Goal: Information Seeking & Learning: Find specific fact

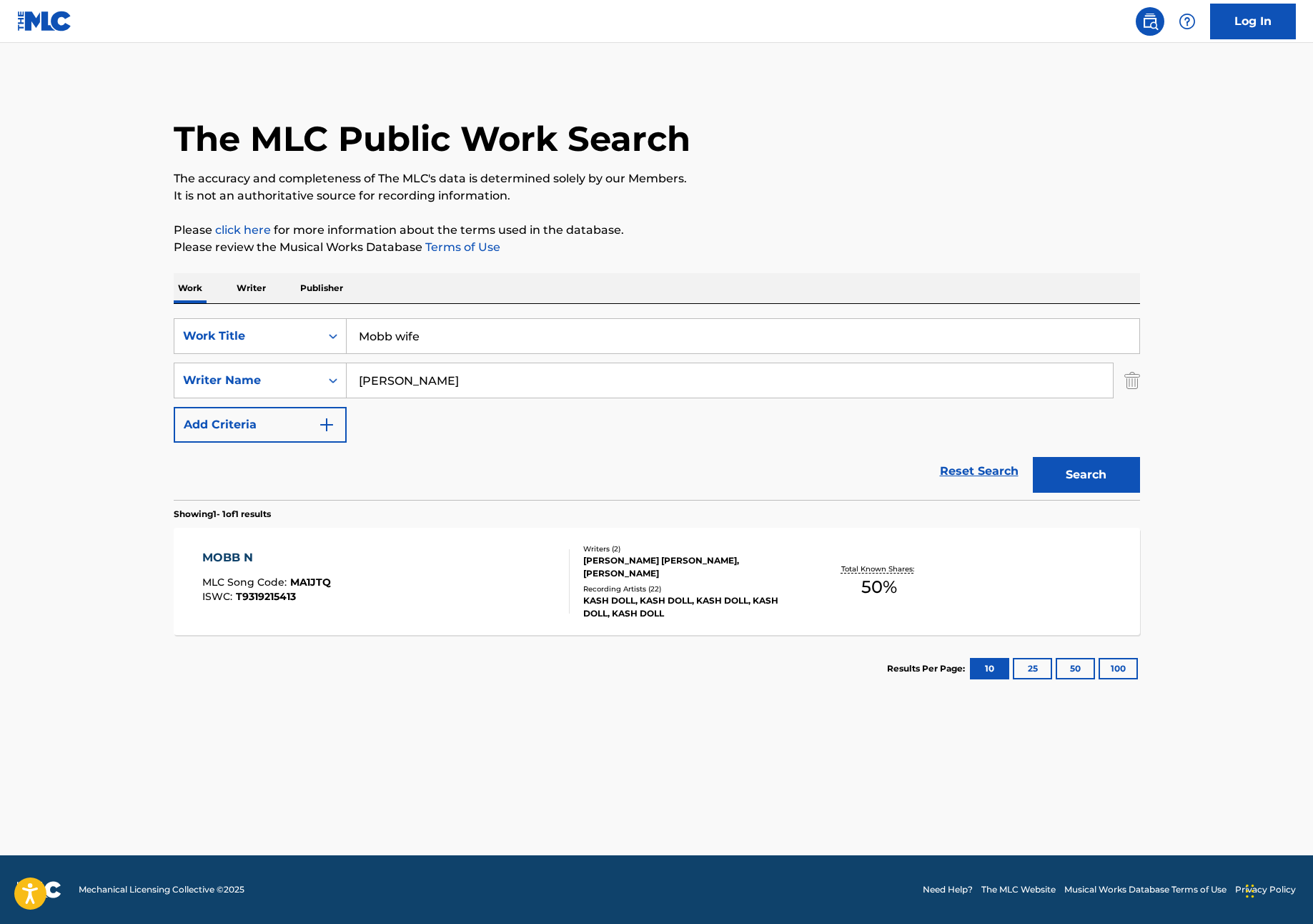
click at [424, 345] on input "Mobb wife" at bounding box center [743, 336] width 793 height 34
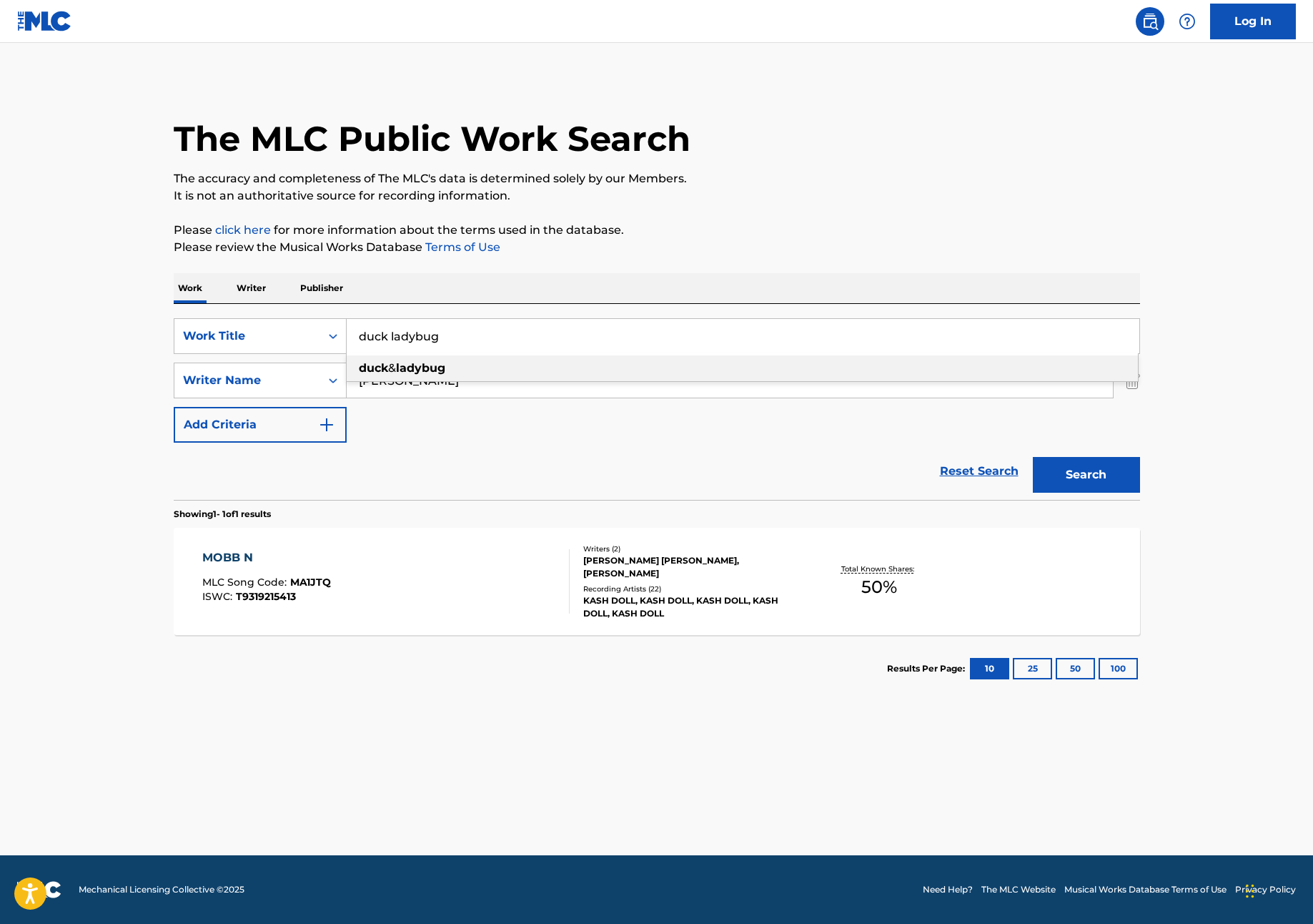
type input "duck ladybug"
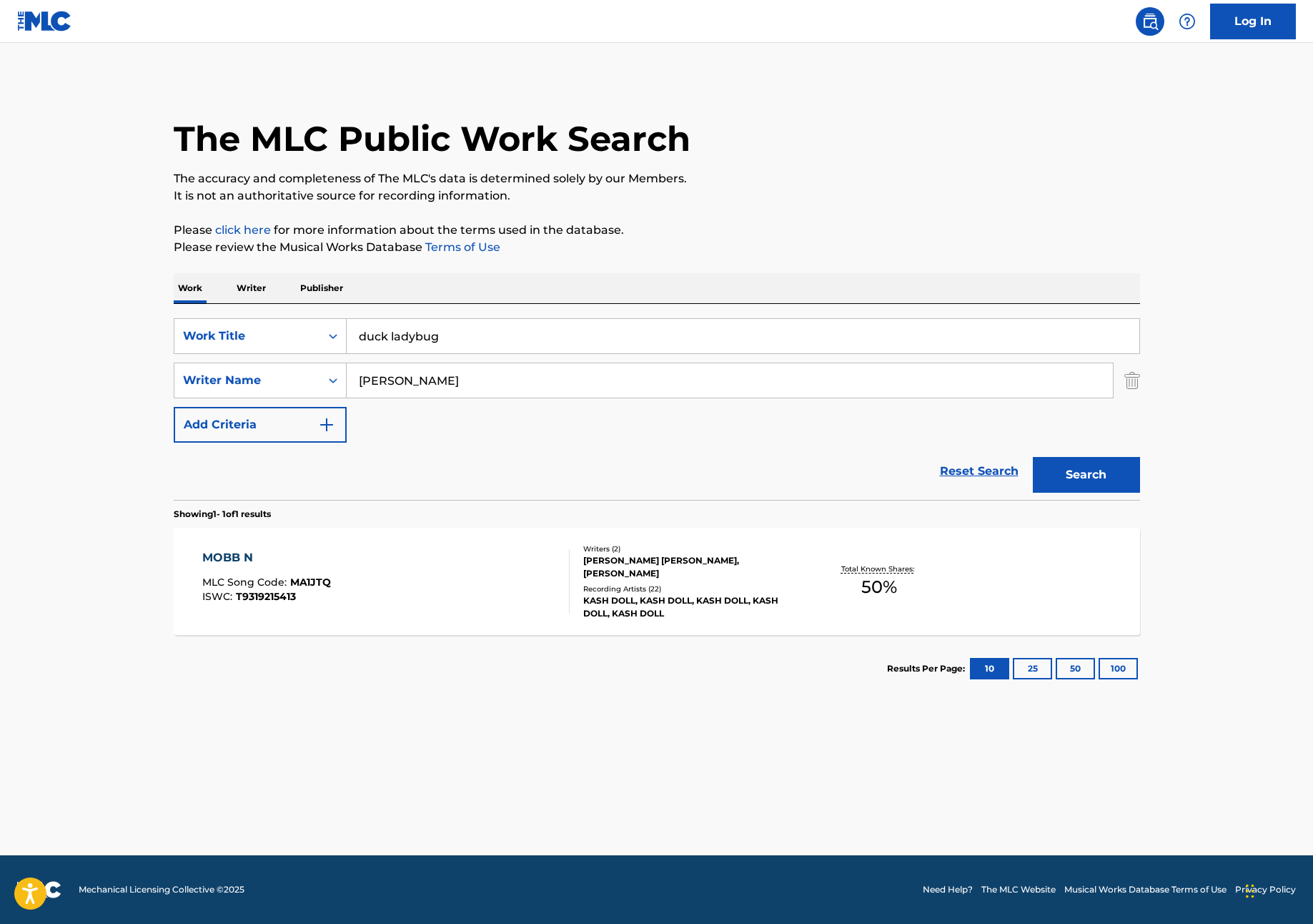
click at [450, 386] on input "[PERSON_NAME]" at bounding box center [730, 380] width 767 height 34
type input "[PERSON_NAME]"
click at [1033, 457] on button "Search" at bounding box center [1086, 475] width 108 height 36
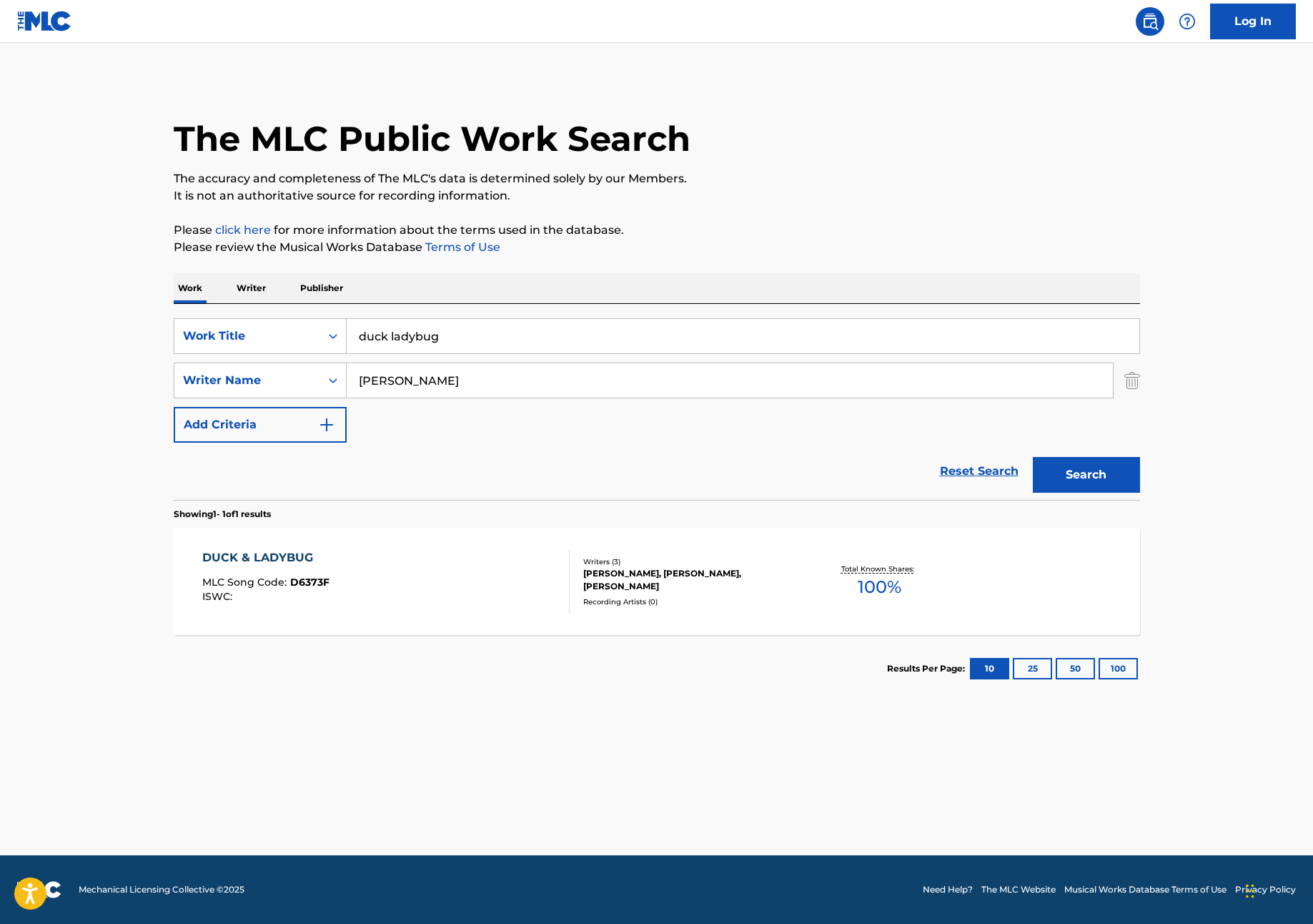
click at [245, 561] on div "DUCK & LADYBUG" at bounding box center [266, 557] width 127 height 17
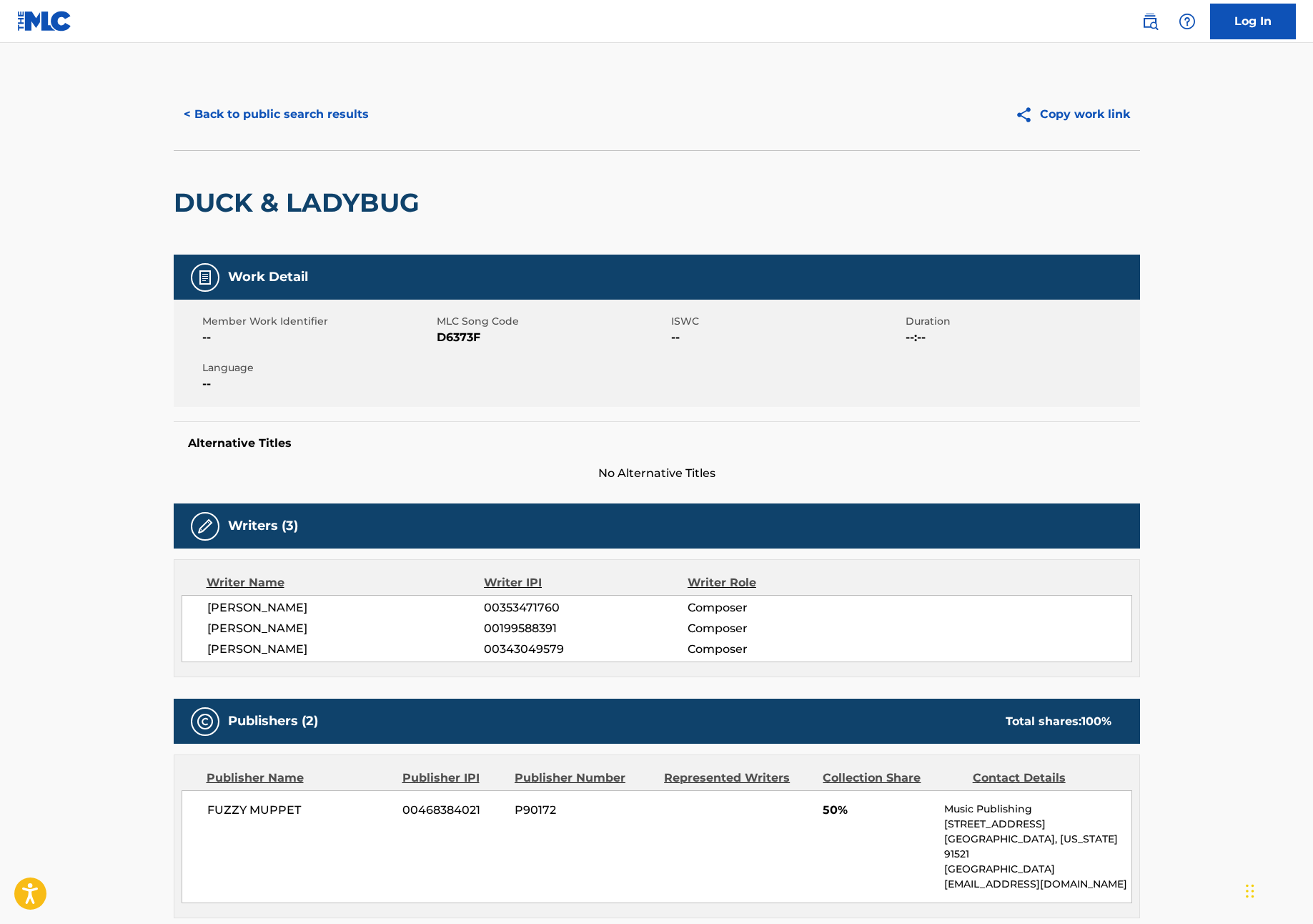
click at [241, 115] on button "< Back to public search results" at bounding box center [276, 114] width 206 height 36
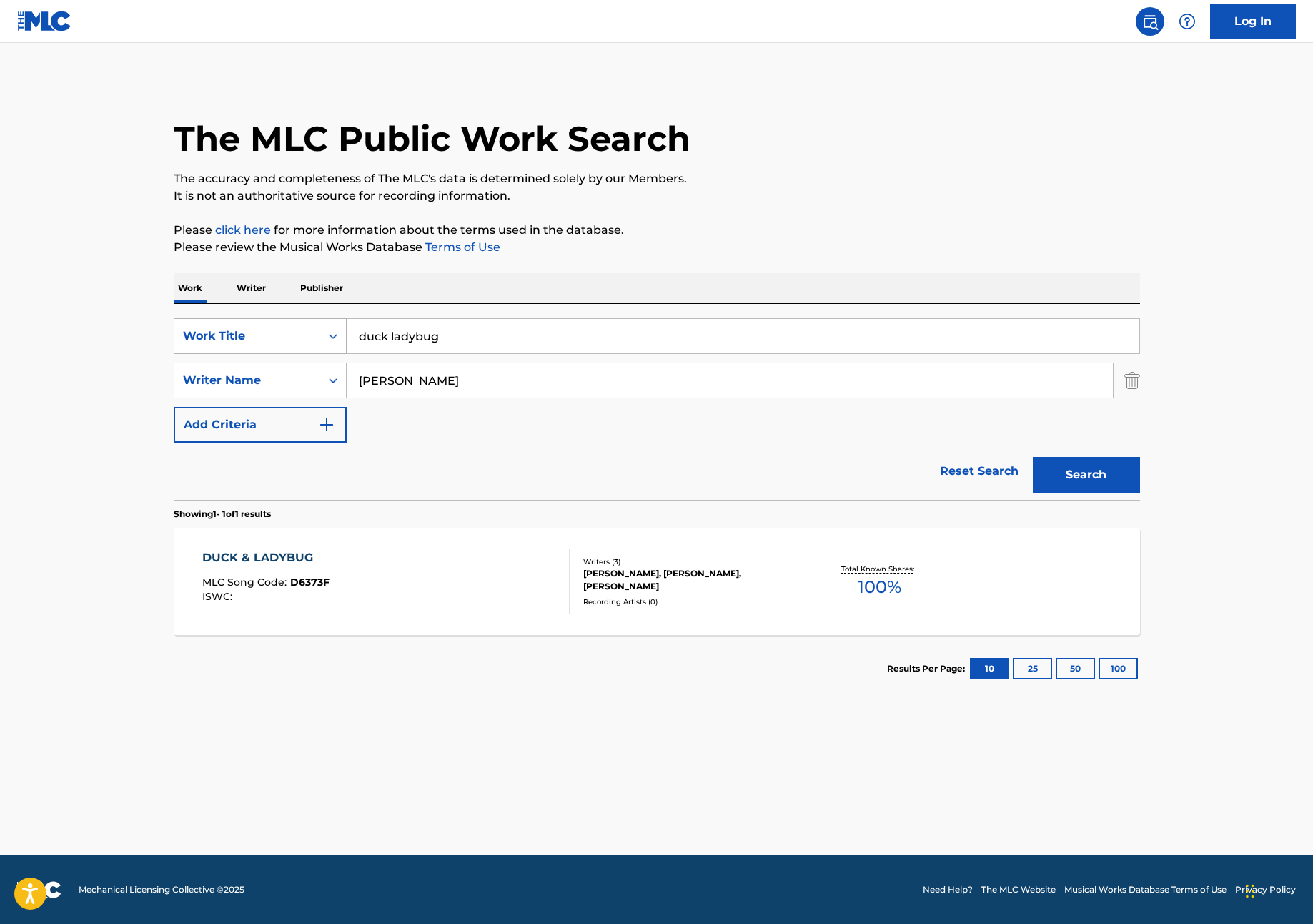
drag, startPoint x: 423, startPoint y: 334, endPoint x: 320, endPoint y: 328, distance: 103.2
click at [320, 328] on div "SearchWithCriteriad3413755-582f-4ba0-8838-8ba107a337db Work Title duck ladybug" at bounding box center [657, 336] width 966 height 36
type input "ementhaler"
click at [1067, 466] on button "Search" at bounding box center [1086, 475] width 108 height 36
click at [260, 559] on div "EMENTHALER" at bounding box center [266, 557] width 128 height 17
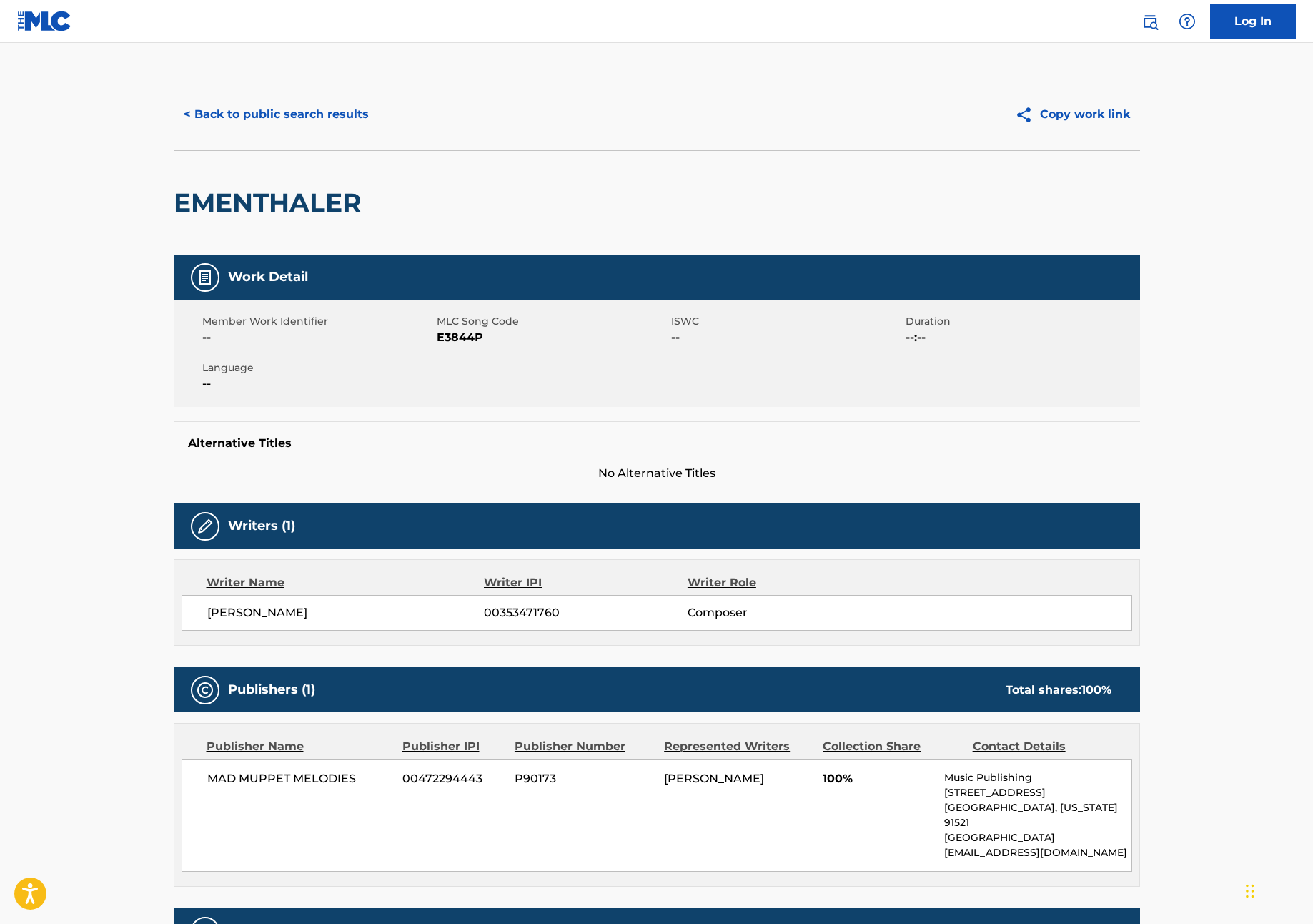
click at [278, 120] on button "< Back to public search results" at bounding box center [276, 114] width 206 height 36
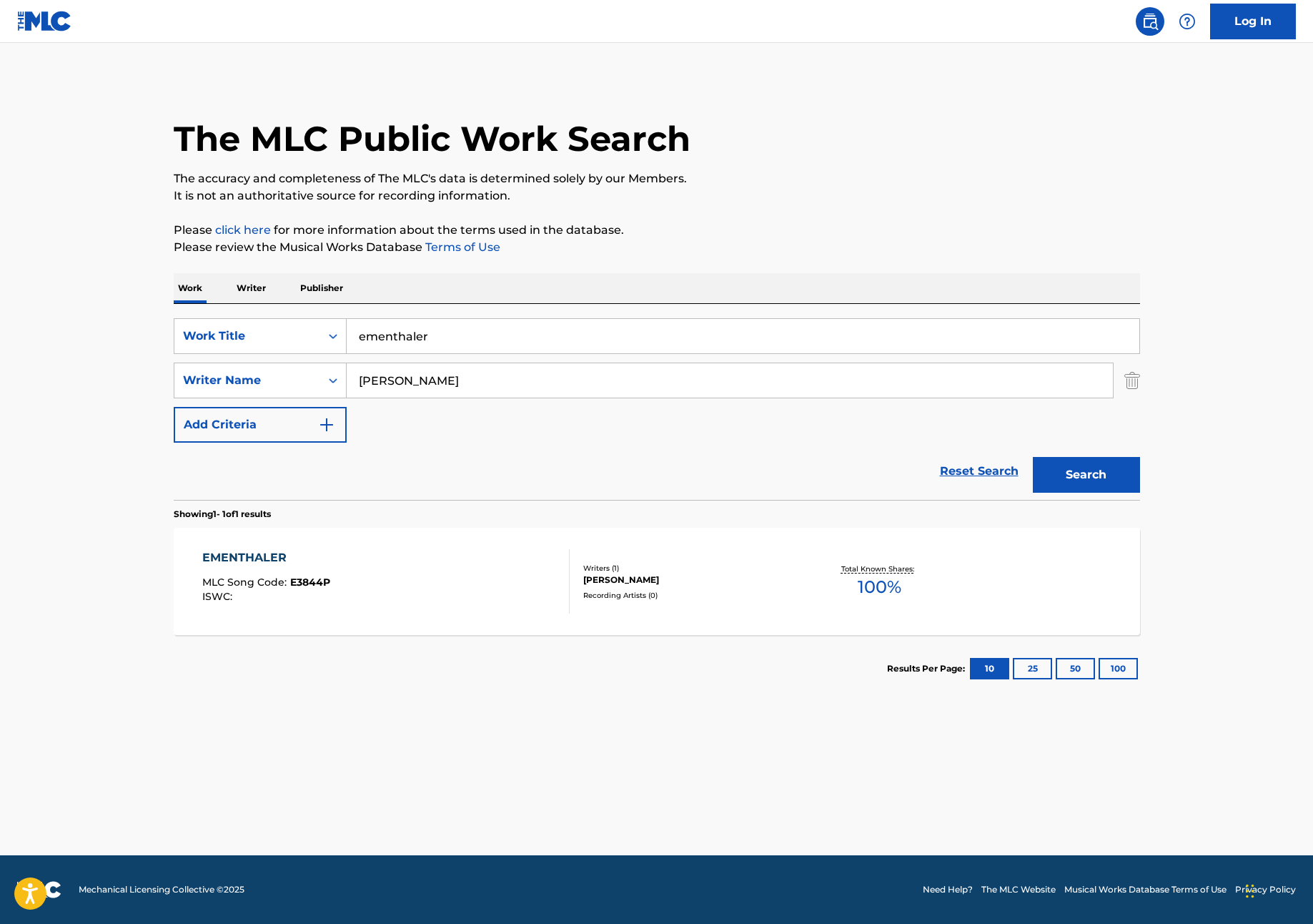
drag, startPoint x: 445, startPoint y: 337, endPoint x: 350, endPoint y: 322, distance: 96.2
click at [349, 322] on input "ementhaler" at bounding box center [743, 336] width 793 height 34
click at [1088, 475] on button "Search" at bounding box center [1086, 475] width 108 height 36
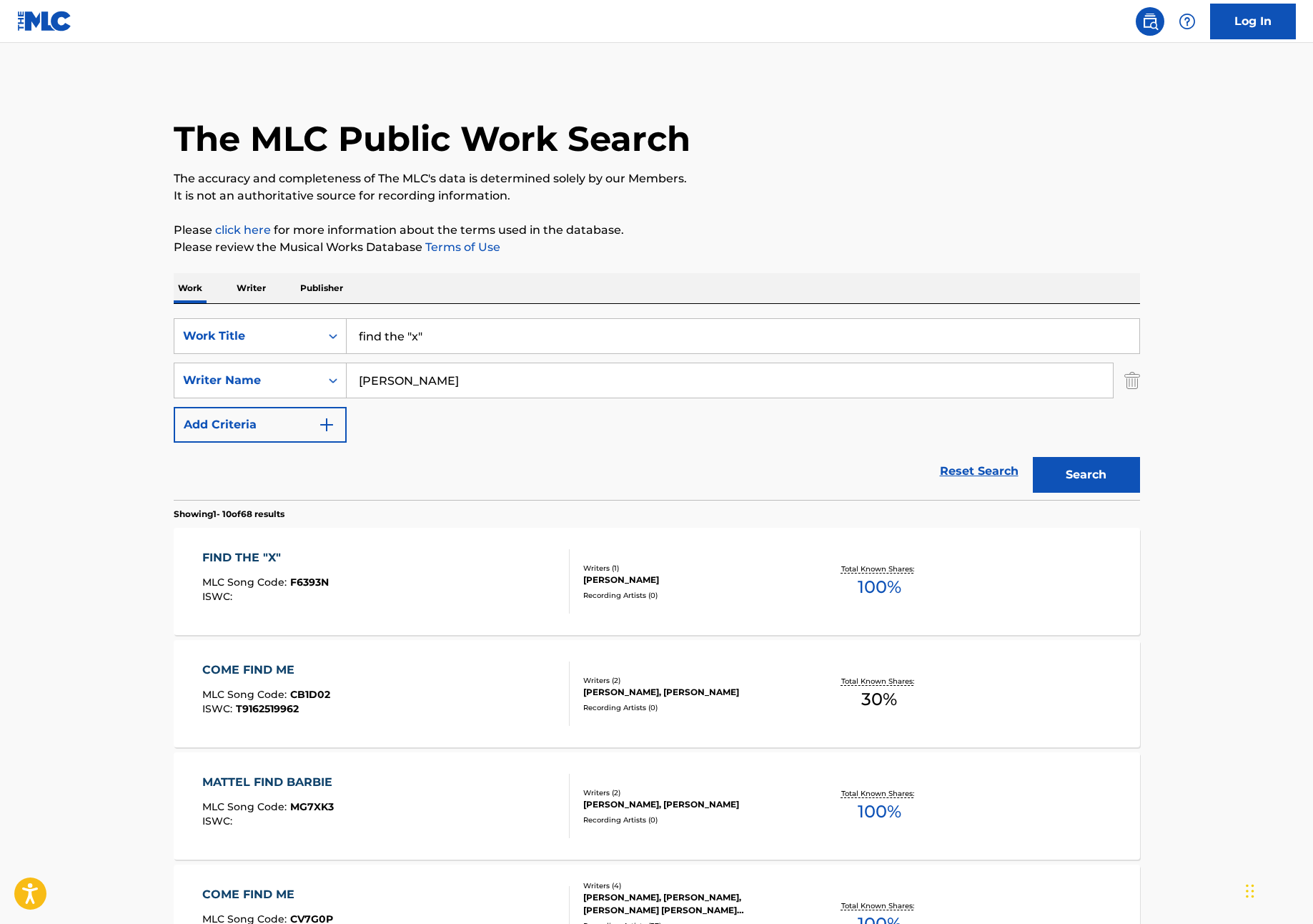
click at [453, 349] on input "find the "x"" at bounding box center [743, 336] width 793 height 34
type input "[DEMOGRAPHIC_DATA] help me on this divorce"
click at [1033, 457] on button "Search" at bounding box center [1086, 475] width 108 height 36
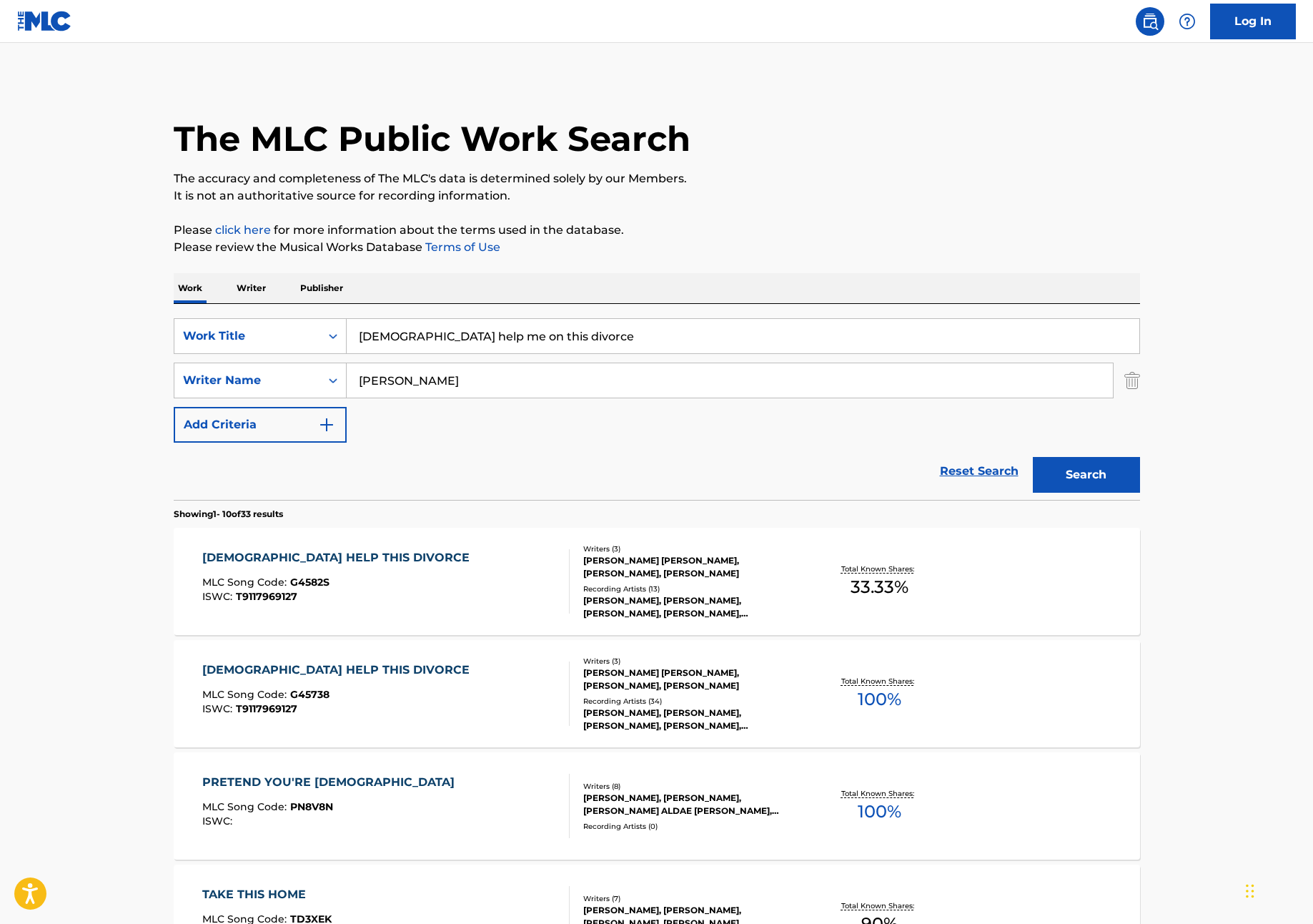
click at [634, 571] on div "[PERSON_NAME] [PERSON_NAME], [PERSON_NAME], [PERSON_NAME]" at bounding box center [691, 566] width 216 height 26
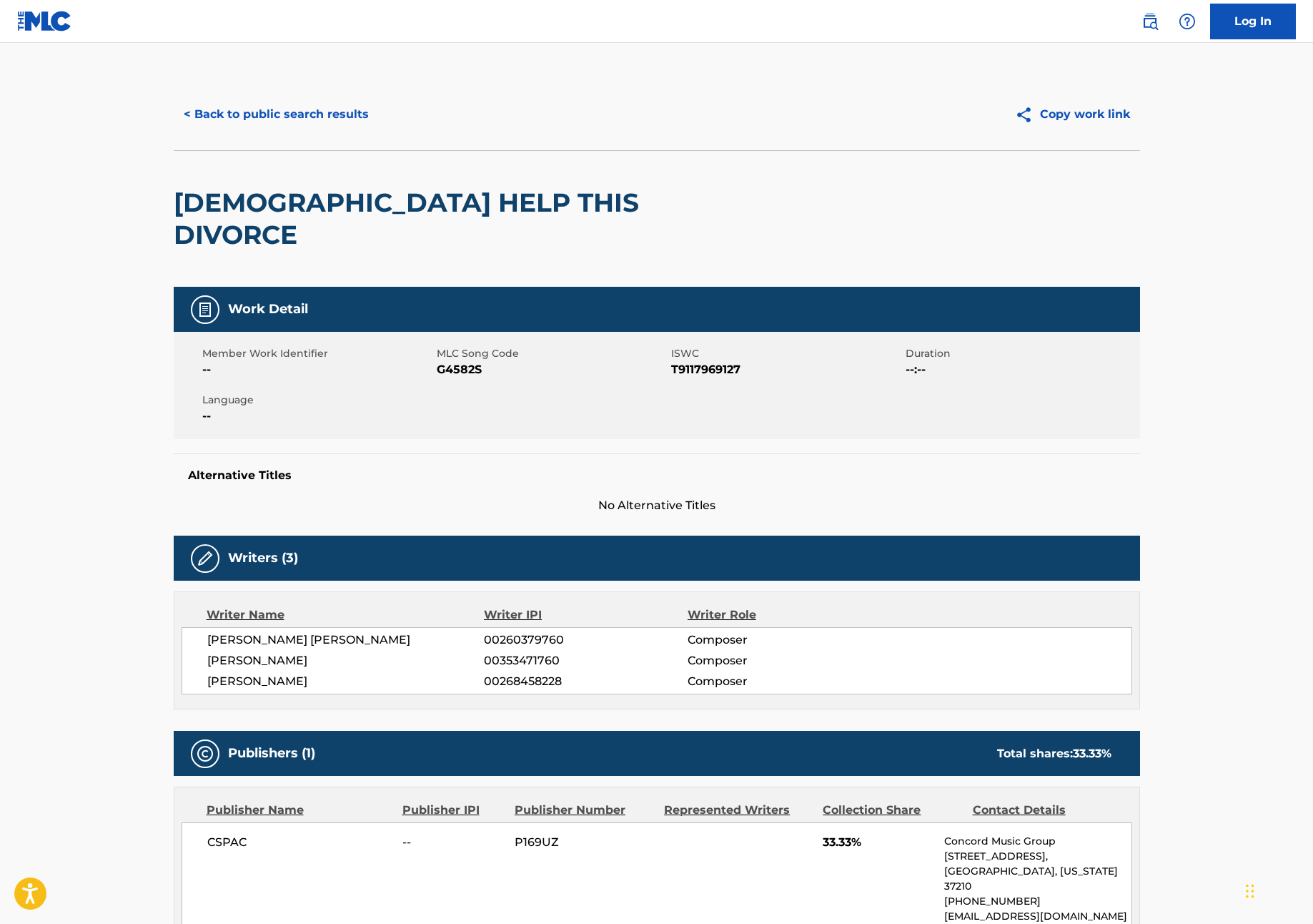
click at [214, 108] on button "< Back to public search results" at bounding box center [276, 114] width 206 height 36
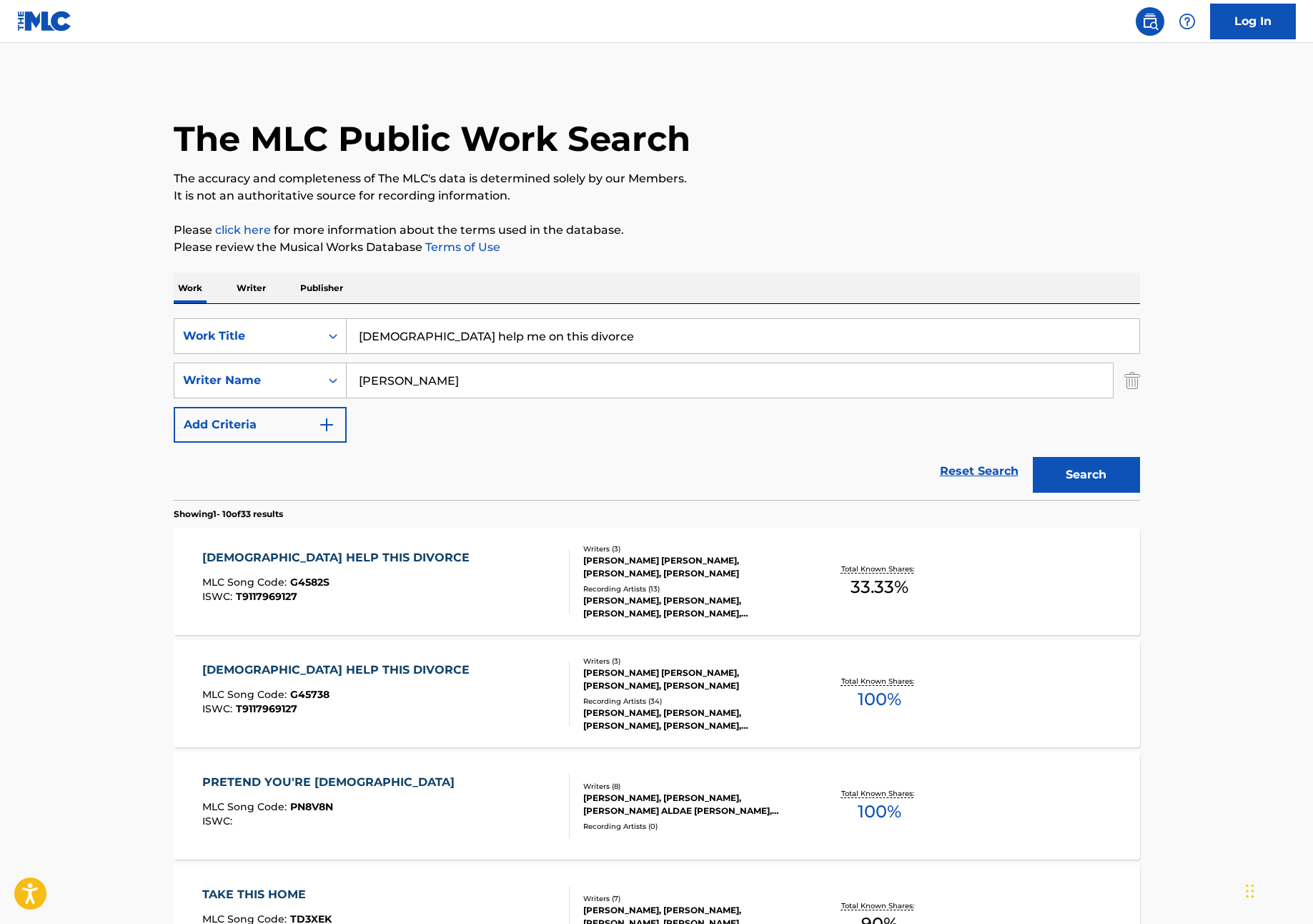
click at [331, 672] on div "[DEMOGRAPHIC_DATA] HELP THIS DIVORCE" at bounding box center [339, 669] width 274 height 17
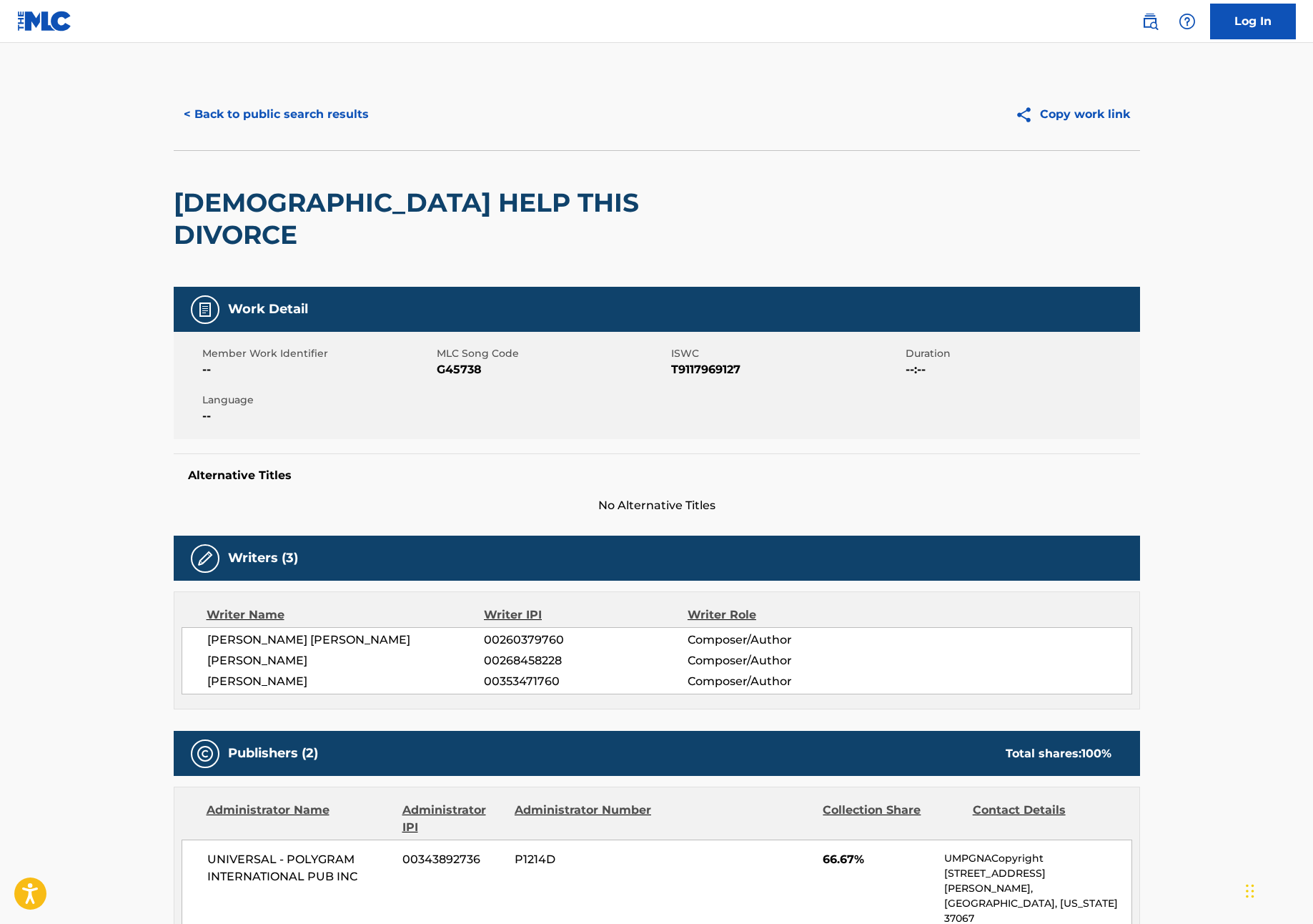
click at [249, 115] on button "< Back to public search results" at bounding box center [276, 114] width 206 height 36
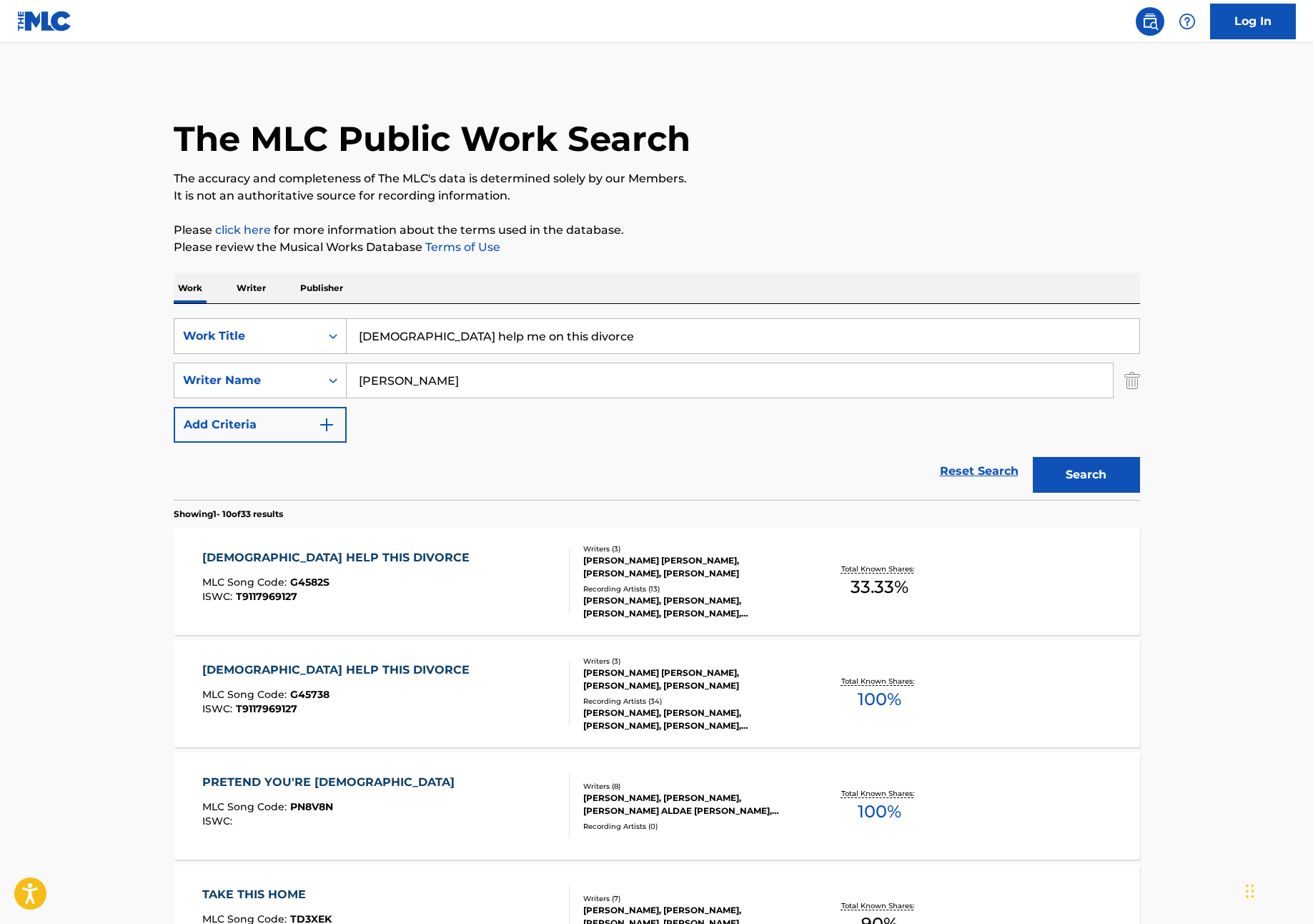
drag, startPoint x: 553, startPoint y: 340, endPoint x: 329, endPoint y: 323, distance: 224.6
click at [329, 323] on div "SearchWithCriteriad3413755-582f-4ba0-8838-8ba107a337db Work Title god help me o…" at bounding box center [657, 336] width 966 height 36
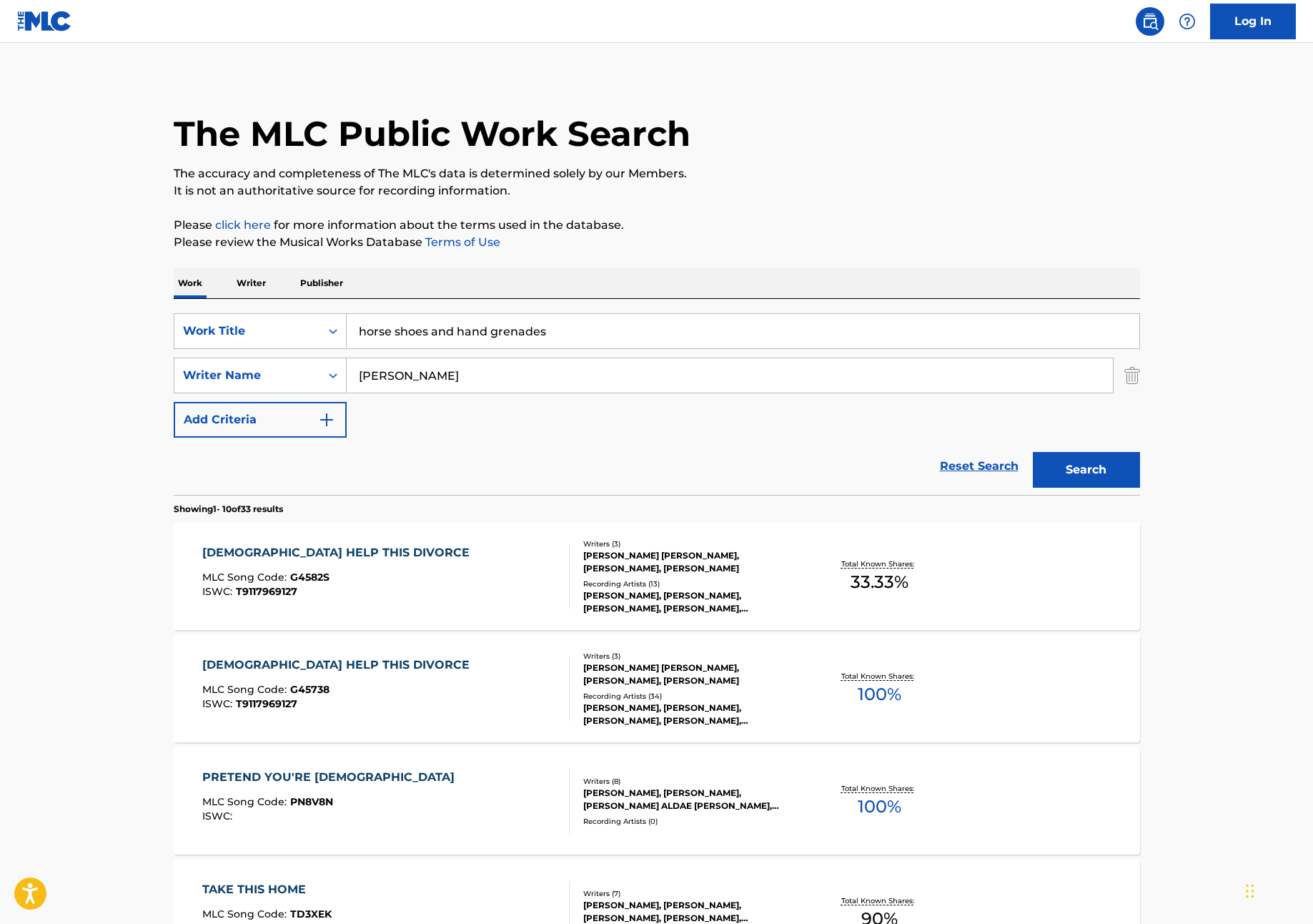
scroll to position [7, 0]
drag, startPoint x: 490, startPoint y: 339, endPoint x: 383, endPoint y: 336, distance: 107.0
click at [383, 336] on input "horse shoes and hand grenades" at bounding box center [743, 329] width 793 height 34
drag, startPoint x: 488, startPoint y: 332, endPoint x: 363, endPoint y: 329, distance: 125.0
click at [363, 329] on input "horse shoes and hand grenades" at bounding box center [743, 329] width 793 height 34
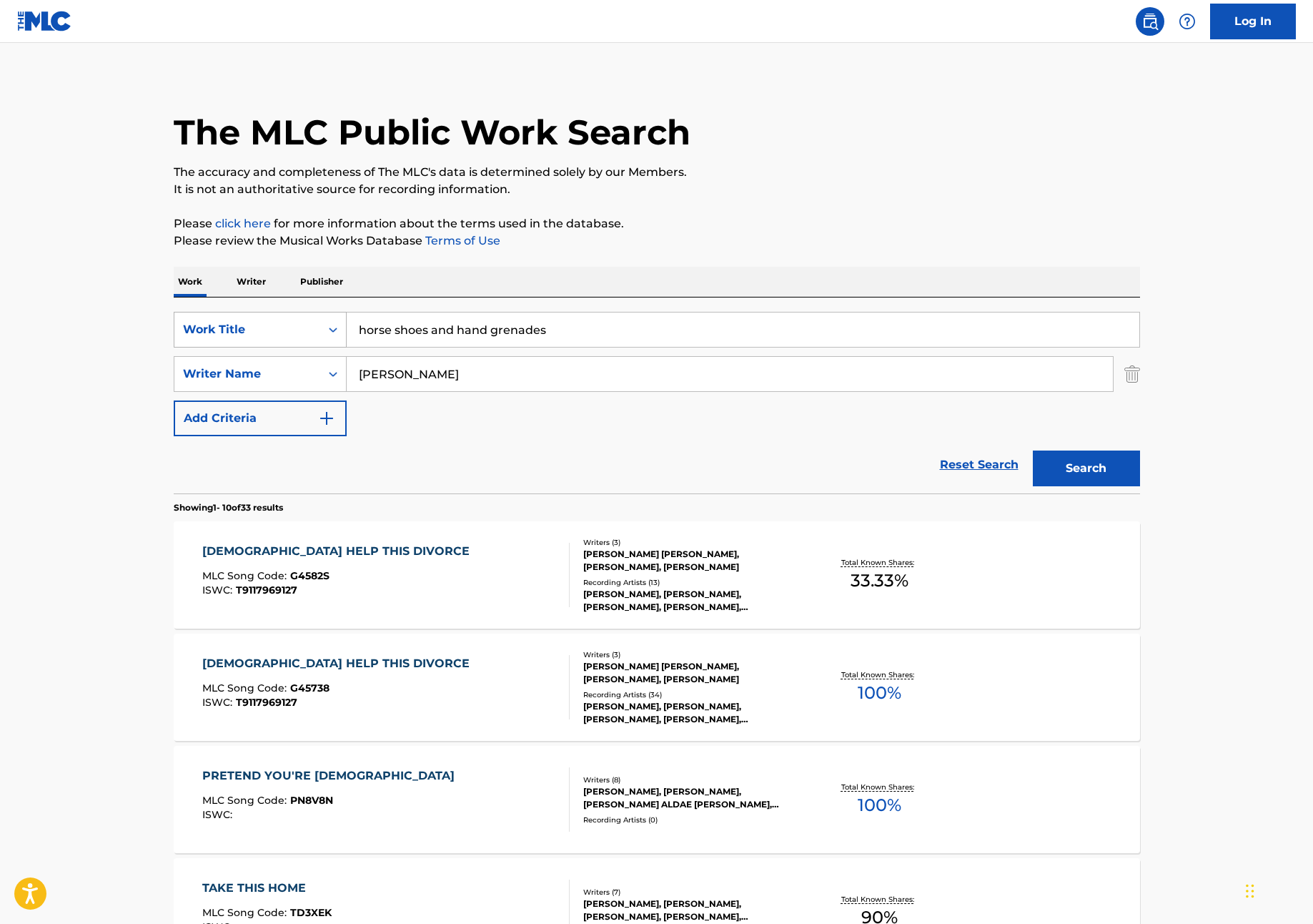
drag, startPoint x: 506, startPoint y: 334, endPoint x: 331, endPoint y: 337, distance: 175.0
click at [331, 337] on div "SearchWithCriteriad3413755-582f-4ba0-8838-8ba107a337db Work Title horse shoes a…" at bounding box center [657, 329] width 966 height 36
click at [420, 333] on input "horse shoes and hand grenades" at bounding box center [743, 329] width 793 height 34
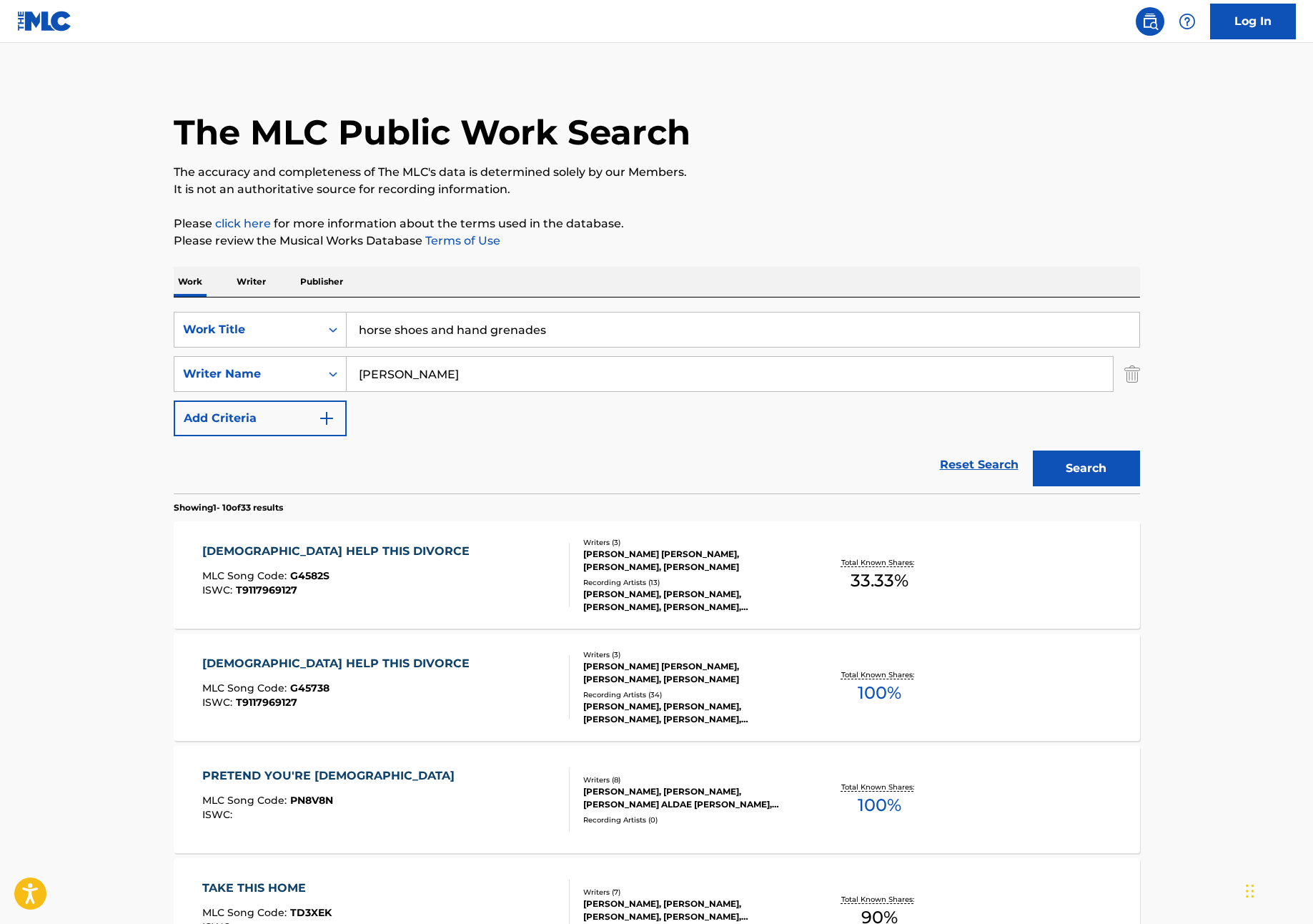
click at [420, 333] on input "horse shoes and hand grenades" at bounding box center [743, 329] width 793 height 34
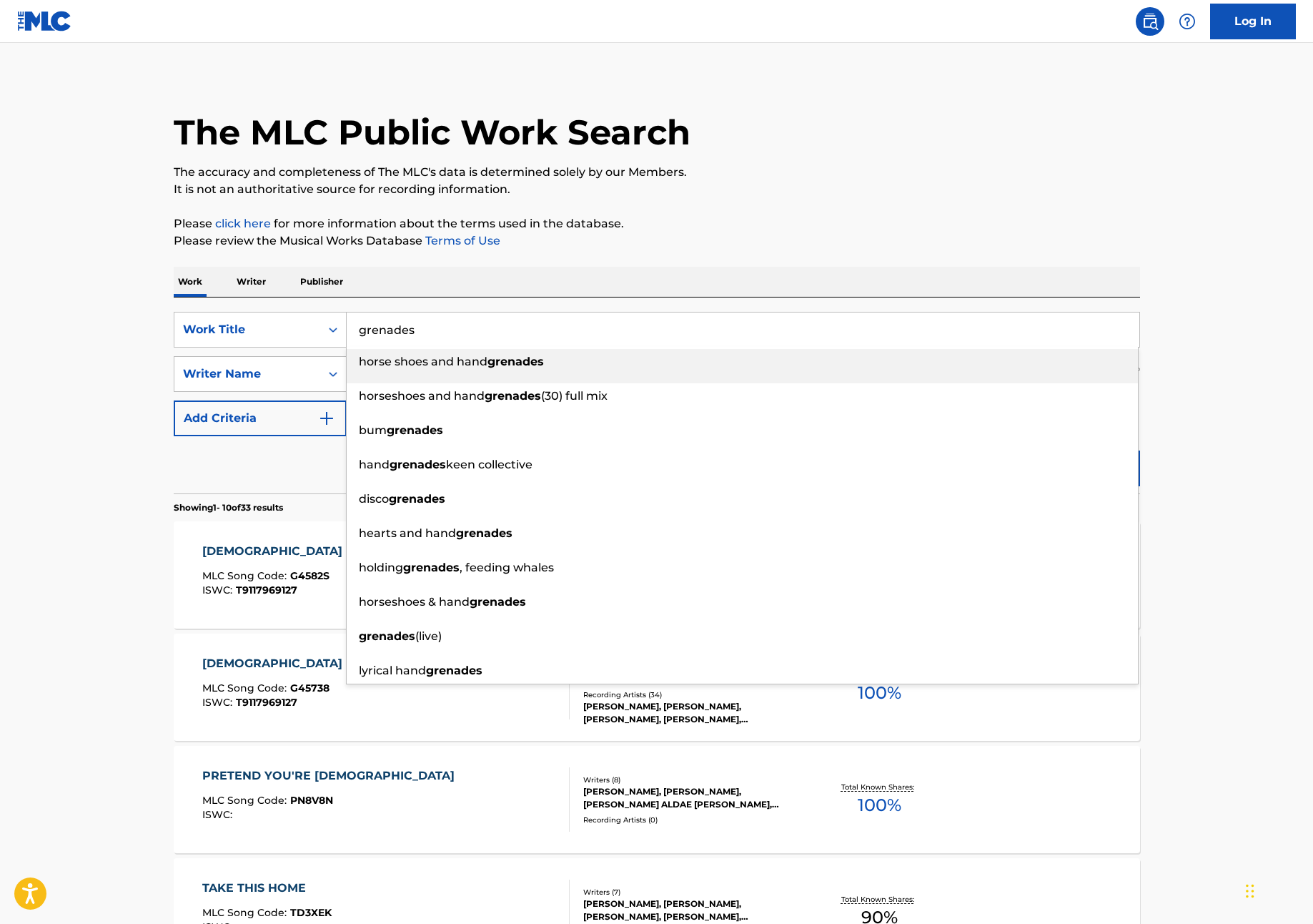
type input "grenades"
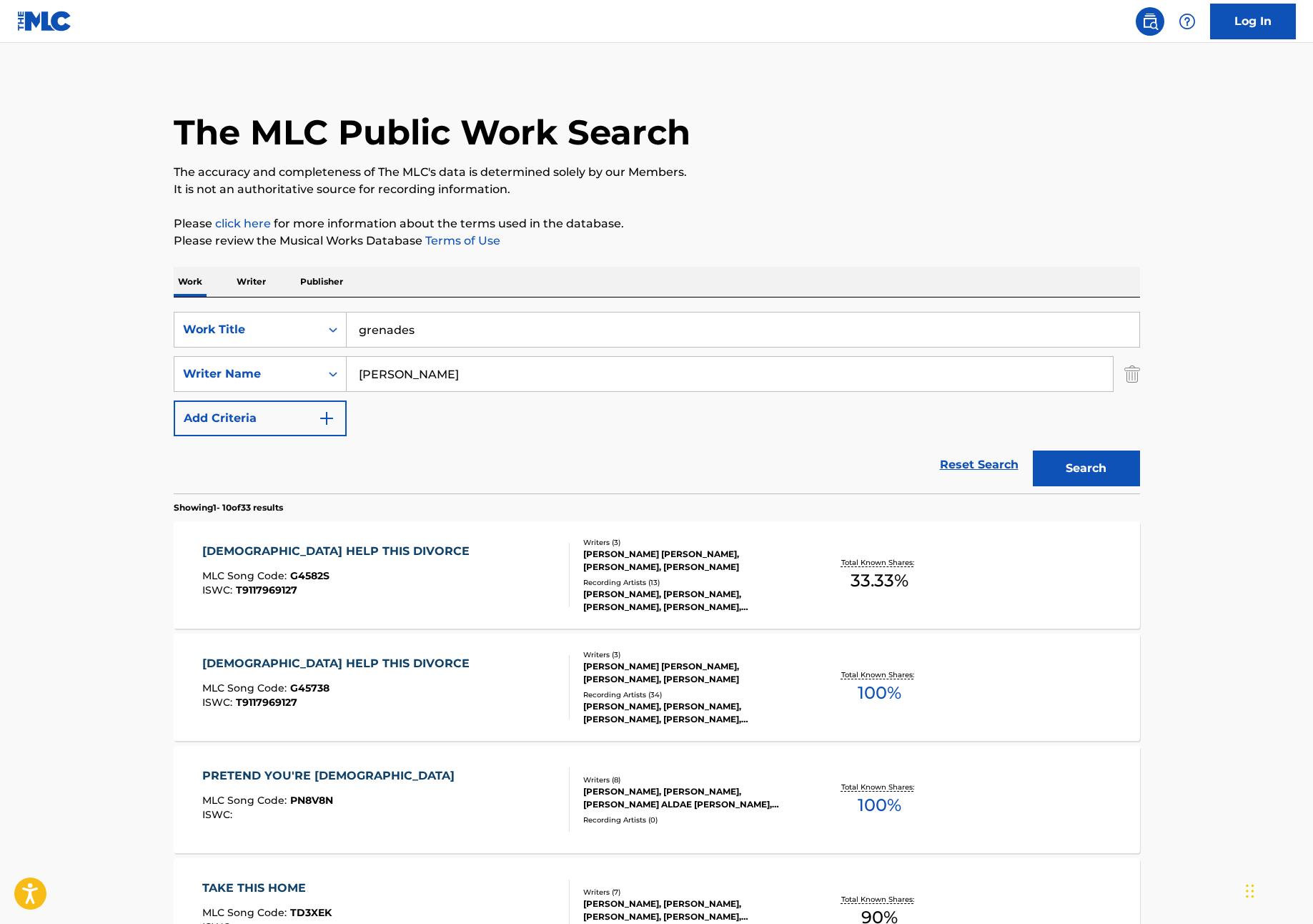
click at [1033, 451] on button "Search" at bounding box center [1086, 468] width 108 height 36
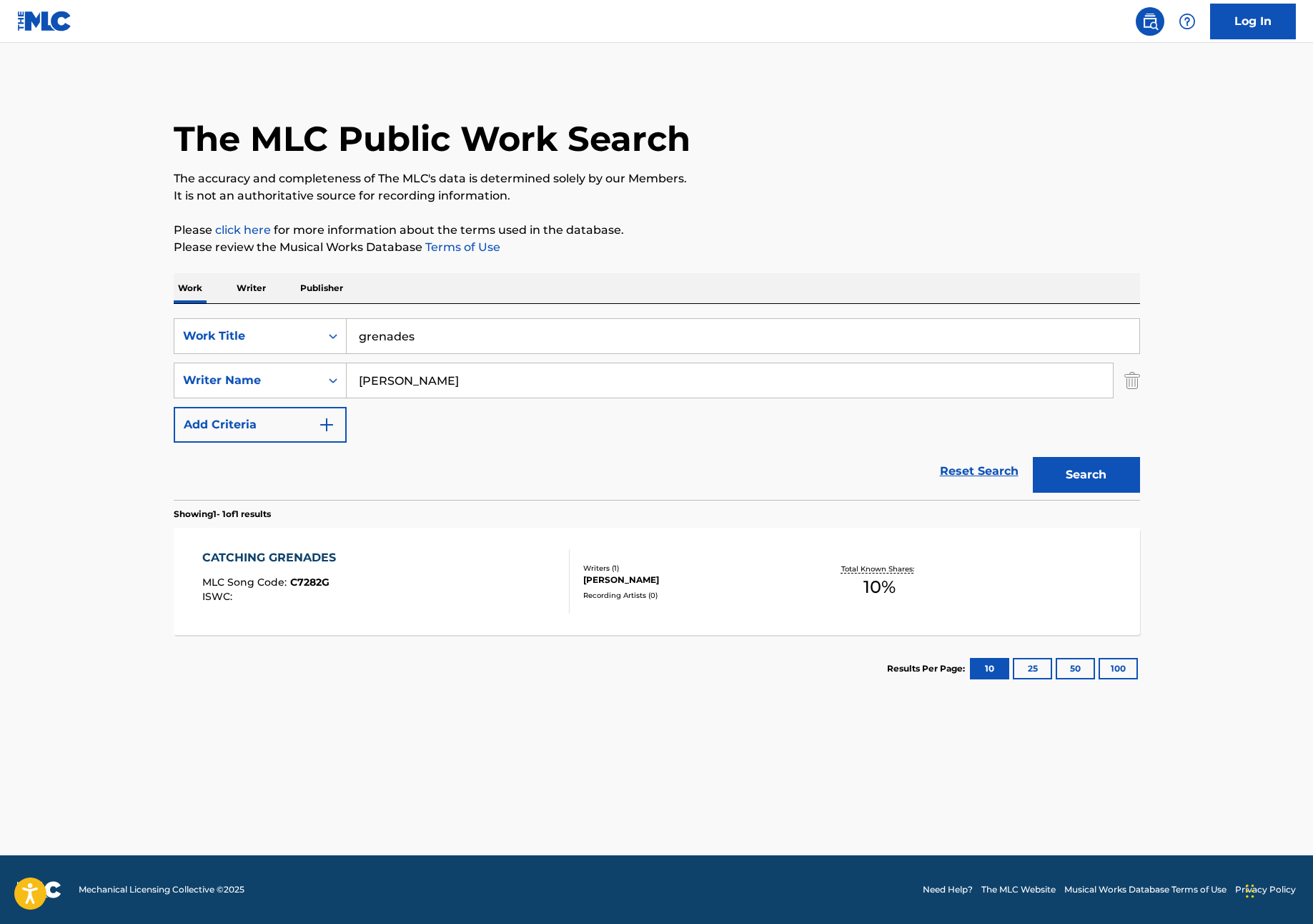
click at [293, 565] on div "CATCHING GRENADES" at bounding box center [273, 557] width 141 height 17
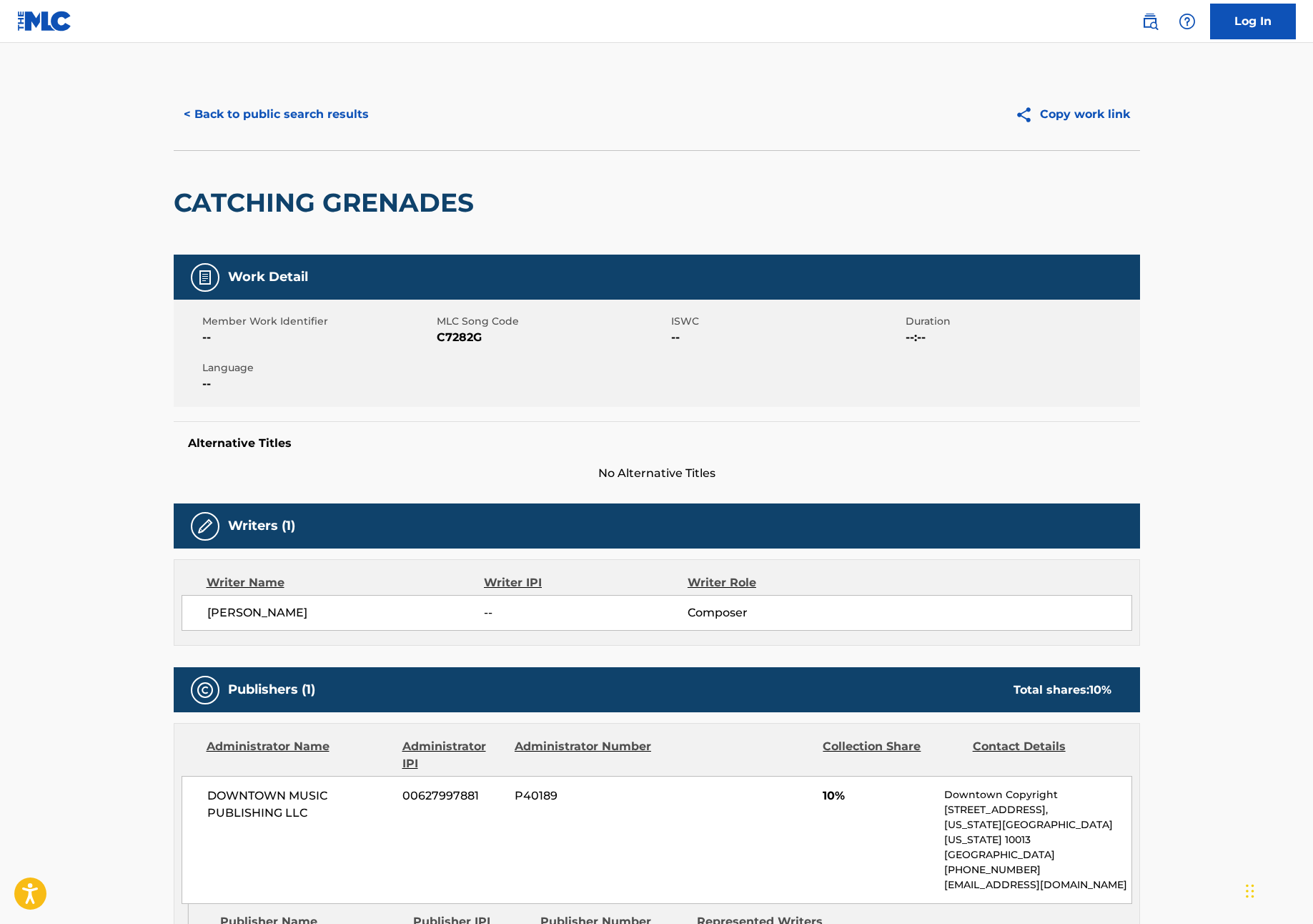
click at [253, 116] on button "< Back to public search results" at bounding box center [276, 114] width 206 height 36
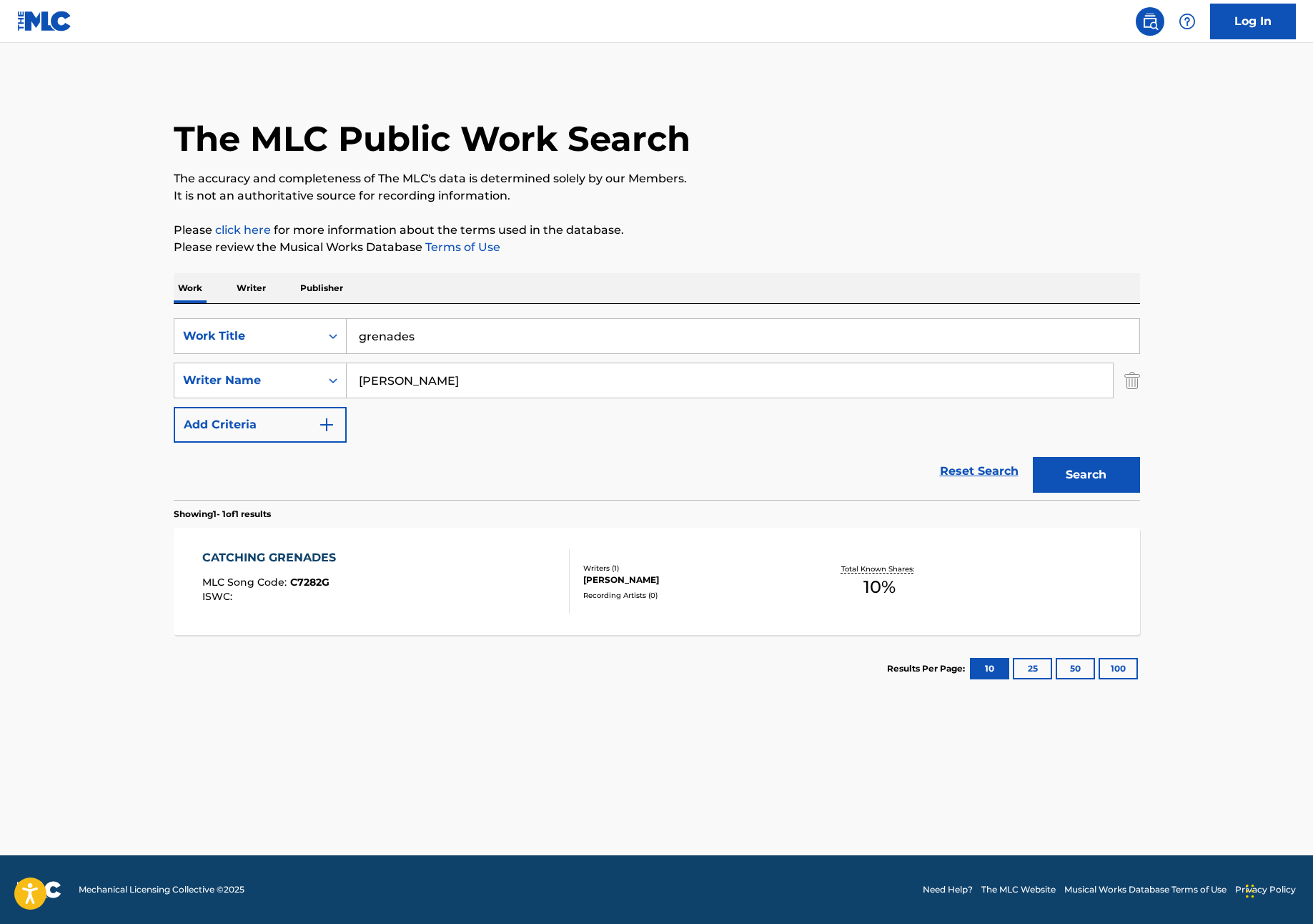
click at [445, 345] on input "grenades" at bounding box center [743, 336] width 793 height 34
click at [1033, 457] on button "Search" at bounding box center [1086, 475] width 108 height 36
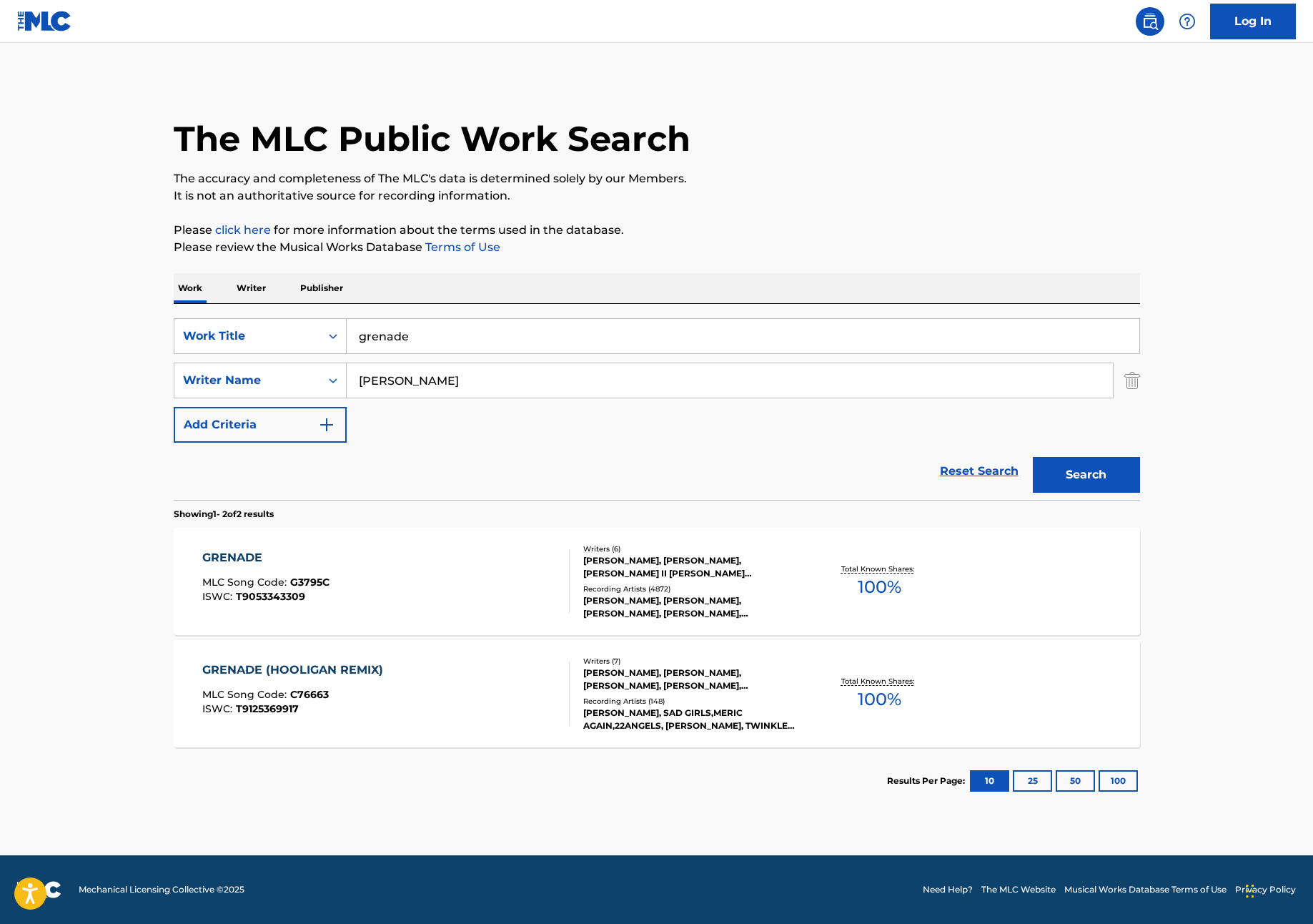
click at [420, 330] on input "grenade" at bounding box center [743, 336] width 793 height 34
type input "i'm just [PERSON_NAME]"
click at [1080, 476] on button "Search" at bounding box center [1086, 475] width 108 height 36
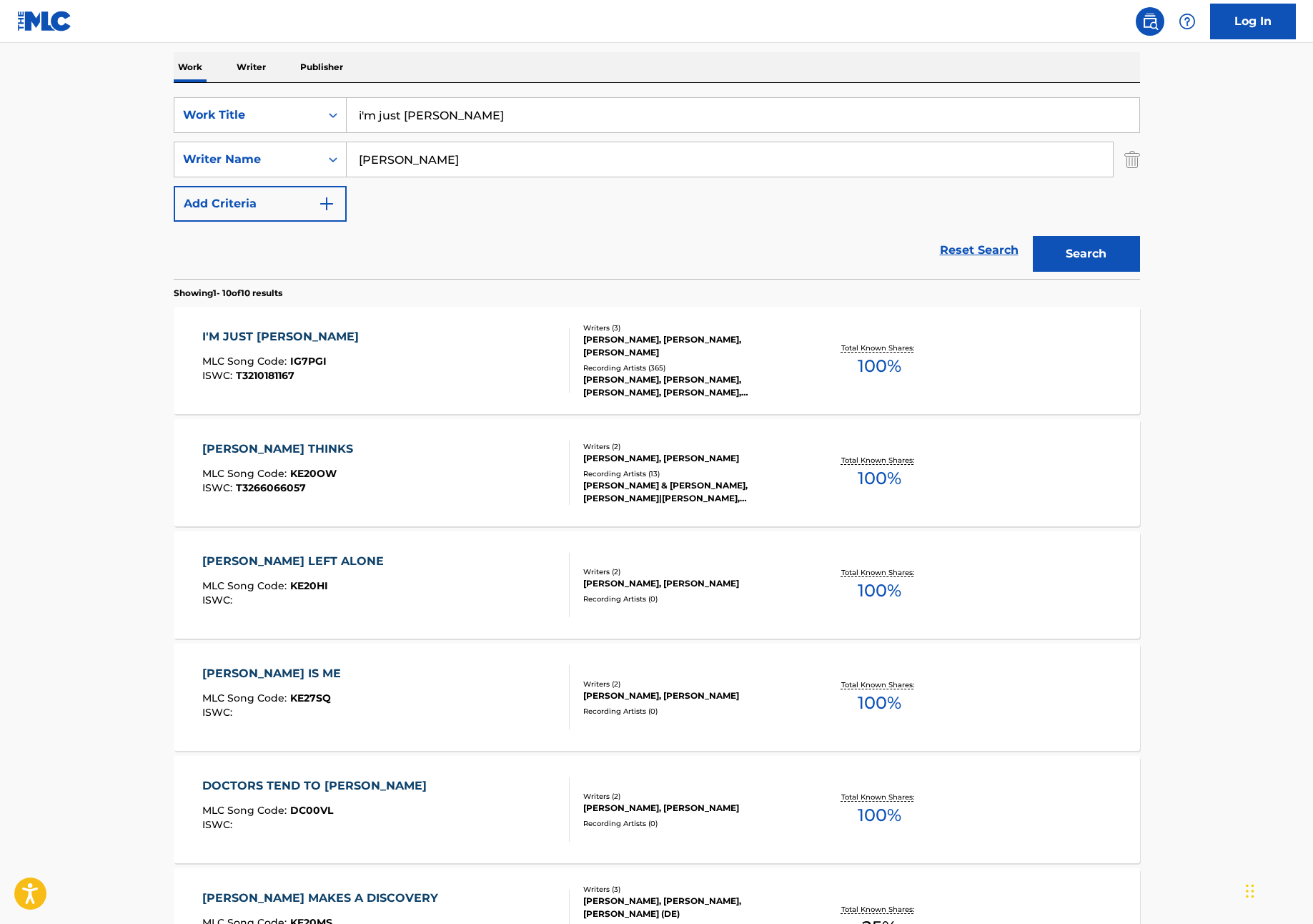
scroll to position [128, 0]
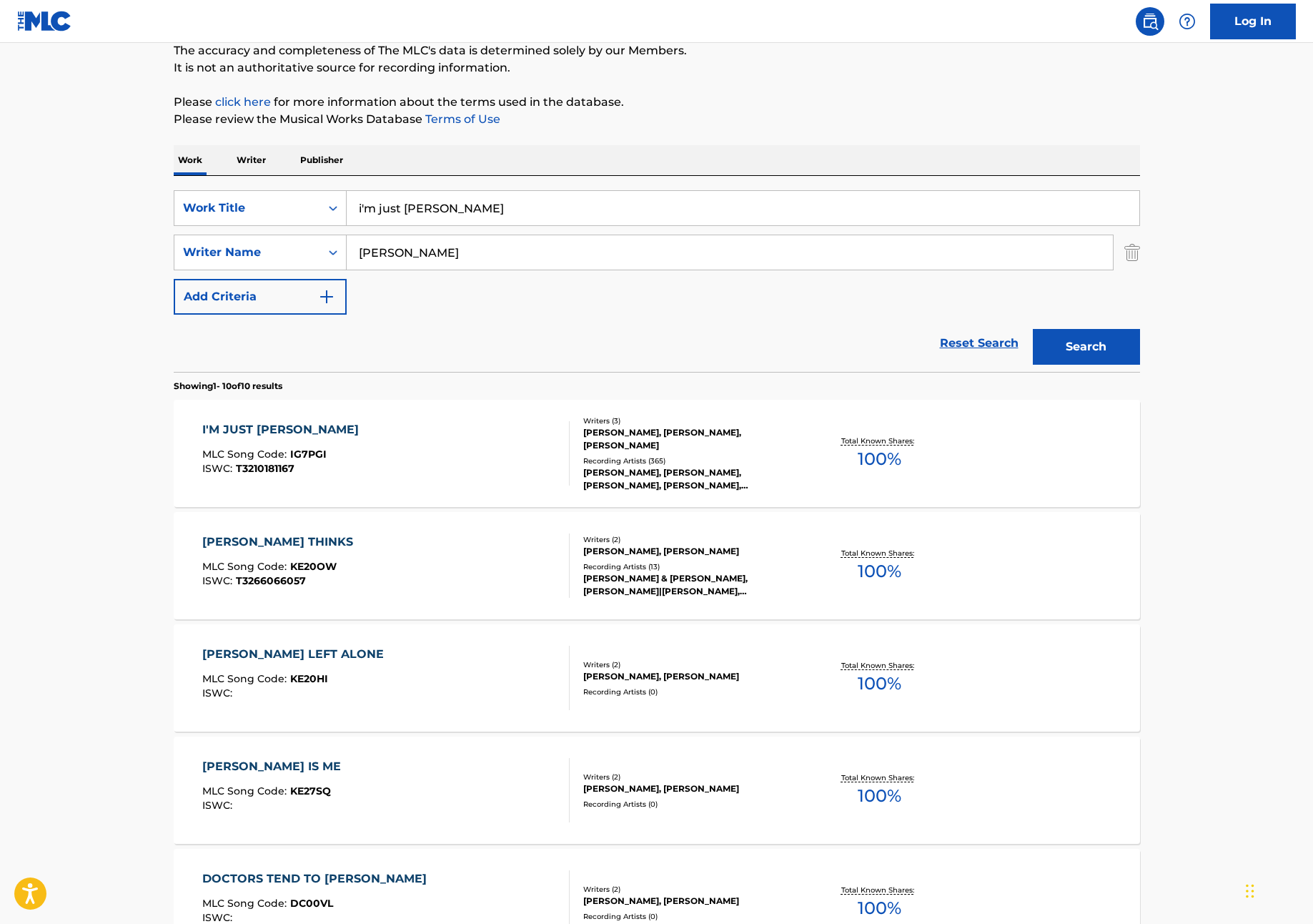
click at [618, 429] on div "[PERSON_NAME], [PERSON_NAME], [PERSON_NAME]" at bounding box center [691, 439] width 216 height 26
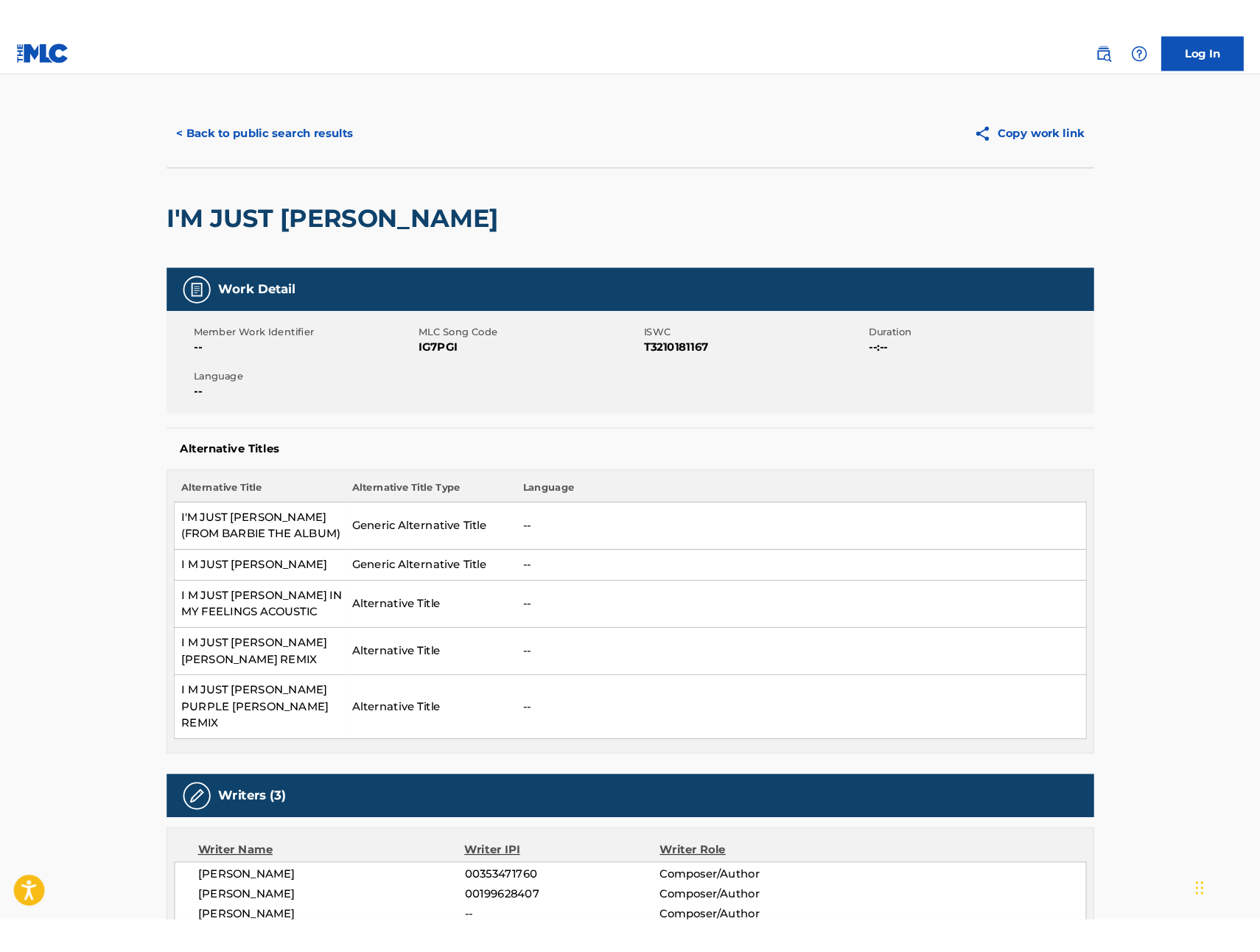
scroll to position [8, 0]
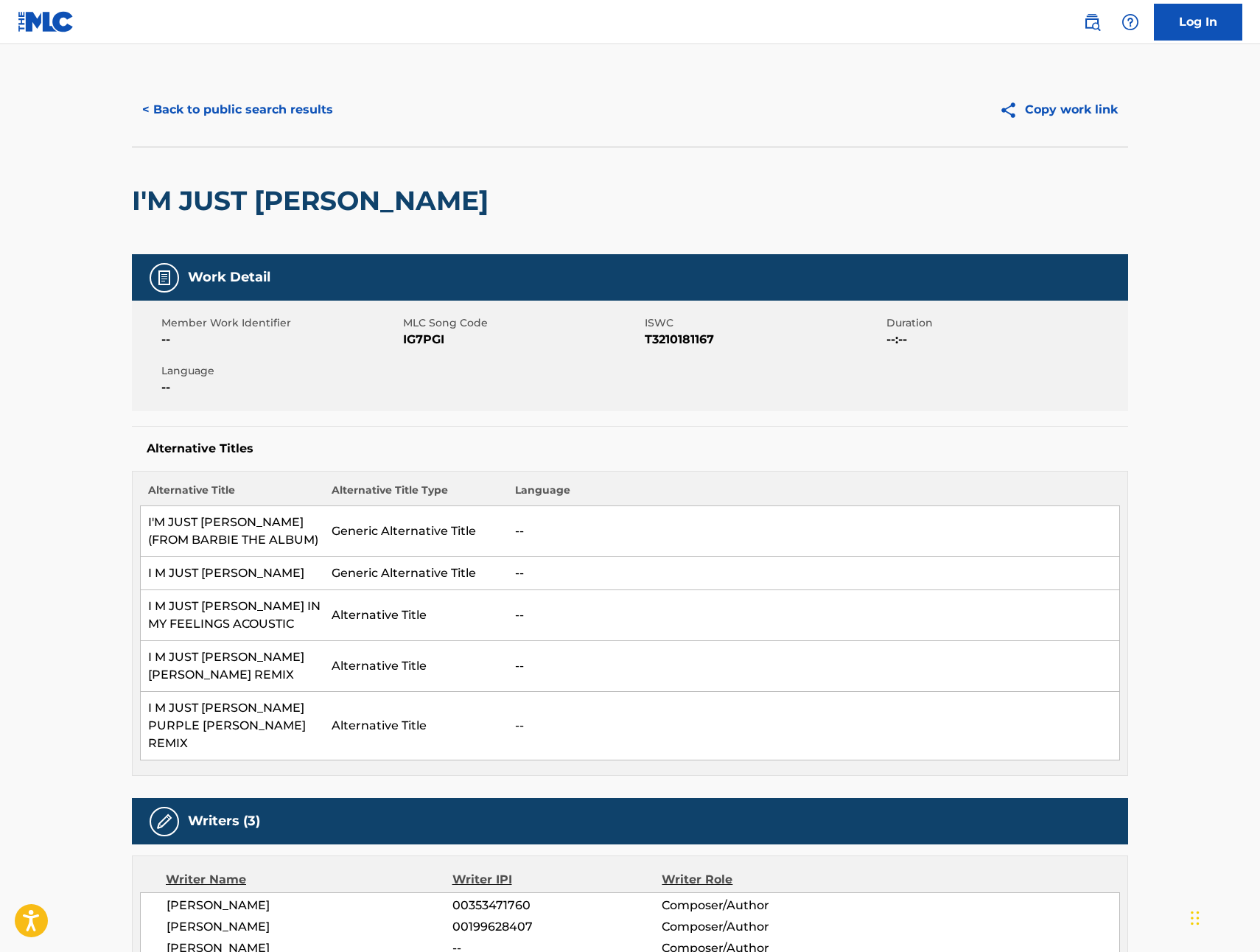
click at [190, 104] on button "< Back to public search results" at bounding box center [238, 109] width 212 height 37
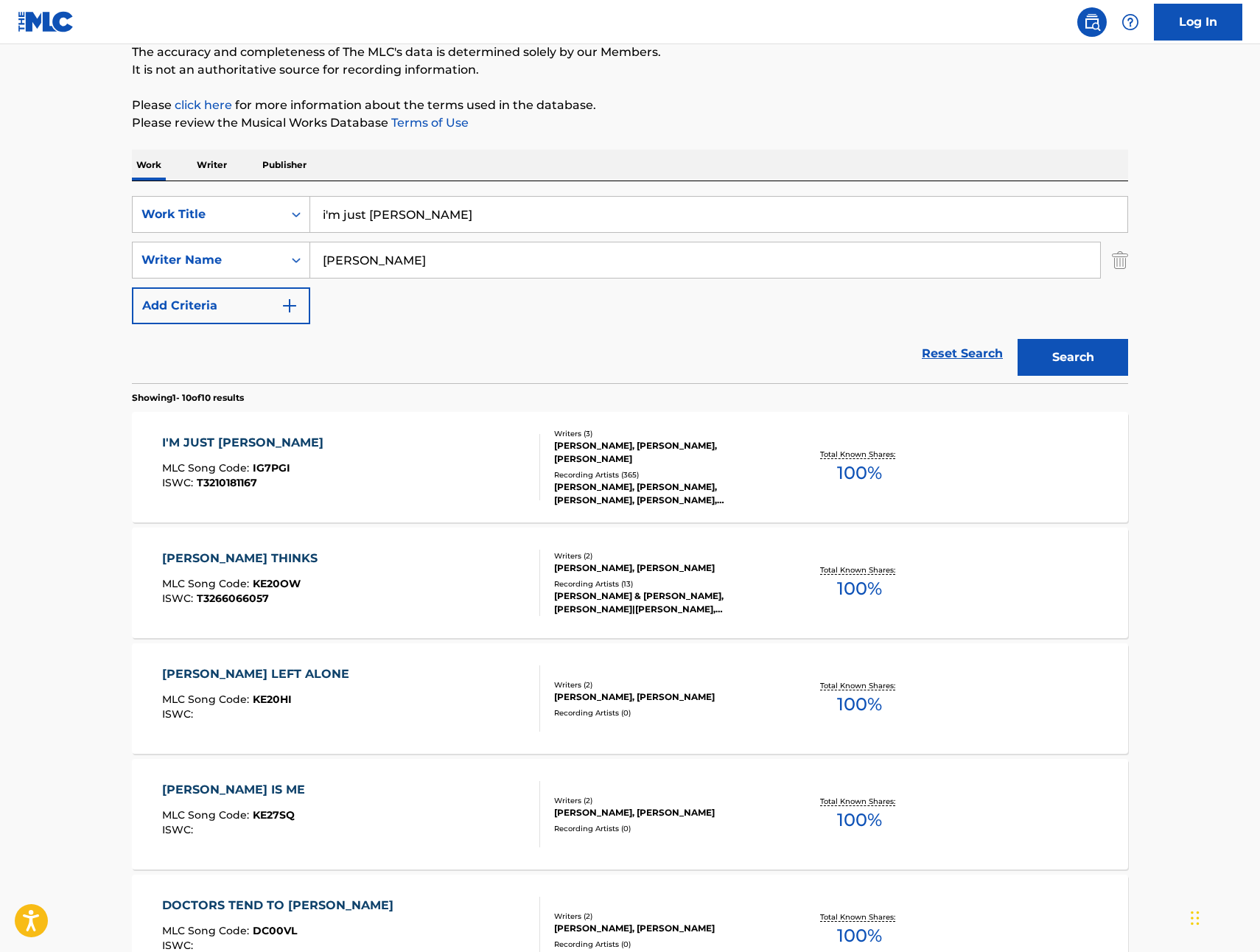
click at [444, 212] on input "i'm just [PERSON_NAME]" at bounding box center [719, 214] width 817 height 35
click at [1018, 339] on button "Search" at bounding box center [1073, 357] width 111 height 37
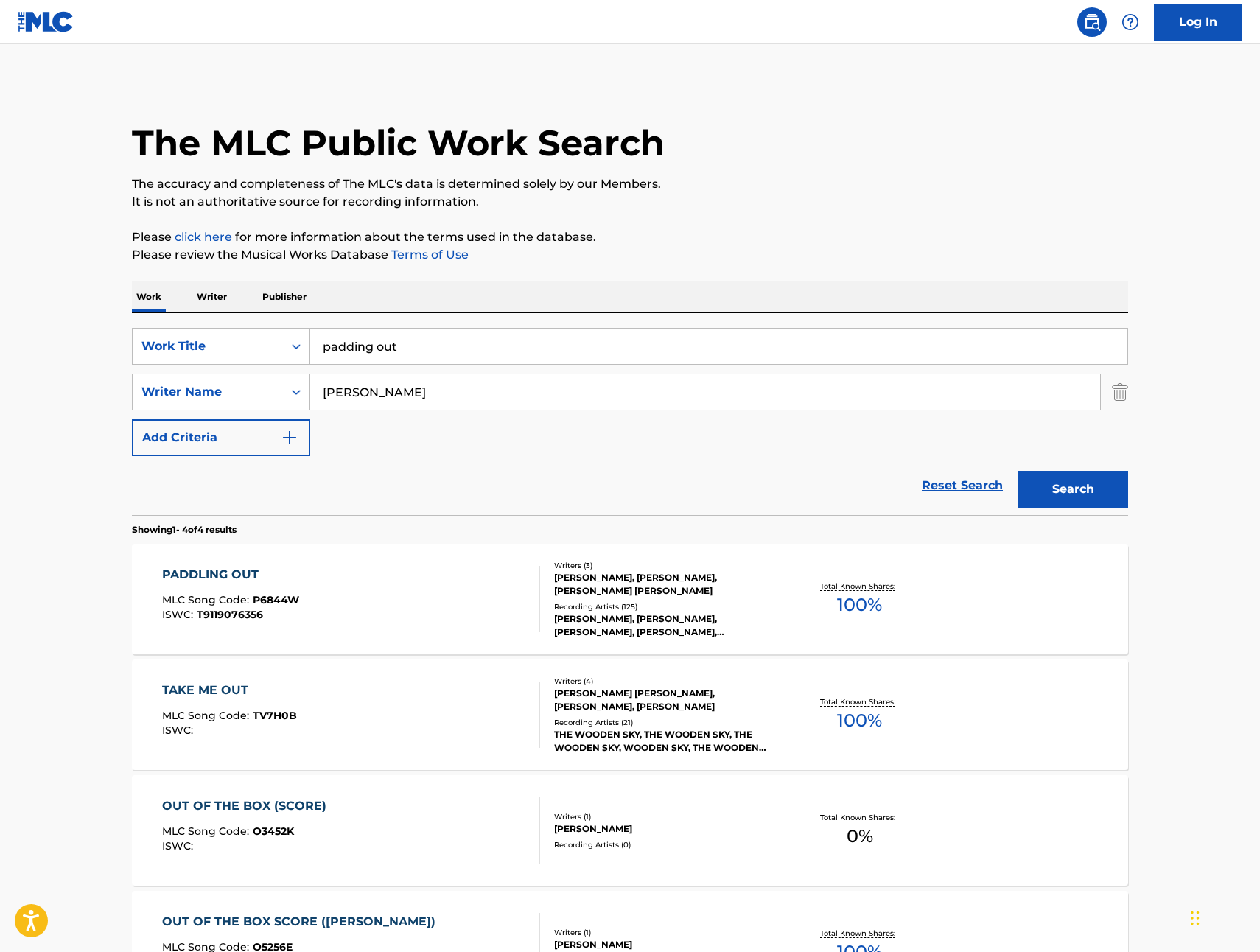
scroll to position [1, 0]
click at [409, 340] on input "padding out" at bounding box center [719, 345] width 817 height 35
click at [409, 341] on input "padding out" at bounding box center [719, 345] width 817 height 35
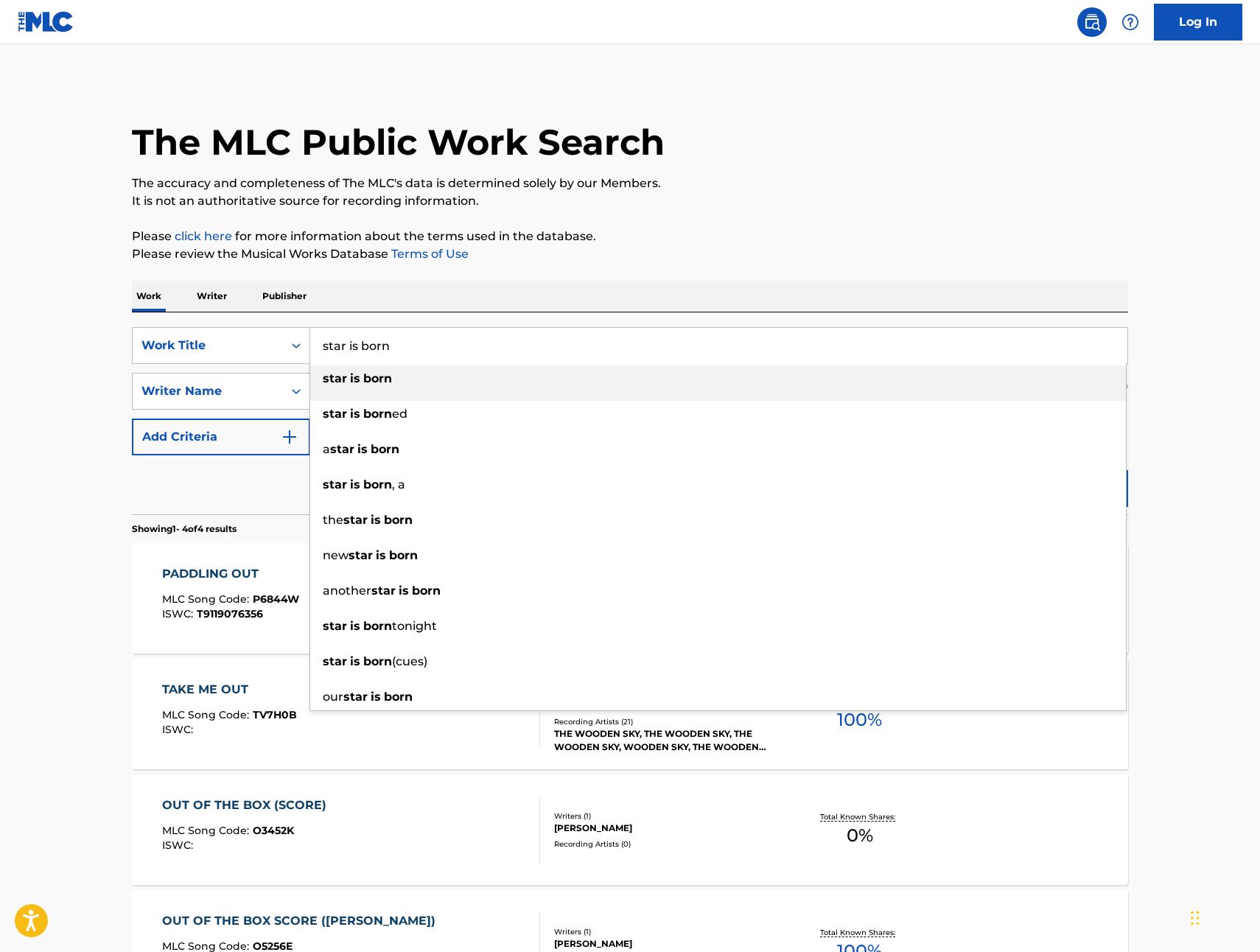
drag, startPoint x: 369, startPoint y: 385, endPoint x: 434, endPoint y: 393, distance: 65.5
click at [369, 385] on div "star is born" at bounding box center [718, 378] width 816 height 26
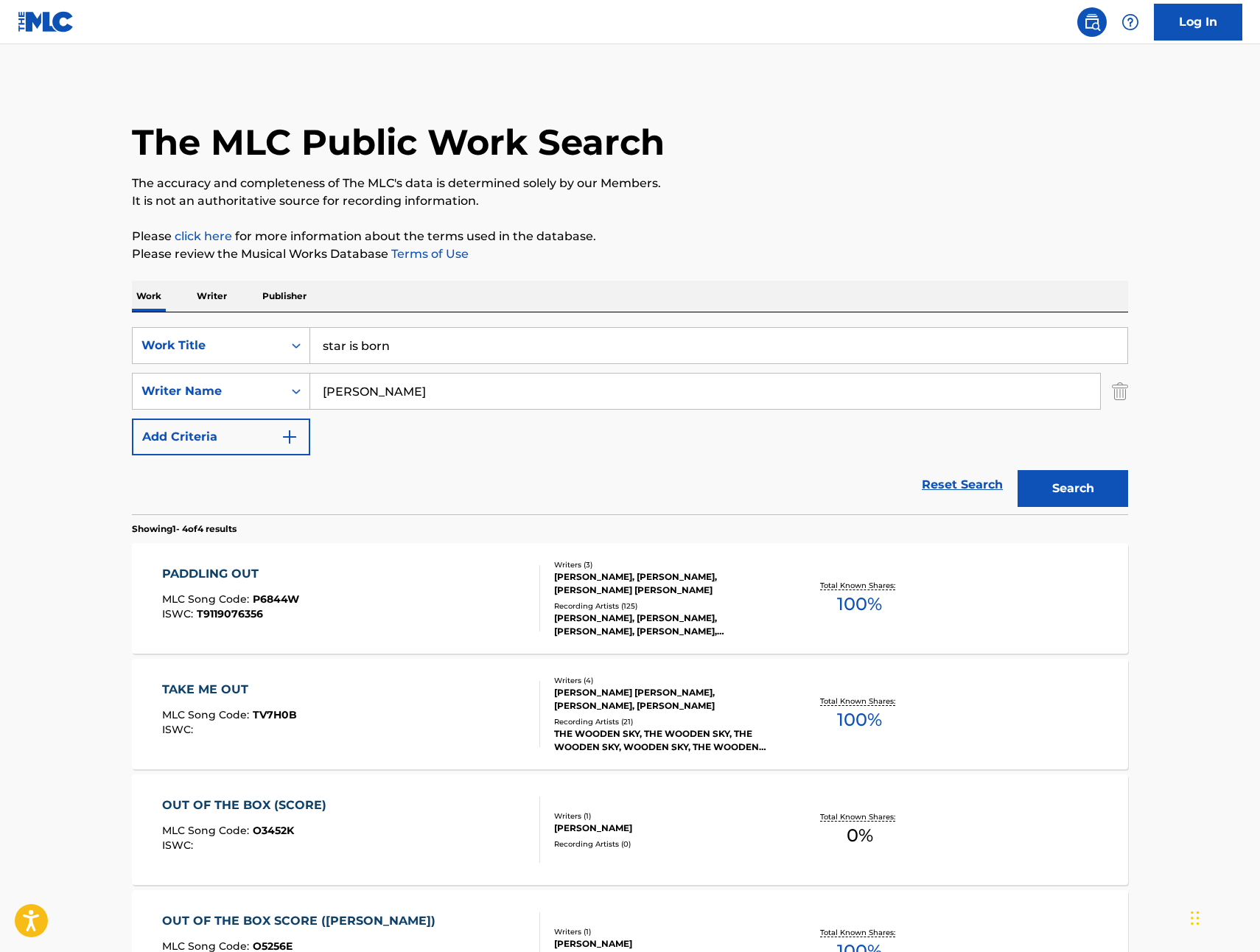
click at [1056, 492] on button "Search" at bounding box center [1073, 488] width 111 height 37
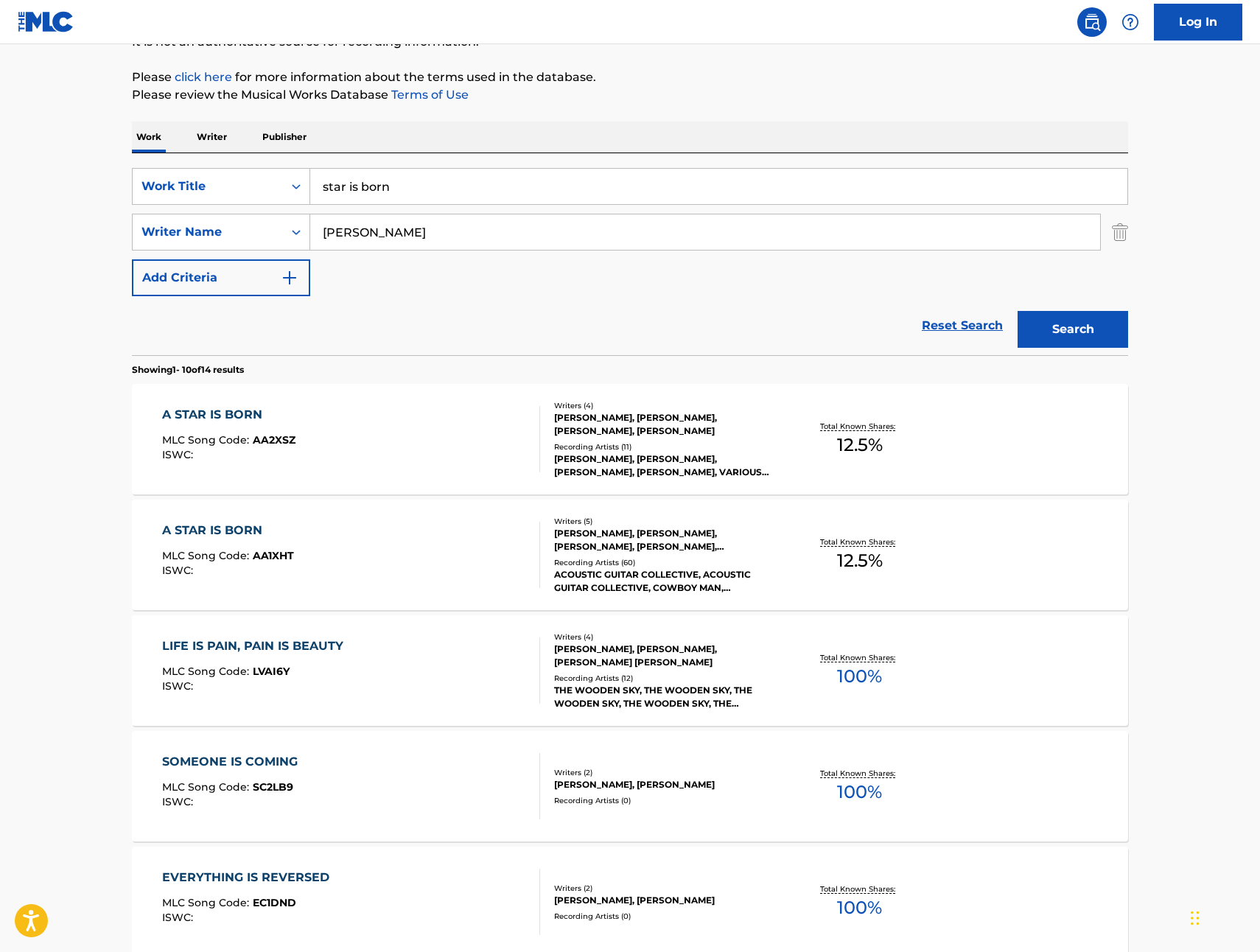
scroll to position [165, 0]
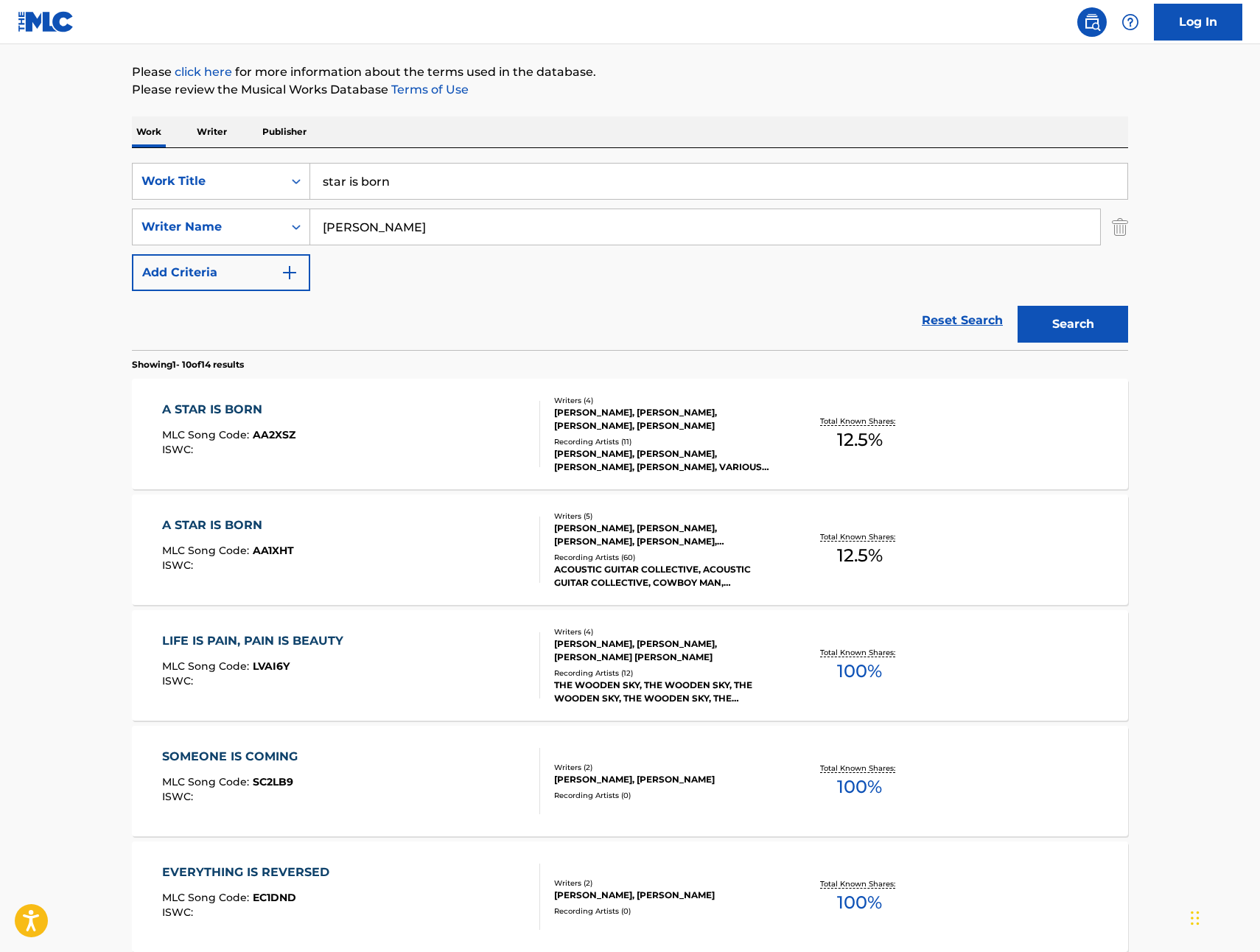
click at [350, 179] on input "star is born" at bounding box center [719, 181] width 817 height 35
click at [1059, 341] on button "Search" at bounding box center [1073, 324] width 111 height 37
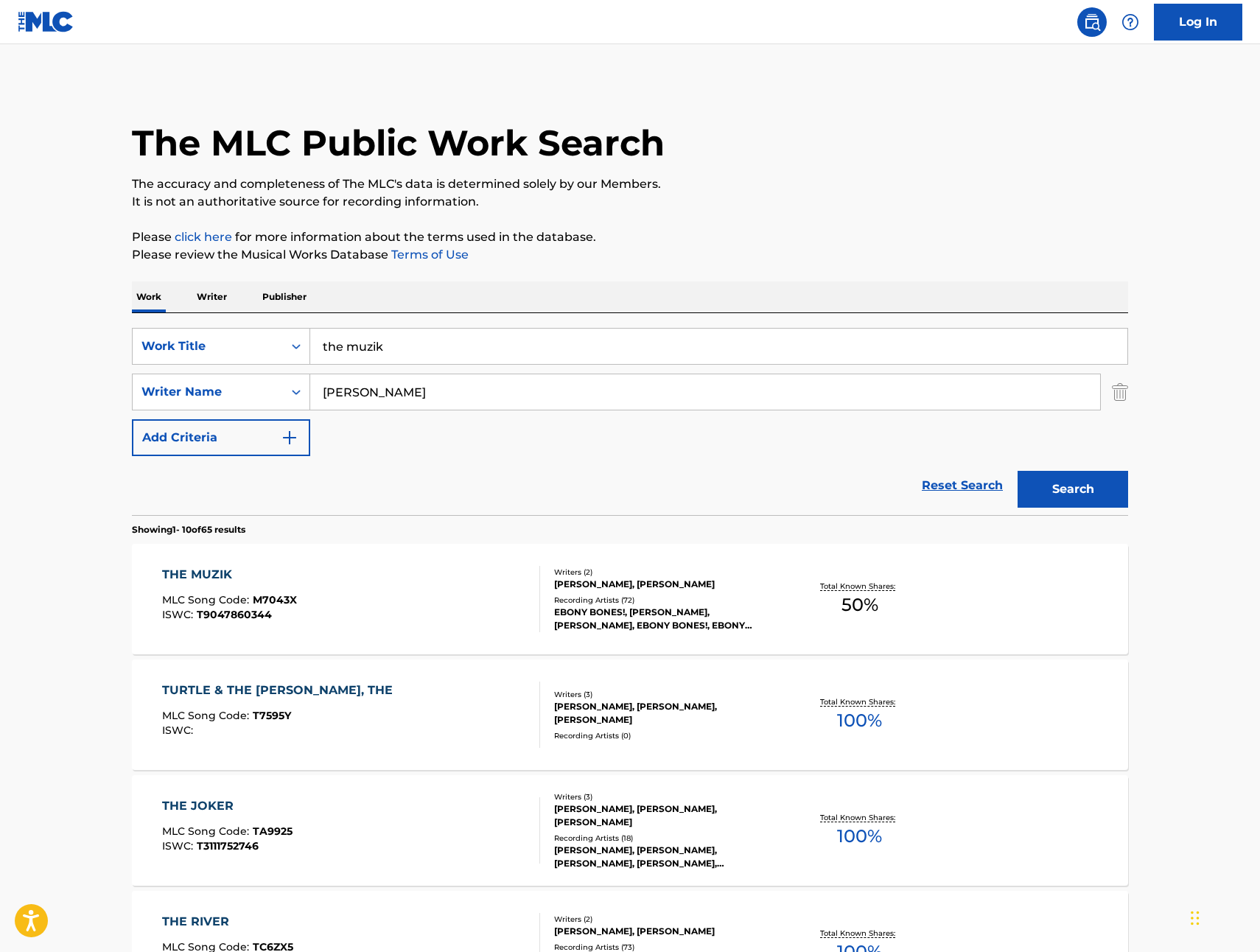
click at [427, 341] on input "the muzik" at bounding box center [719, 346] width 817 height 35
drag, startPoint x: 423, startPoint y: 349, endPoint x: 308, endPoint y: 340, distance: 115.4
click at [308, 340] on div "SearchWithCriteriad3413755-582f-4ba0-8838-8ba107a337db Work Title the farmer & …" at bounding box center [630, 346] width 996 height 37
drag, startPoint x: 520, startPoint y: 351, endPoint x: 277, endPoint y: 345, distance: 243.1
click at [277, 345] on div "SearchWithCriteriad3413755-582f-4ba0-8838-8ba107a337db Work Title the farmer & …" at bounding box center [630, 346] width 996 height 37
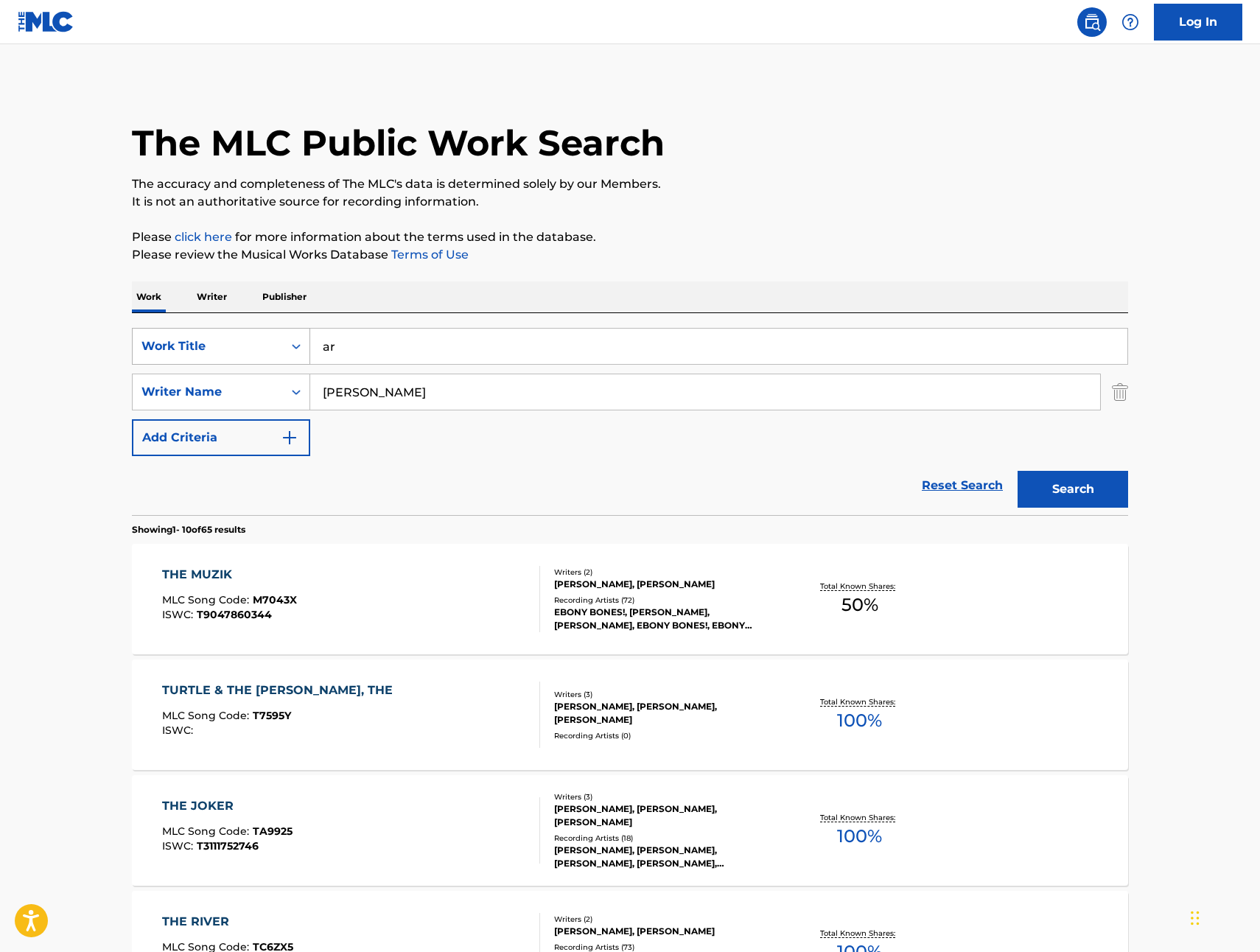
type input "a"
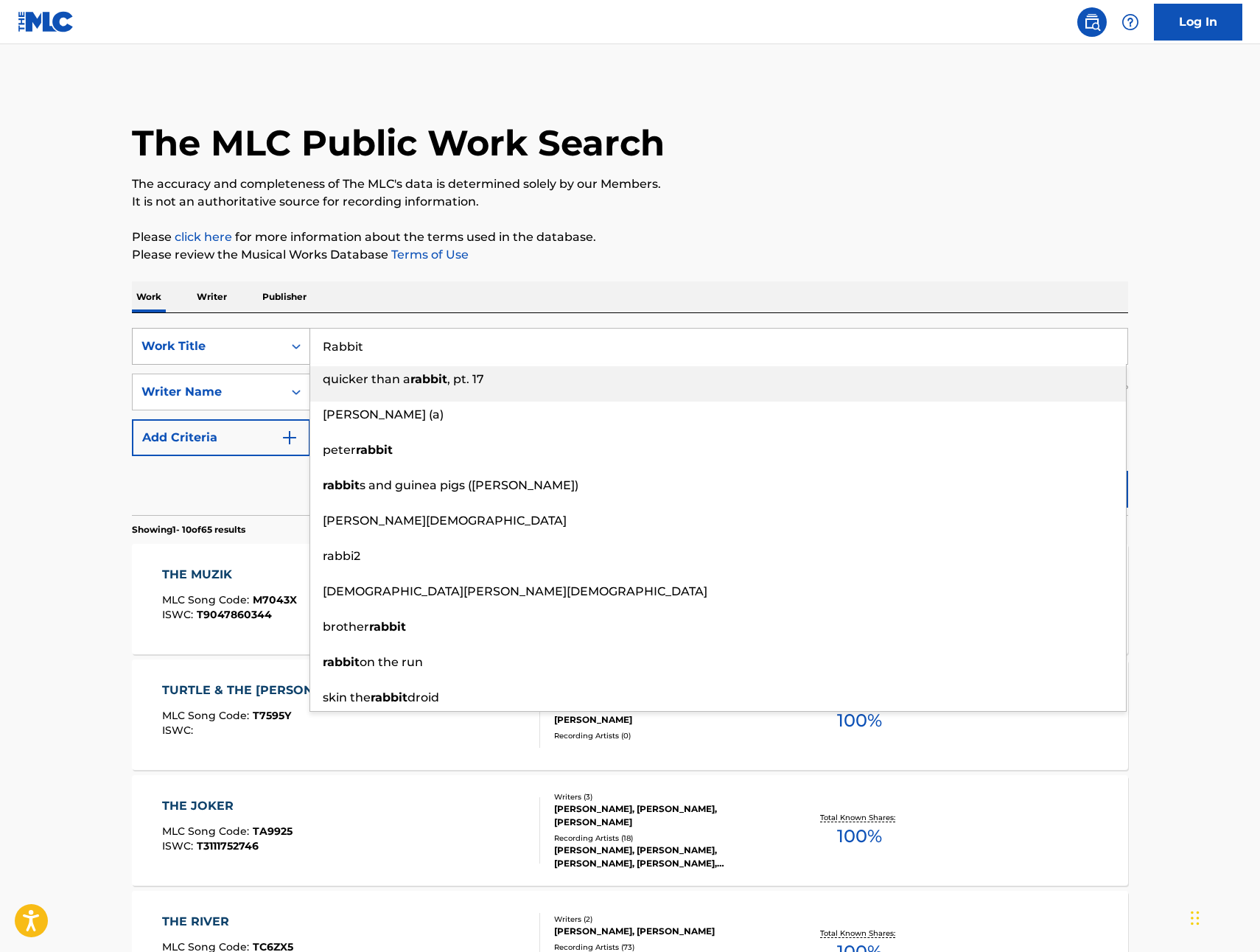
type input "Rabbit"
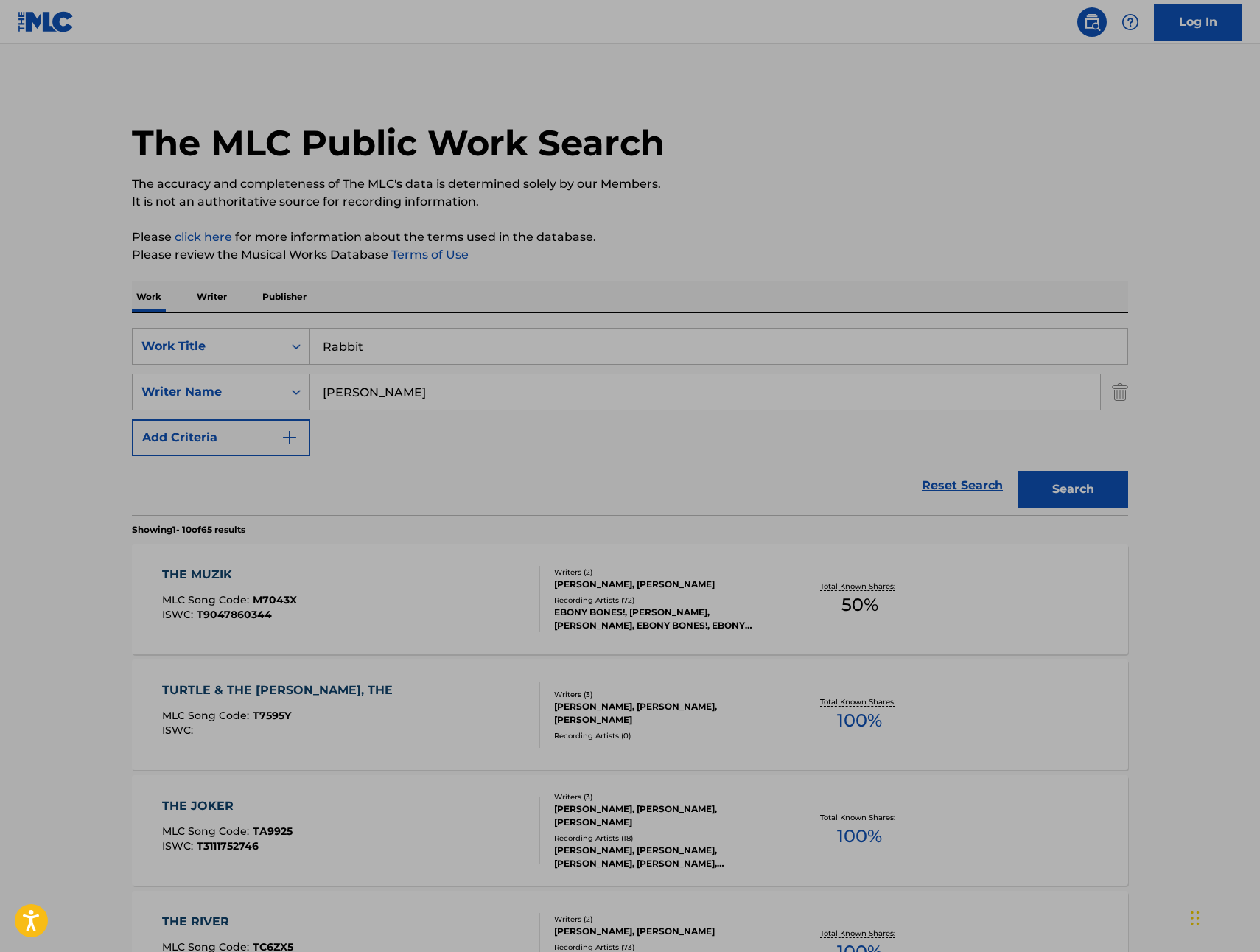
click at [1053, 481] on button "Search" at bounding box center [1073, 489] width 111 height 37
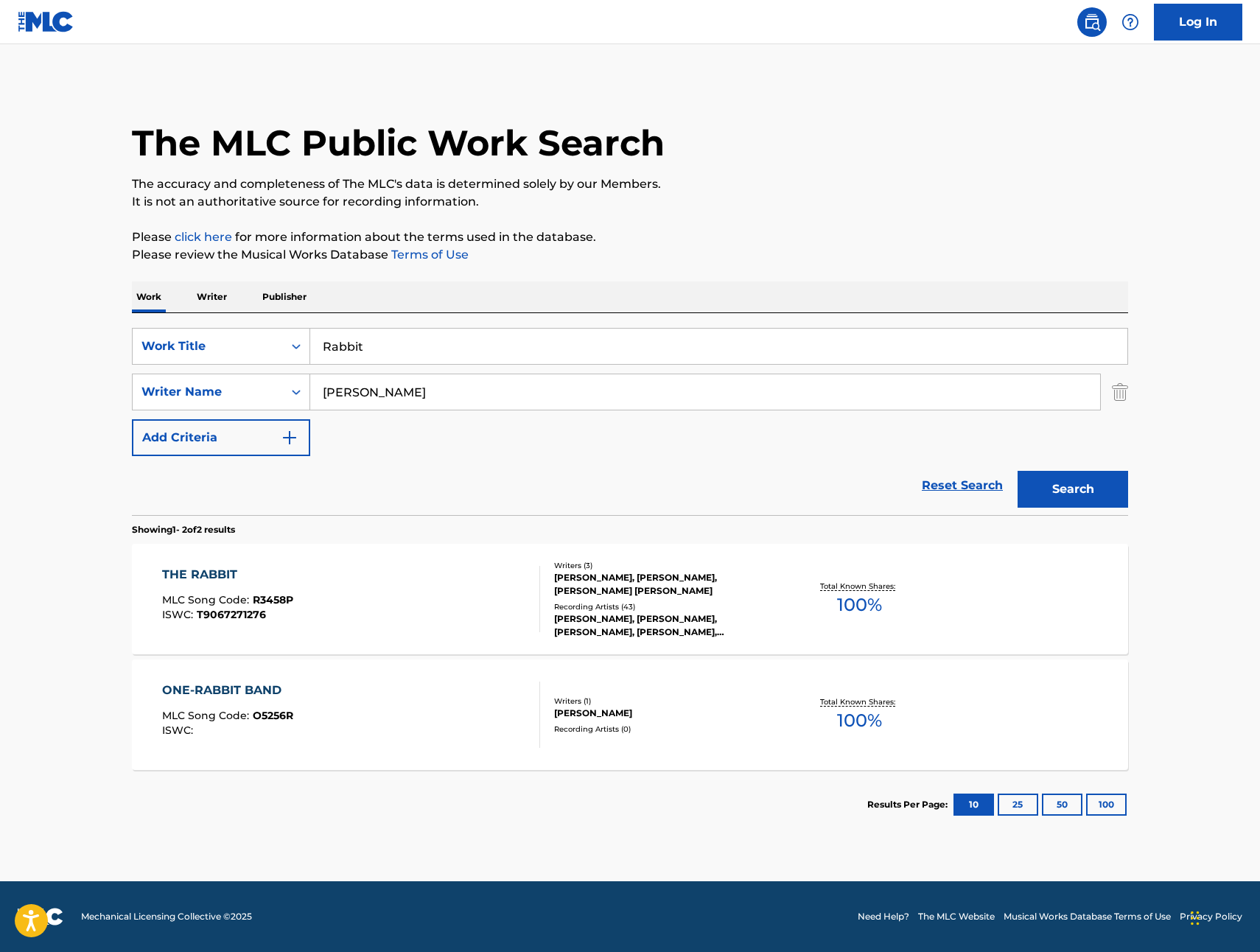
click at [195, 579] on div "THE RABBIT" at bounding box center [228, 574] width 131 height 17
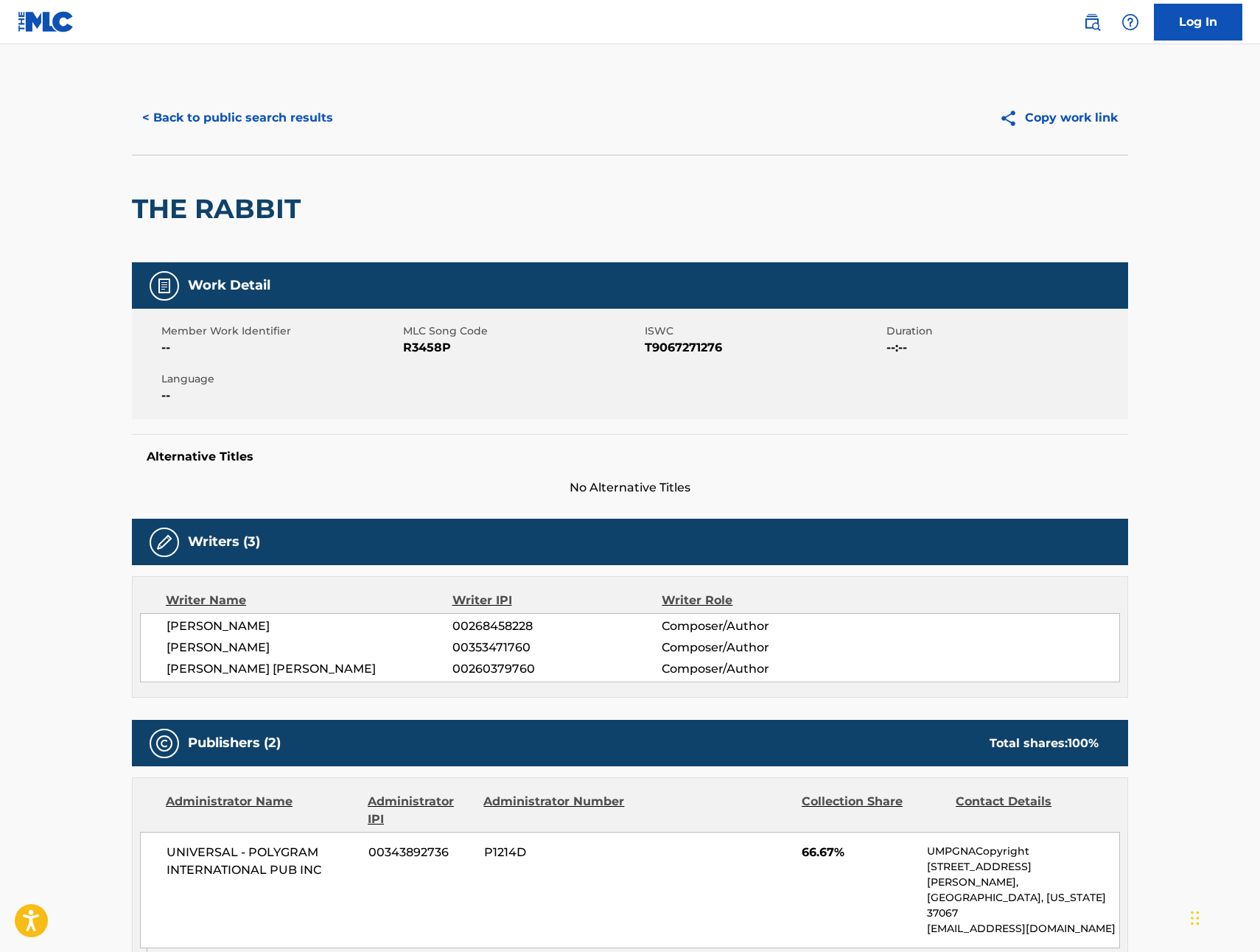
click at [187, 118] on button "< Back to public search results" at bounding box center [238, 118] width 212 height 37
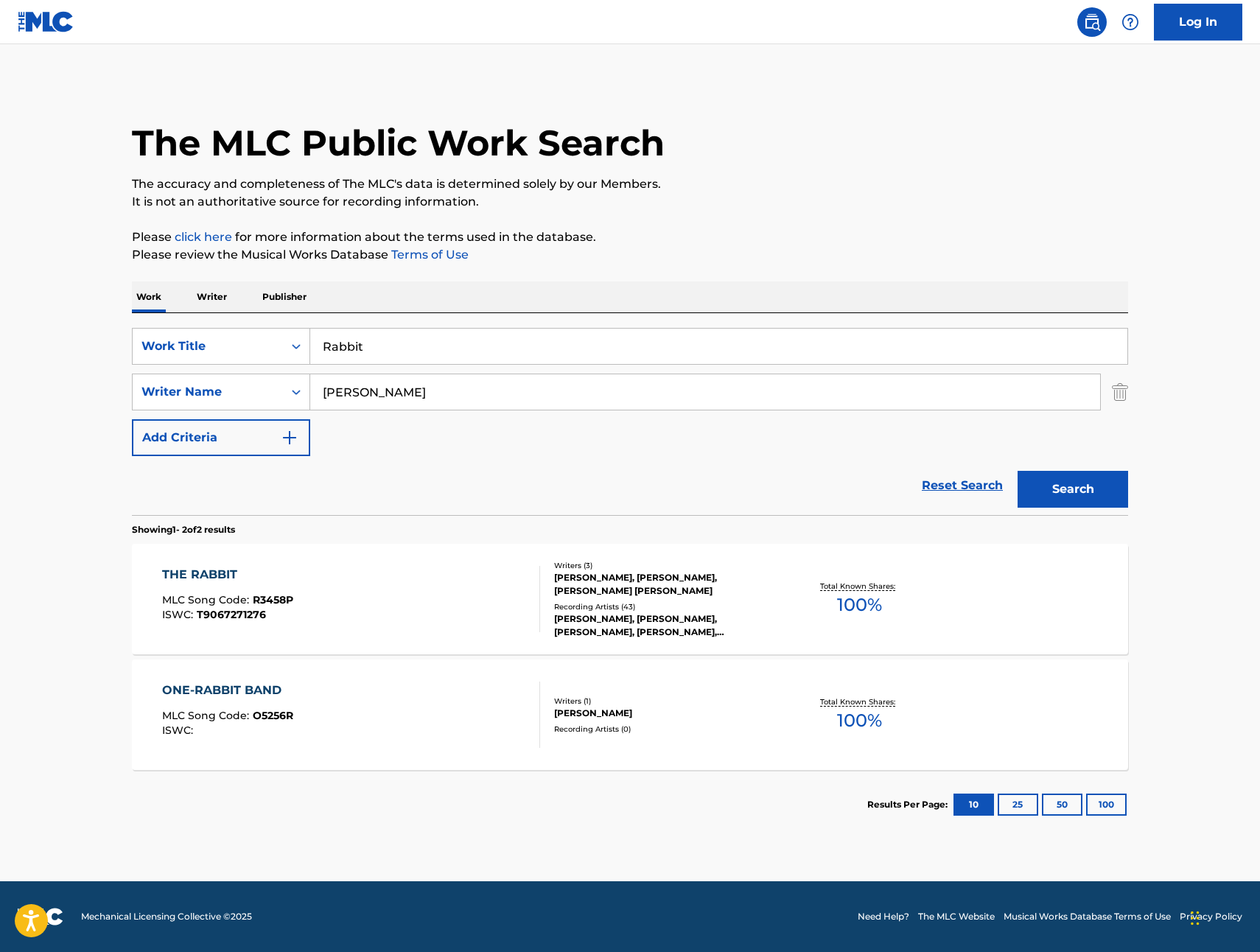
drag, startPoint x: 429, startPoint y: 388, endPoint x: 319, endPoint y: 372, distance: 111.2
click at [296, 381] on div "SearchWithCriteria06462984-e2e0-4d05-98e2-73525ec084cb Writer Name [PERSON_NAME]" at bounding box center [630, 392] width 996 height 37
drag, startPoint x: 375, startPoint y: 353, endPoint x: 311, endPoint y: 344, distance: 64.6
click at [311, 344] on input "Rabbit" at bounding box center [719, 346] width 817 height 35
drag, startPoint x: 1048, startPoint y: 495, endPoint x: 1025, endPoint y: 496, distance: 23.0
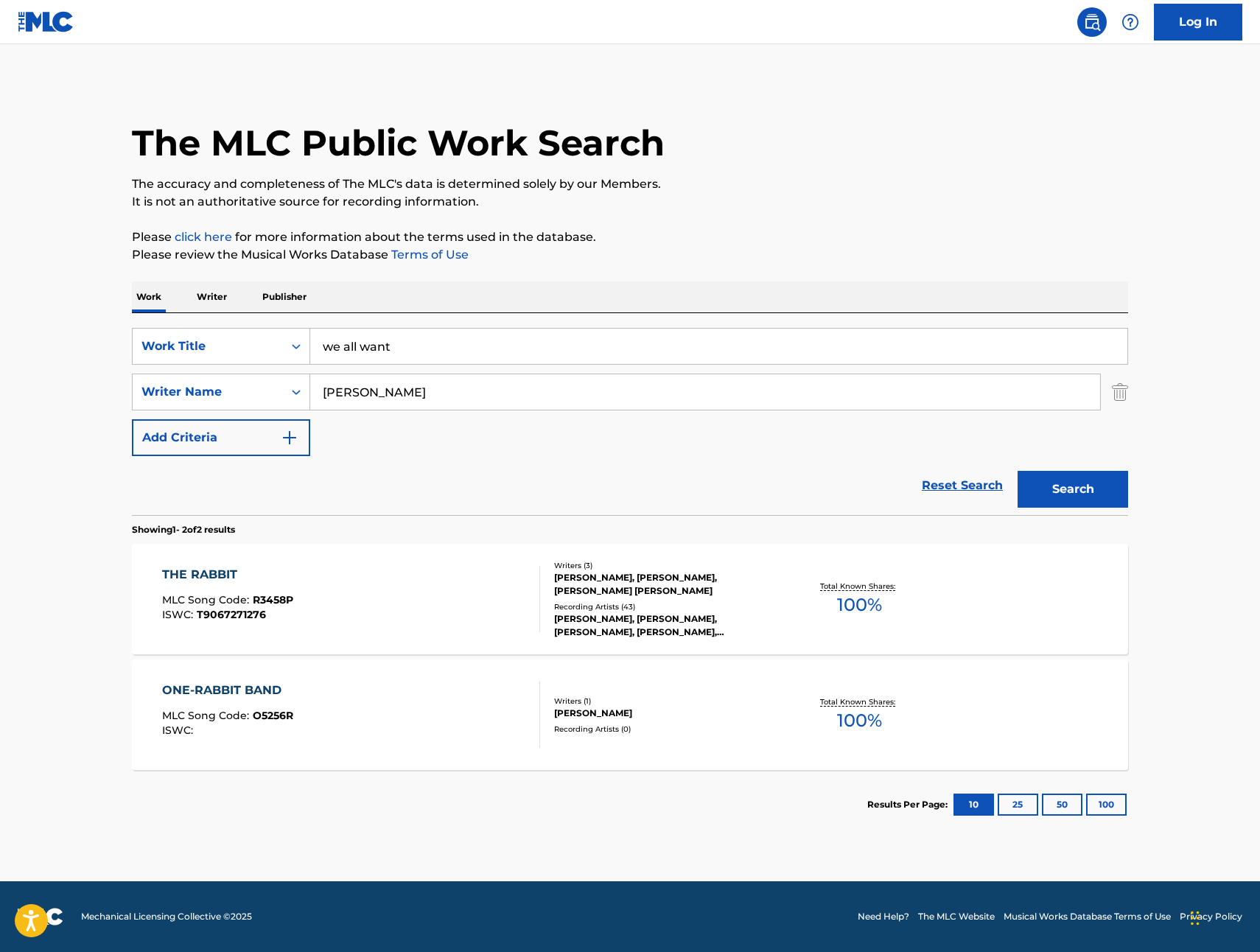
click at [1047, 495] on button "Search" at bounding box center [1073, 489] width 111 height 37
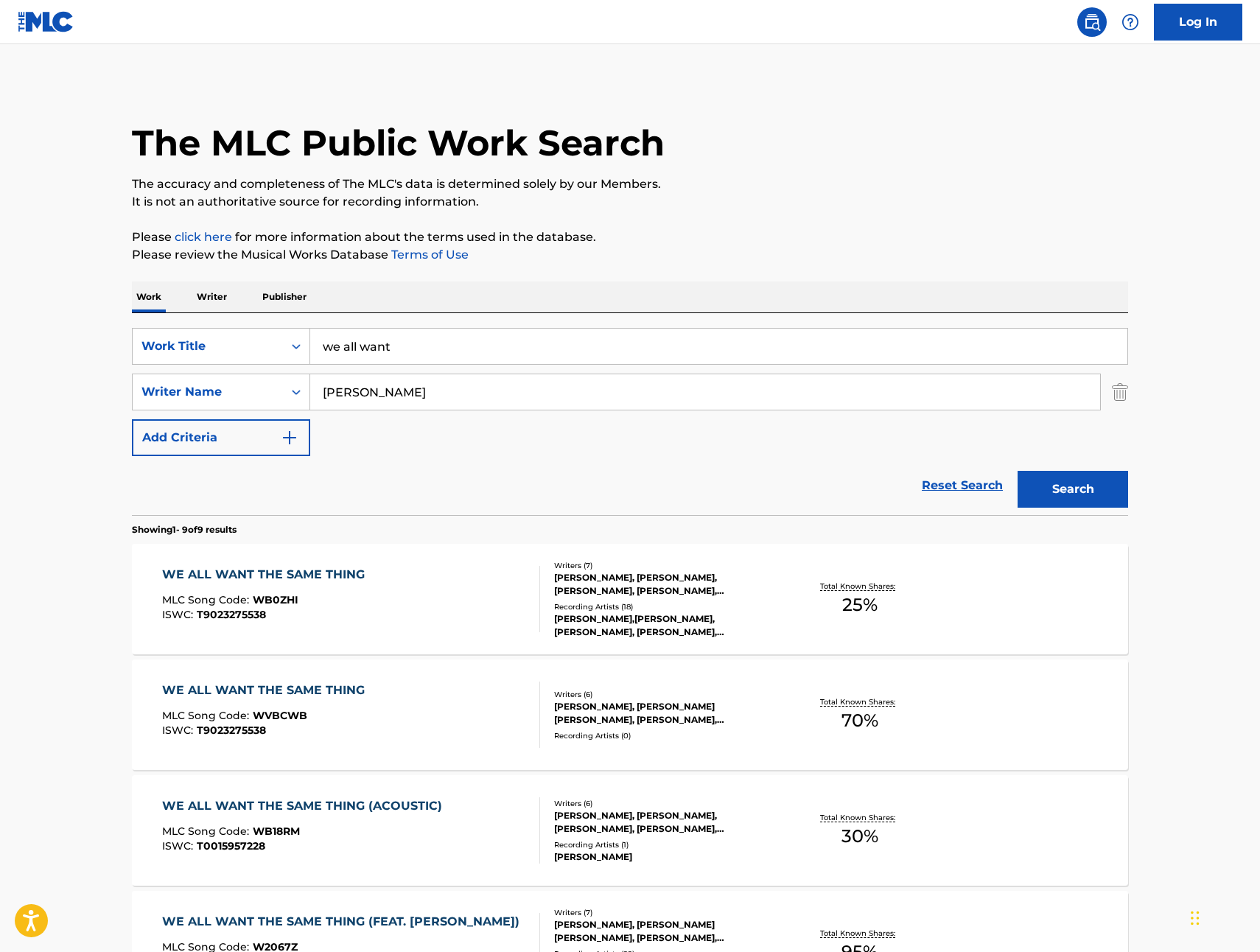
click at [400, 354] on input "we all want" at bounding box center [719, 346] width 817 height 35
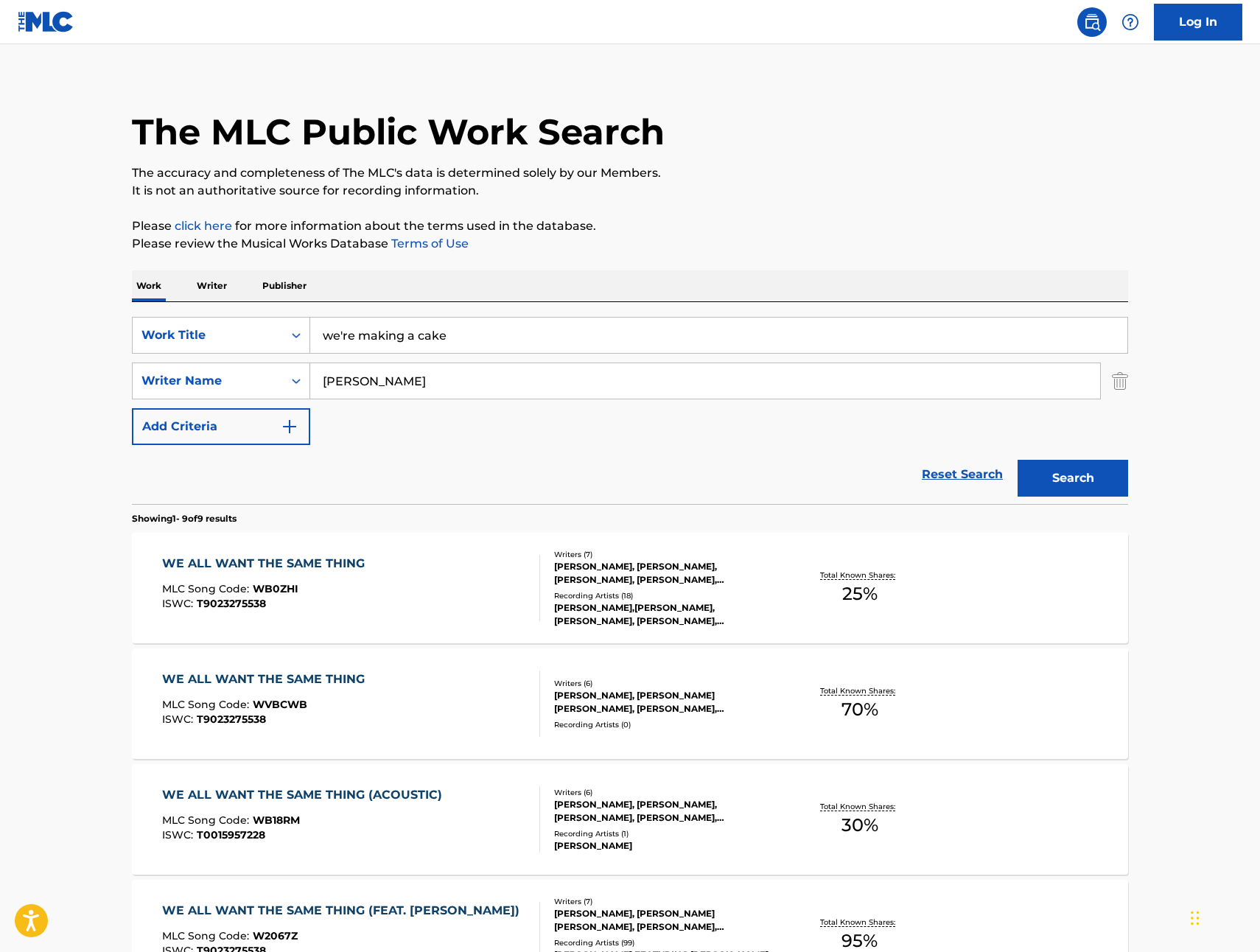
click at [1082, 486] on button "Search" at bounding box center [1073, 478] width 111 height 37
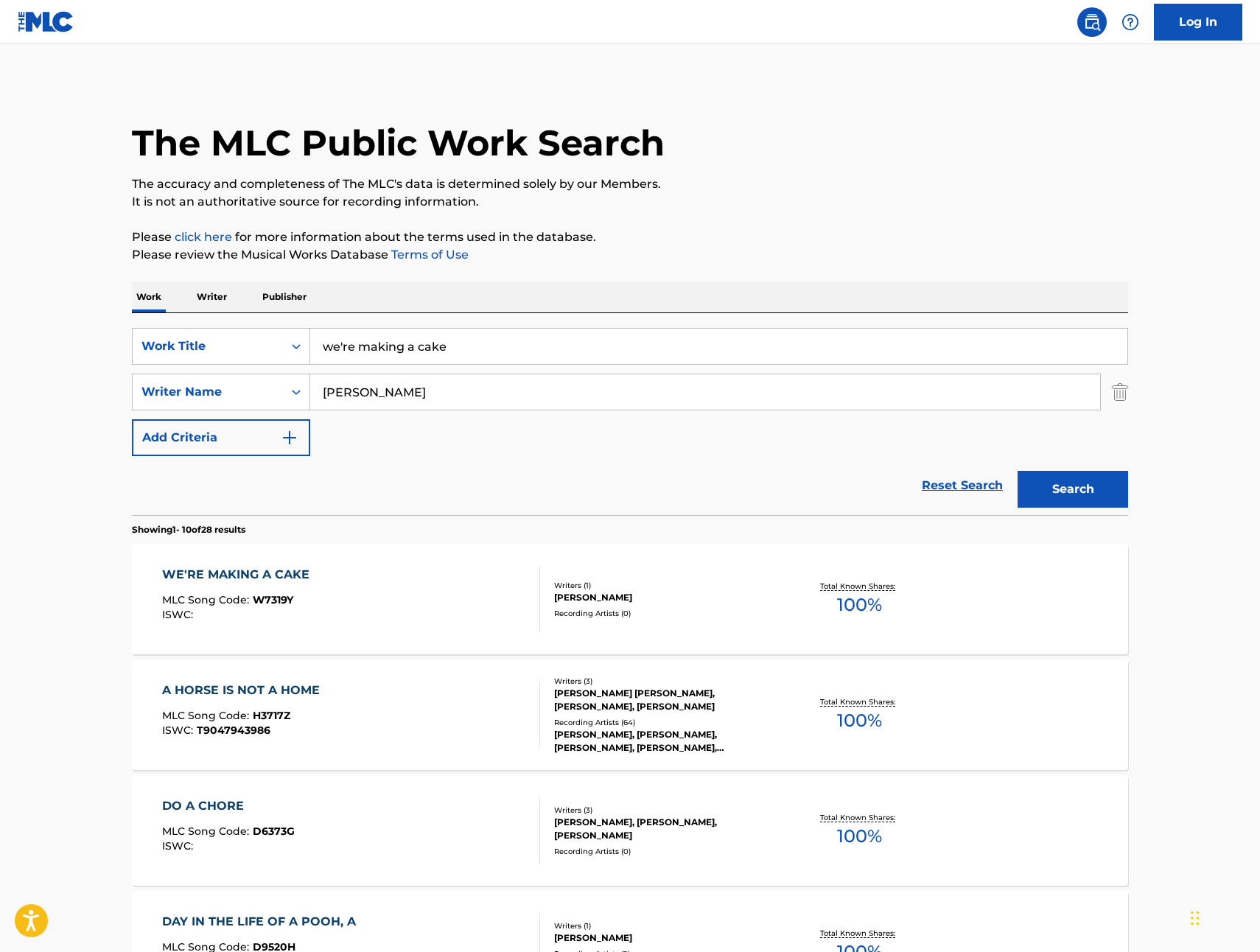
drag, startPoint x: 456, startPoint y: 344, endPoint x: 318, endPoint y: 344, distance: 138.0
click at [318, 344] on input "we're making a cake" at bounding box center [719, 346] width 817 height 35
drag, startPoint x: 1078, startPoint y: 486, endPoint x: 928, endPoint y: 484, distance: 150.0
click at [1078, 486] on button "Search" at bounding box center [1073, 489] width 111 height 37
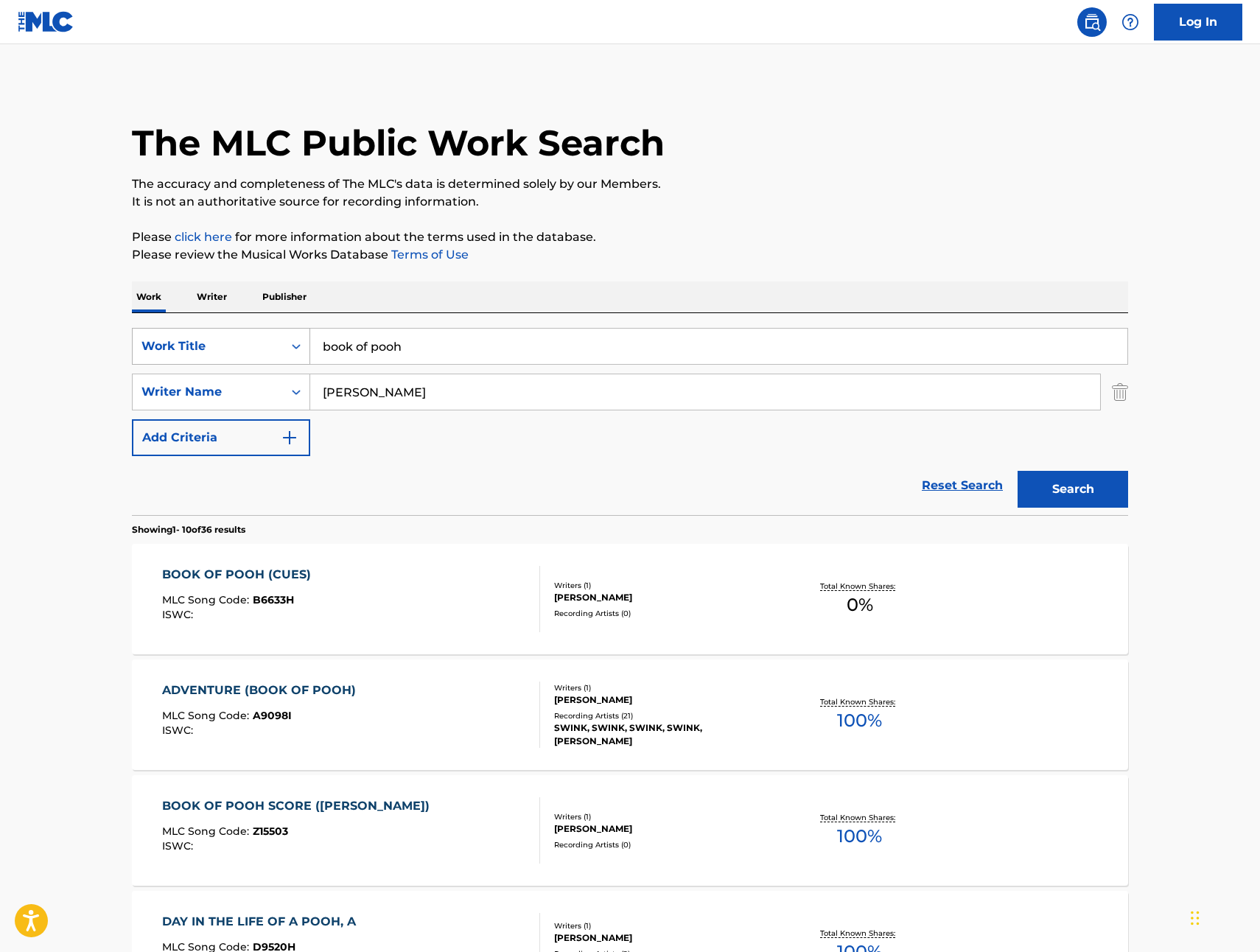
drag, startPoint x: 422, startPoint y: 357, endPoint x: 305, endPoint y: 347, distance: 117.4
click at [305, 347] on div "SearchWithCriteriad3413755-582f-4ba0-8838-8ba107a337db Work Title book of pooh" at bounding box center [630, 346] width 996 height 37
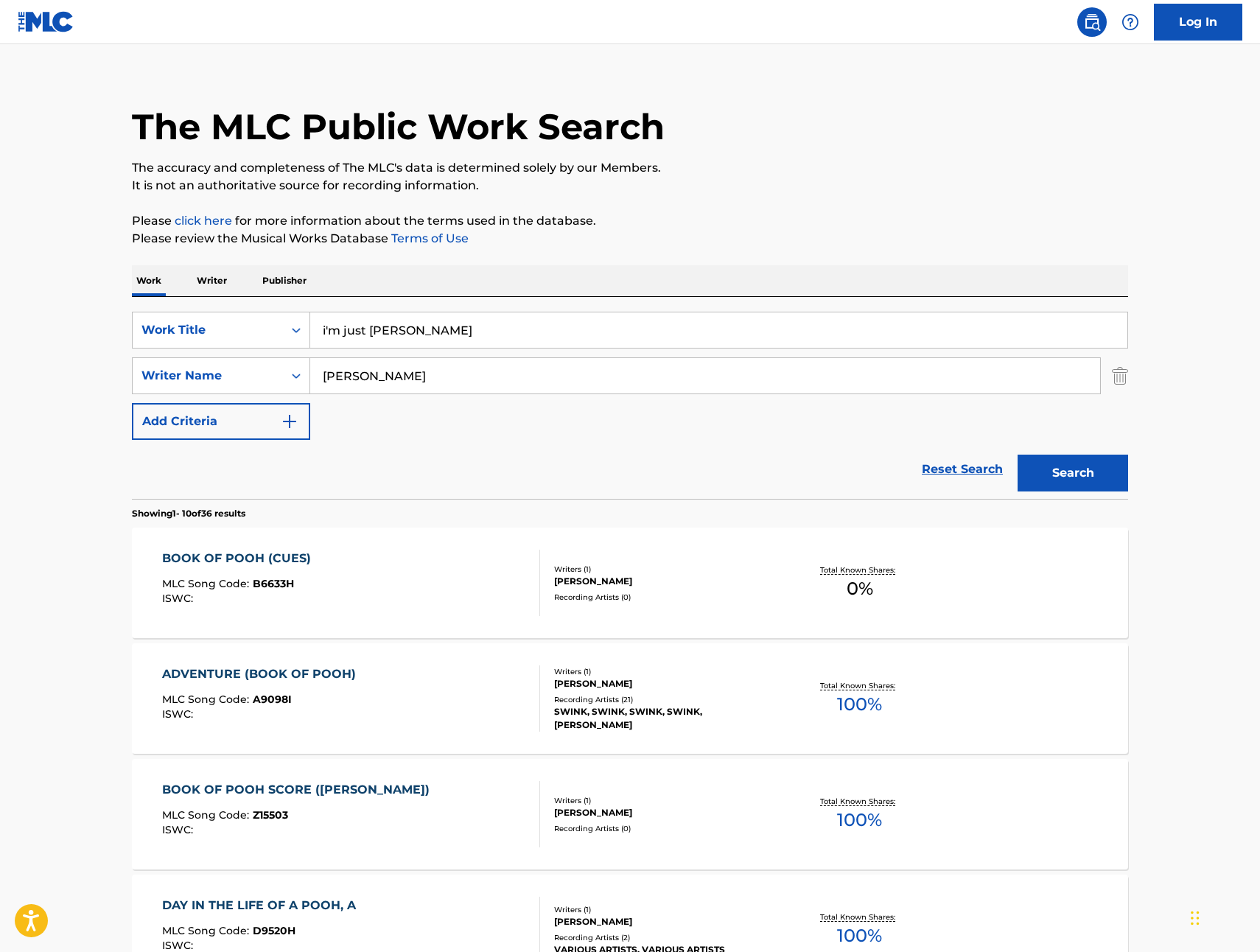
type input "i'm just [PERSON_NAME]"
click at [1029, 472] on button "Search" at bounding box center [1073, 473] width 111 height 37
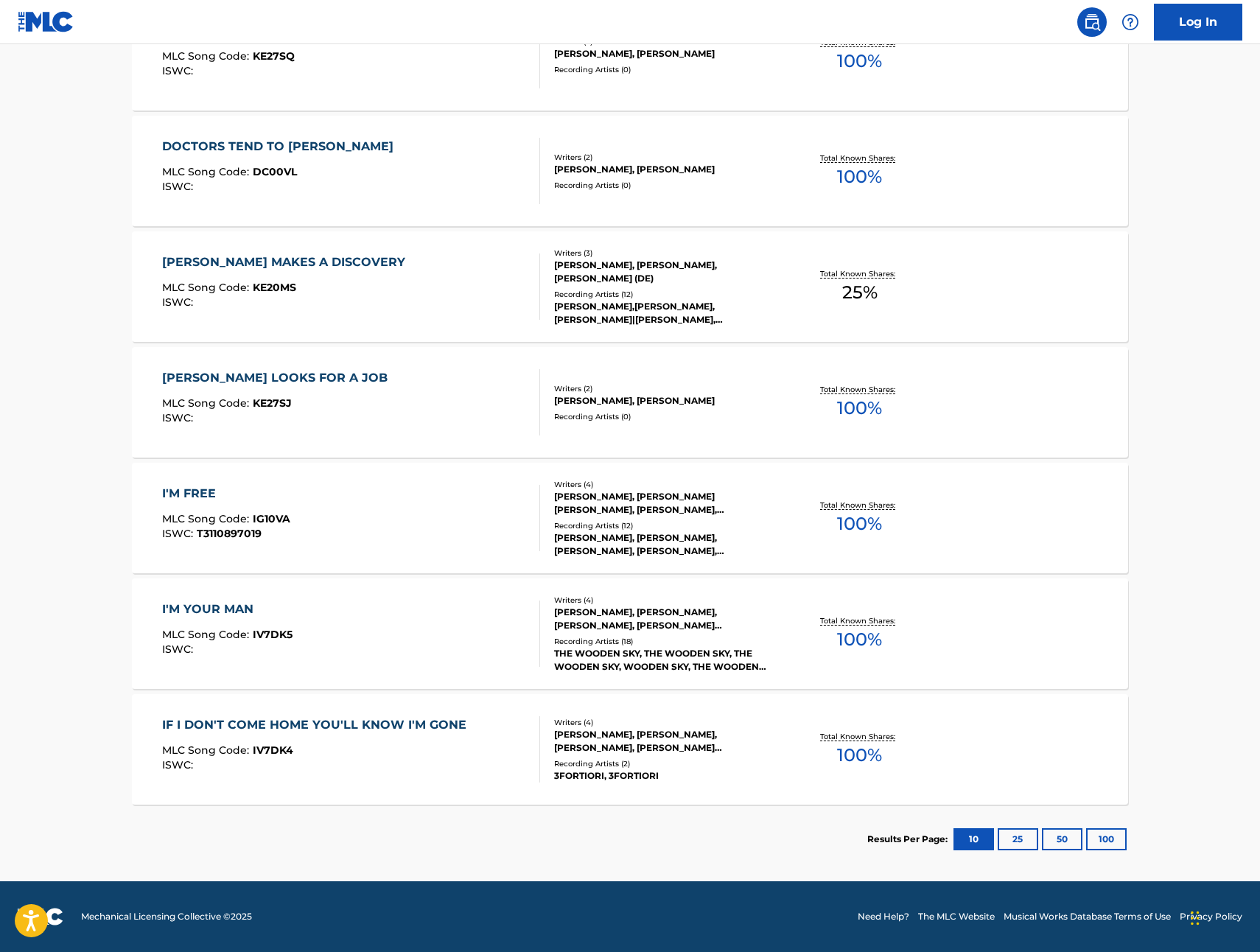
scroll to position [0, 0]
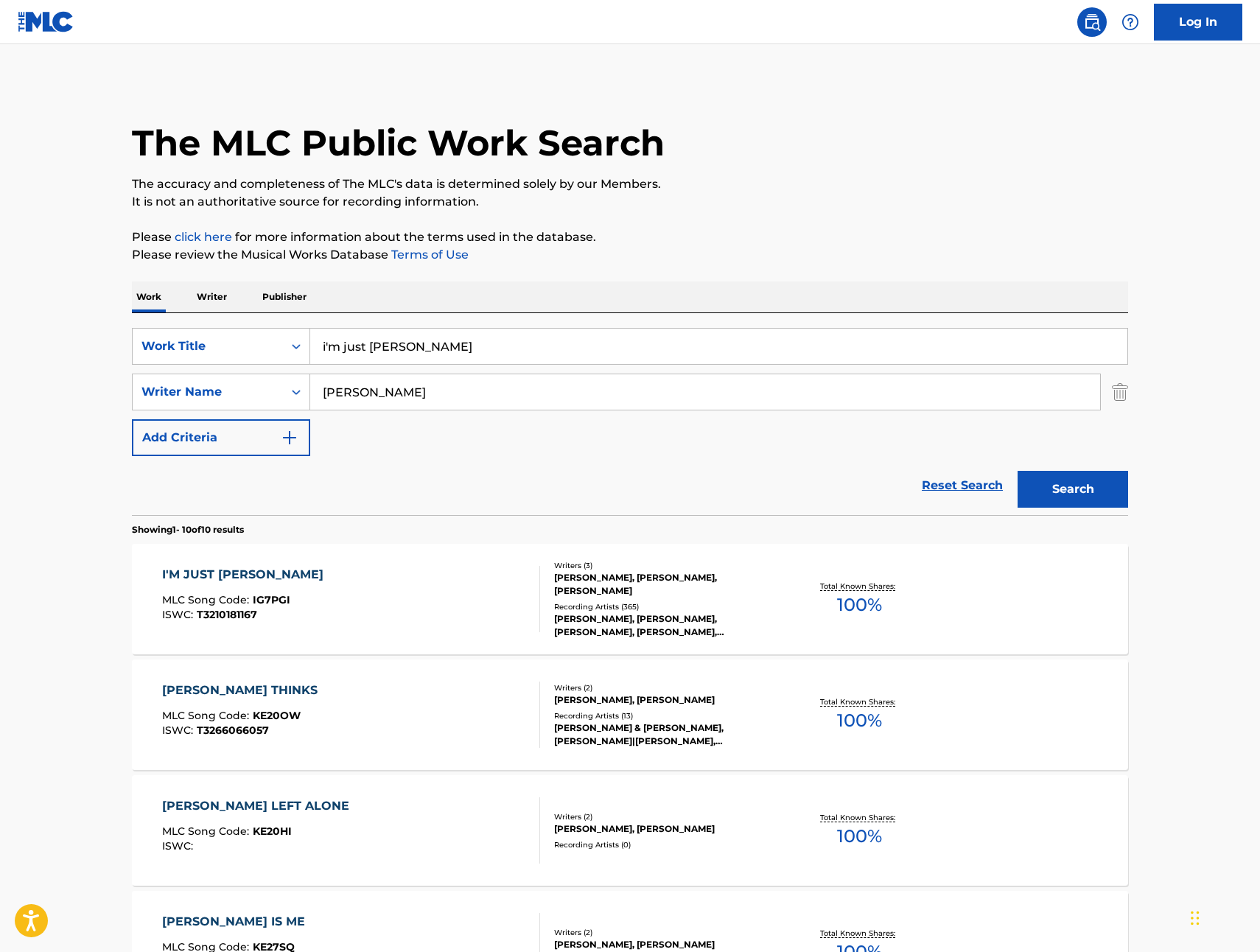
click at [231, 602] on span "MLC Song Code :" at bounding box center [207, 600] width 90 height 14
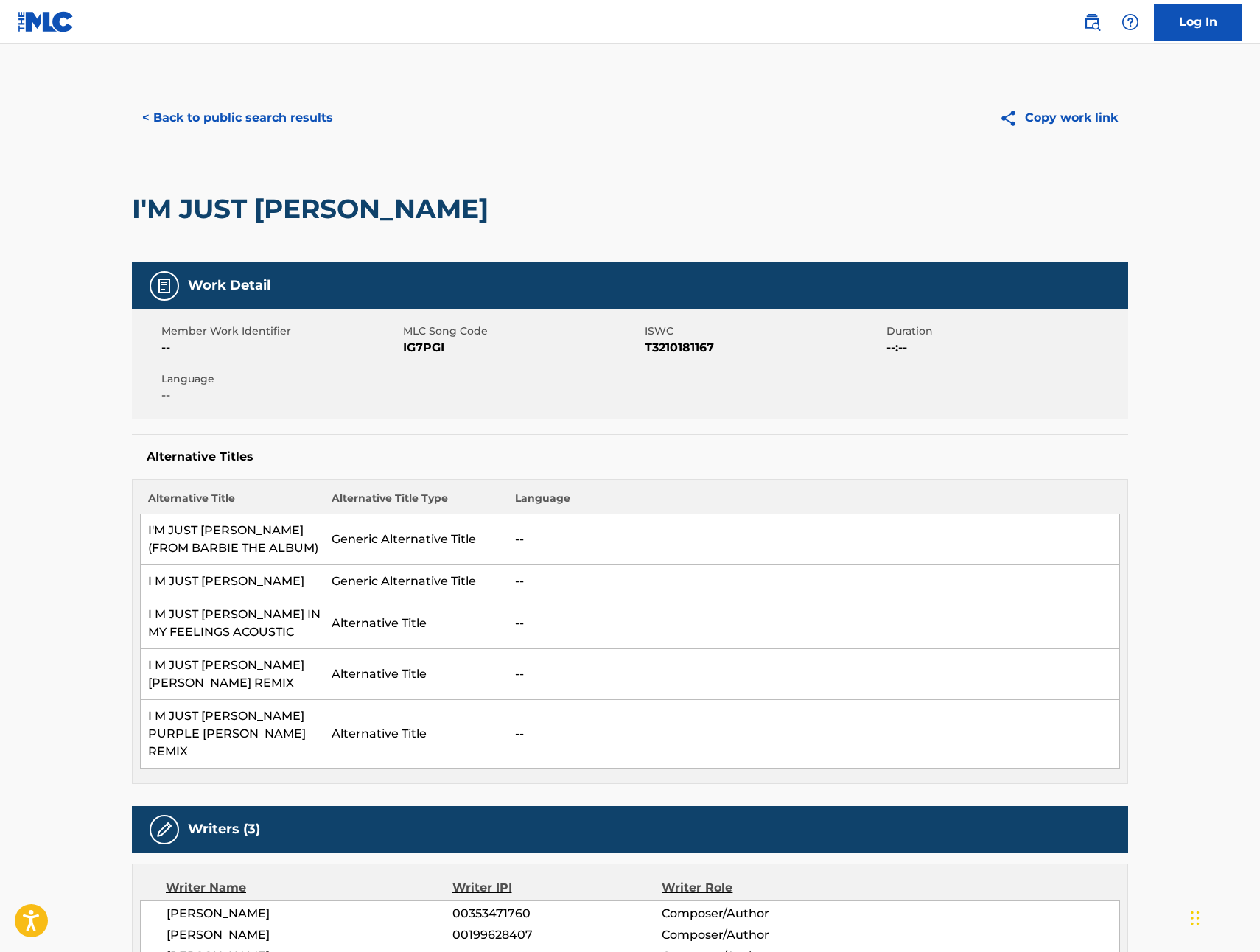
click at [162, 118] on button "< Back to public search results" at bounding box center [238, 118] width 212 height 37
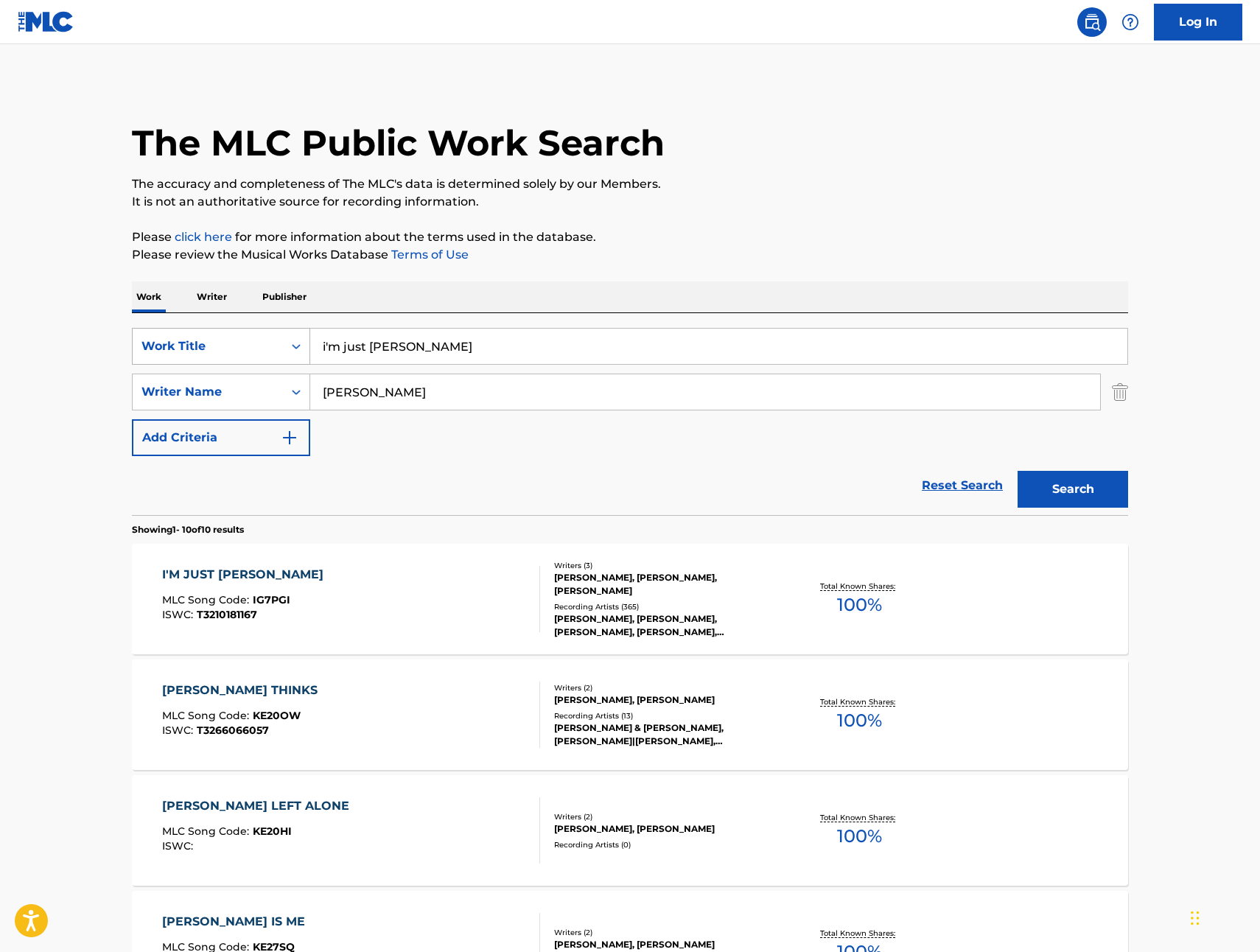
drag, startPoint x: 348, startPoint y: 342, endPoint x: 299, endPoint y: 335, distance: 49.5
click at [299, 335] on div "SearchWithCriteriad3413755-582f-4ba0-8838-8ba107a337db Work Title i'm just [PER…" at bounding box center [630, 346] width 996 height 37
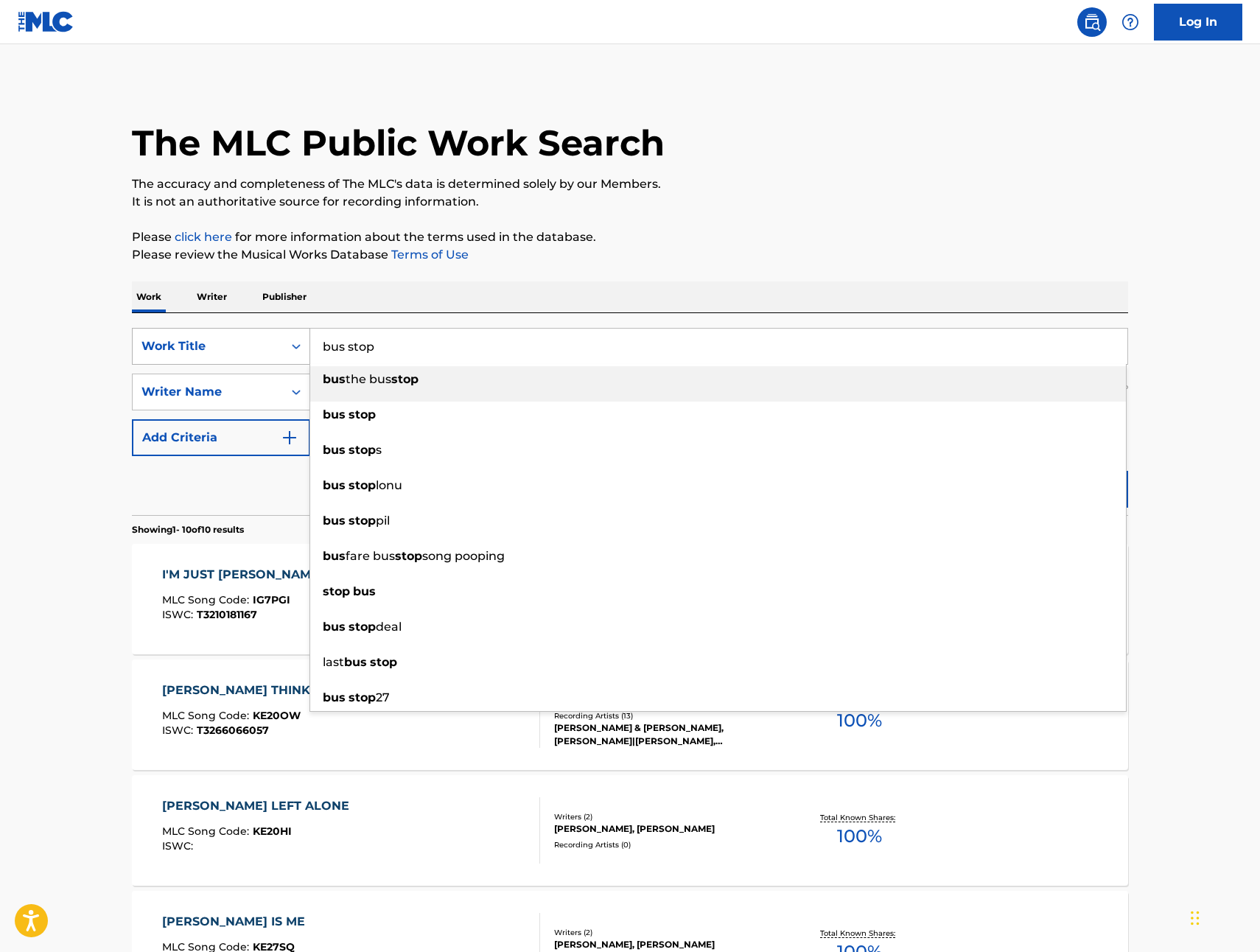
type input "bus stop"
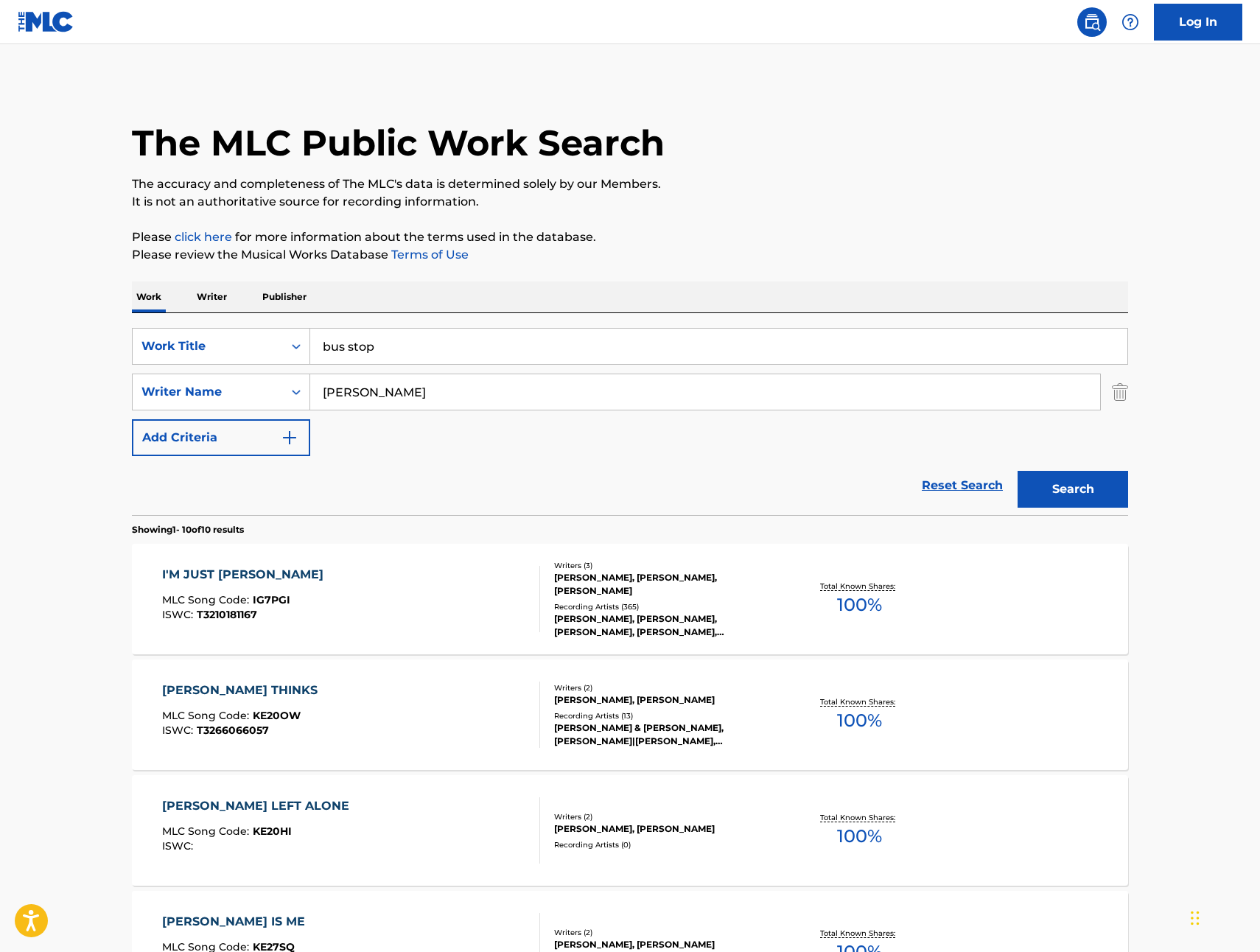
click at [1096, 483] on button "Search" at bounding box center [1073, 489] width 111 height 37
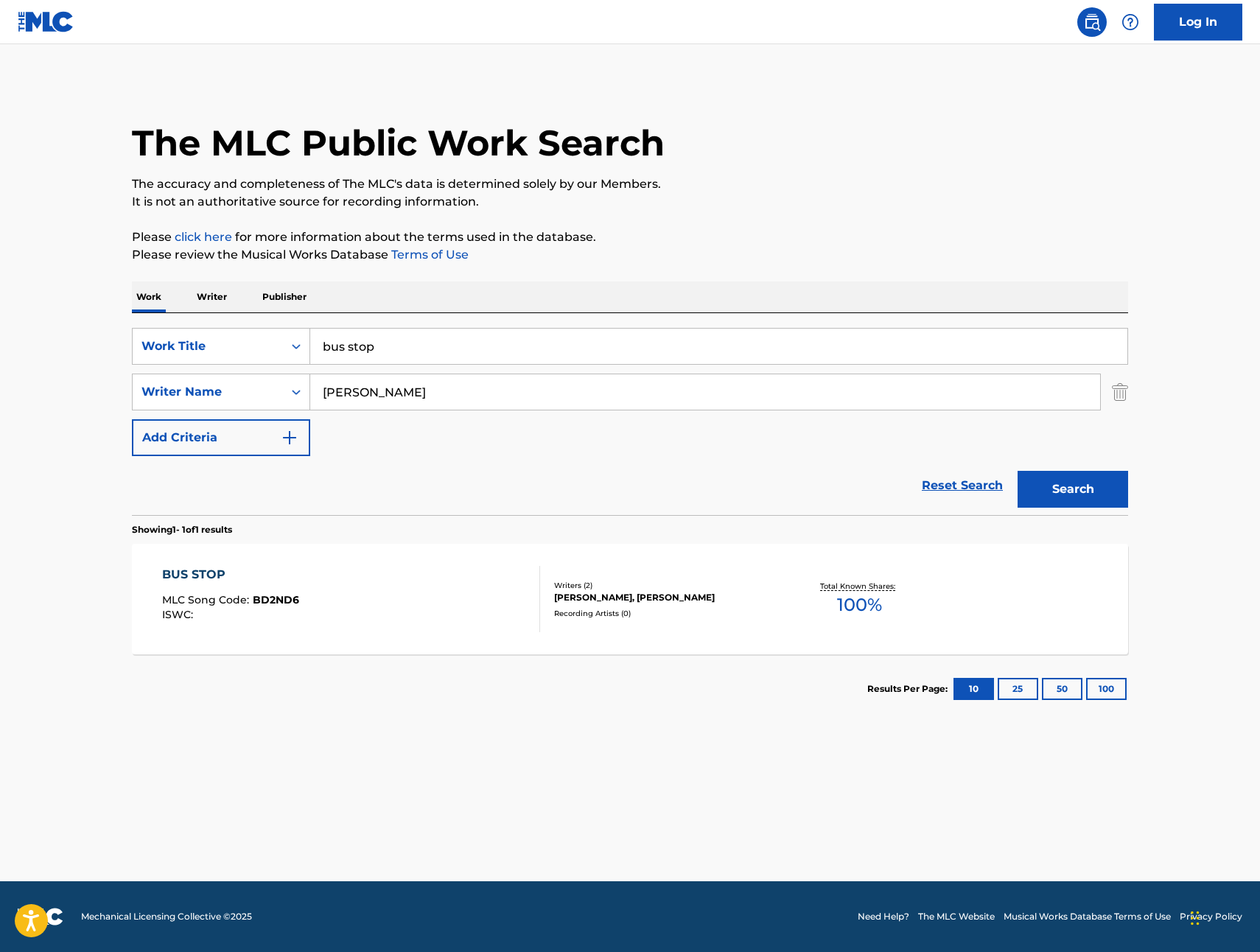
click at [198, 570] on div "BUS STOP" at bounding box center [231, 574] width 137 height 17
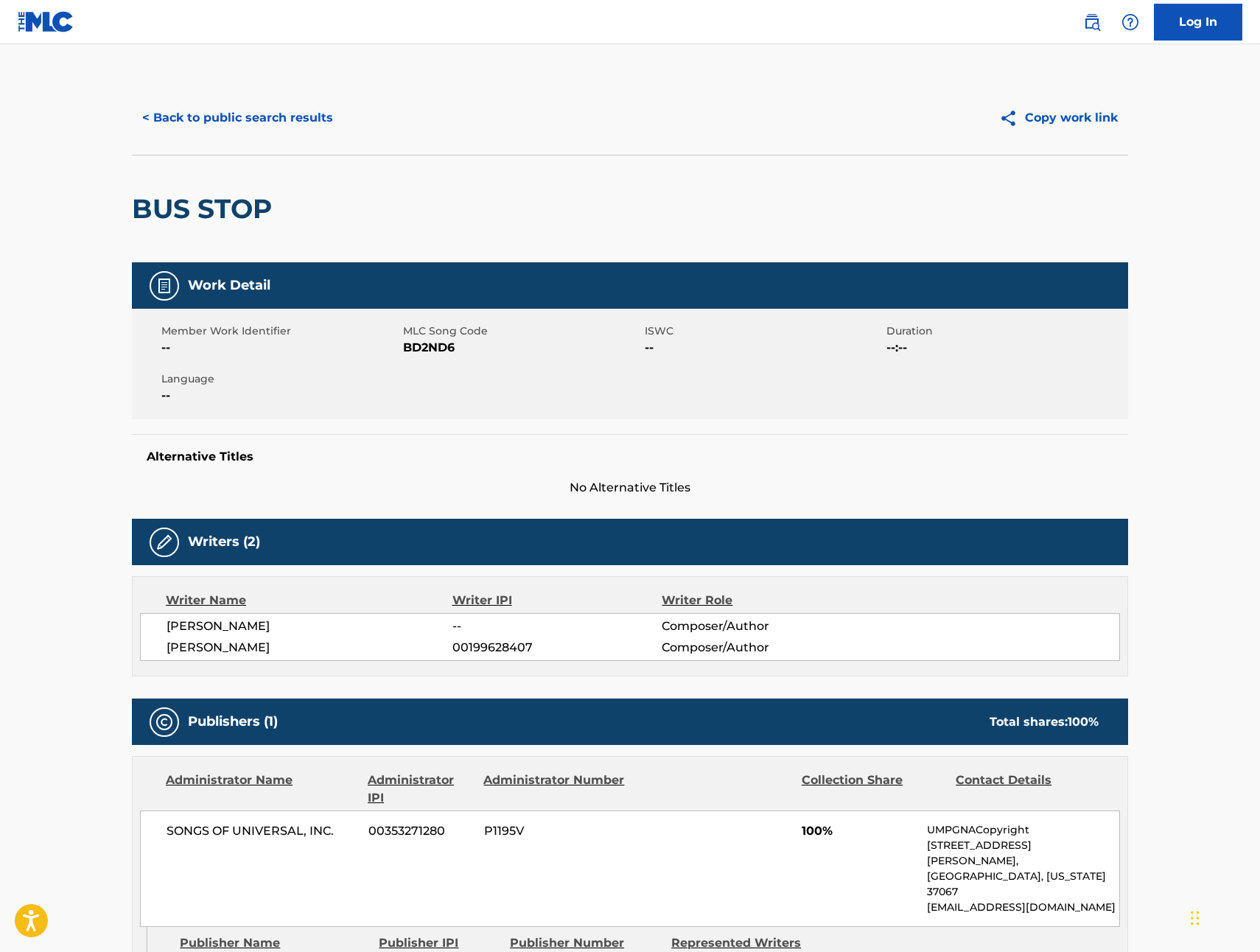
click at [155, 107] on button "< Back to public search results" at bounding box center [238, 118] width 212 height 37
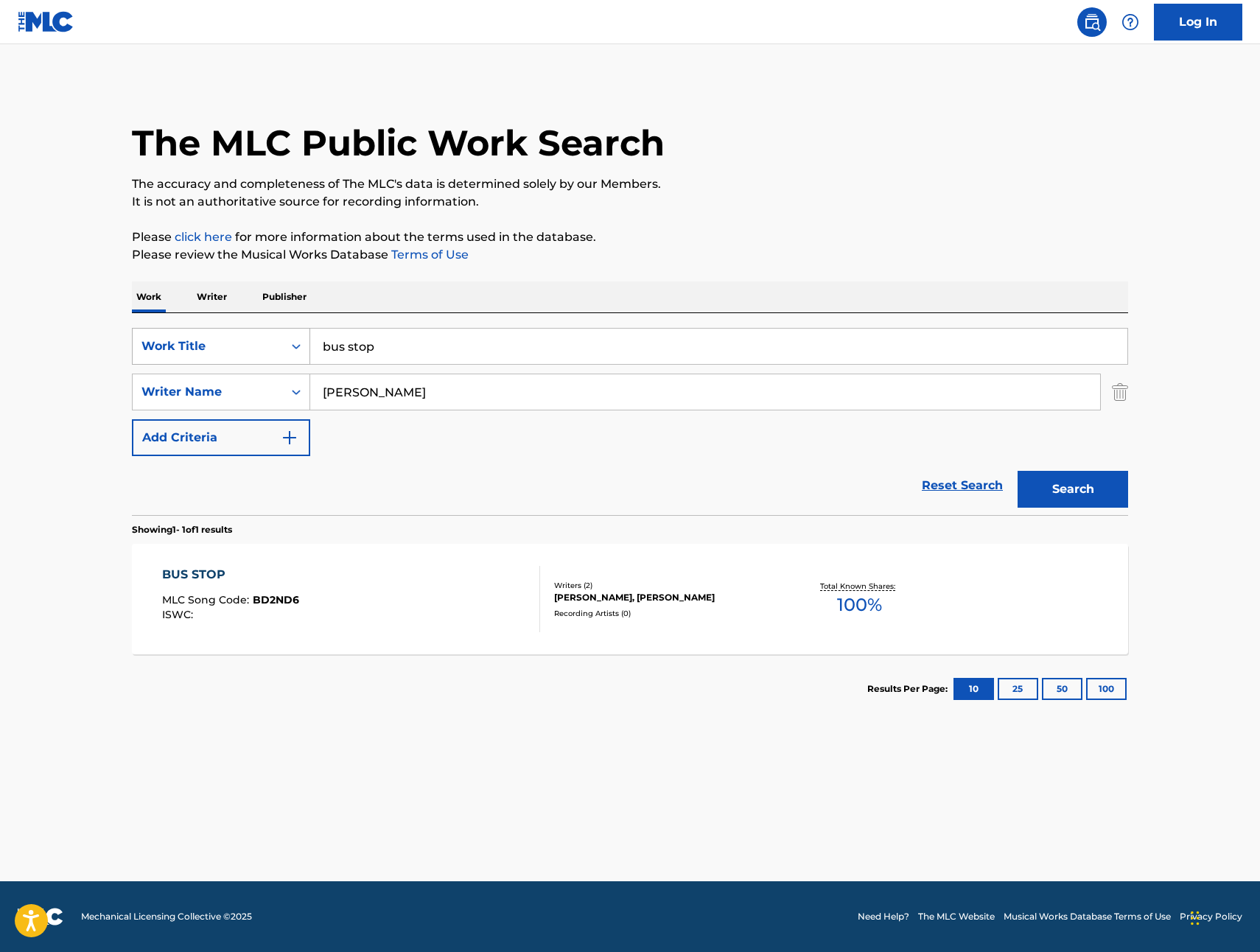
drag, startPoint x: 403, startPoint y: 350, endPoint x: 299, endPoint y: 342, distance: 104.3
click at [299, 342] on div "SearchWithCriteriad3413755-582f-4ba0-8838-8ba107a337db Work Title bus stop" at bounding box center [630, 346] width 996 height 37
type input "best book ever"
click at [1092, 486] on button "Search" at bounding box center [1073, 489] width 111 height 37
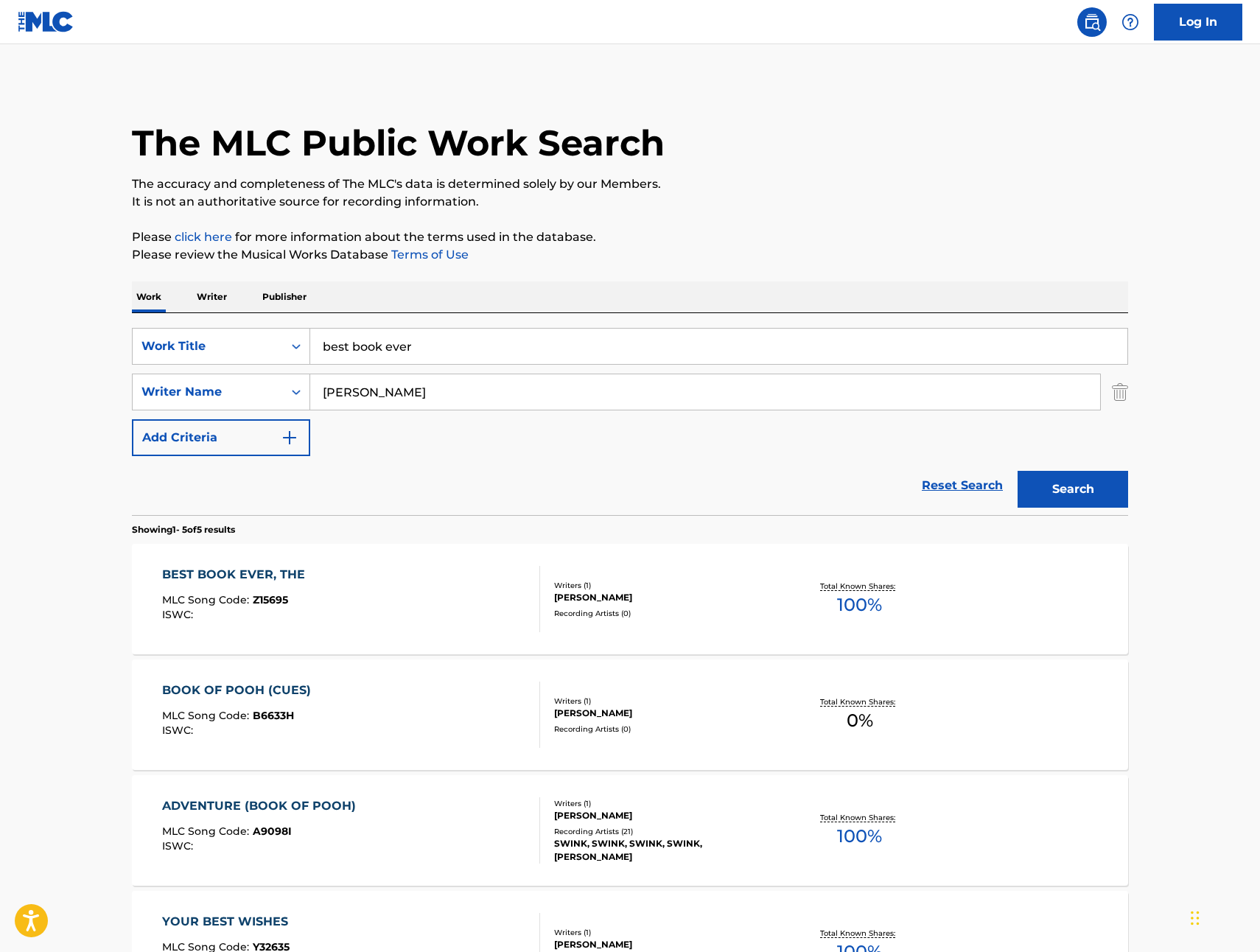
click at [273, 568] on div "BEST BOOK EVER, THE" at bounding box center [237, 574] width 150 height 17
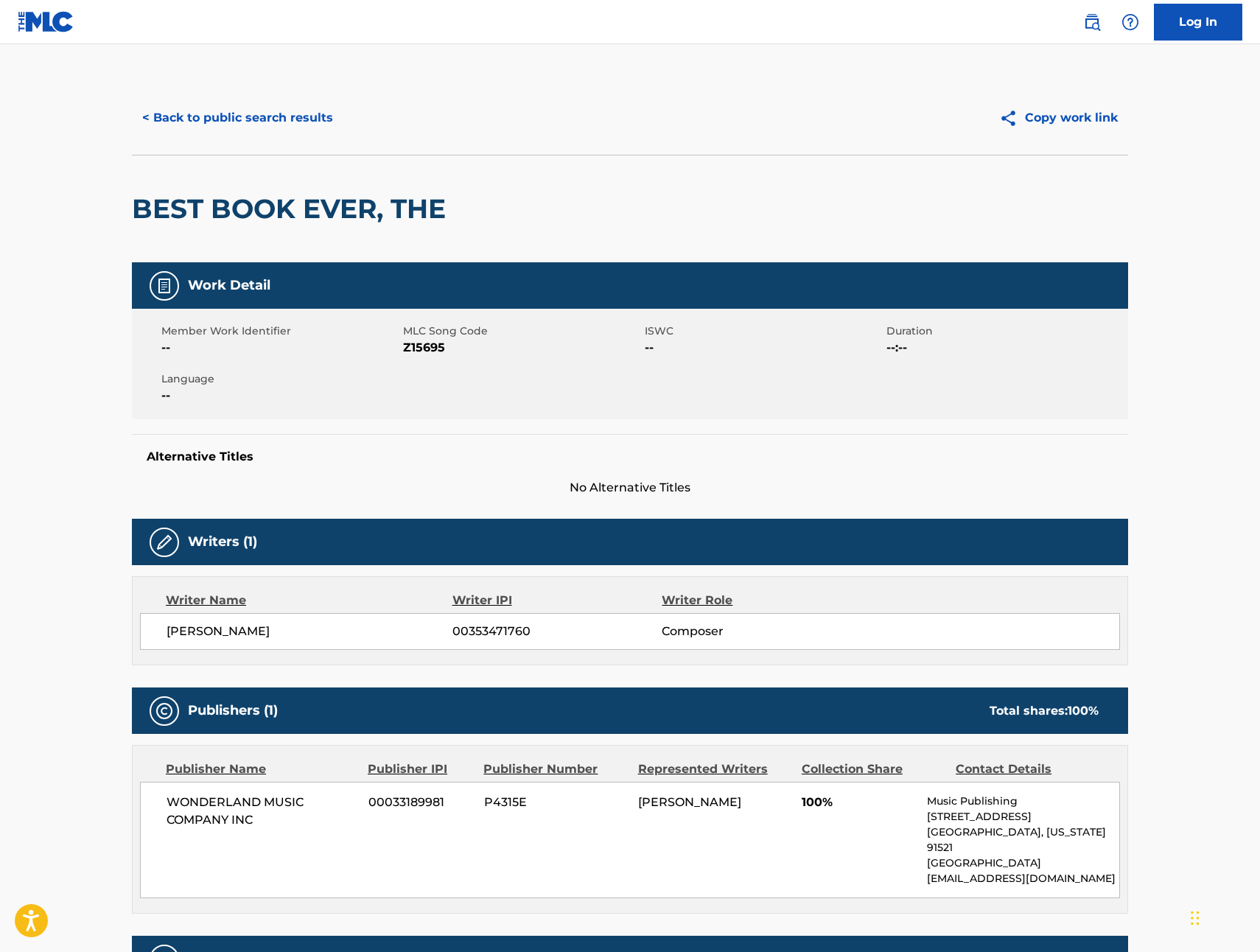
click at [208, 117] on button "< Back to public search results" at bounding box center [238, 118] width 212 height 37
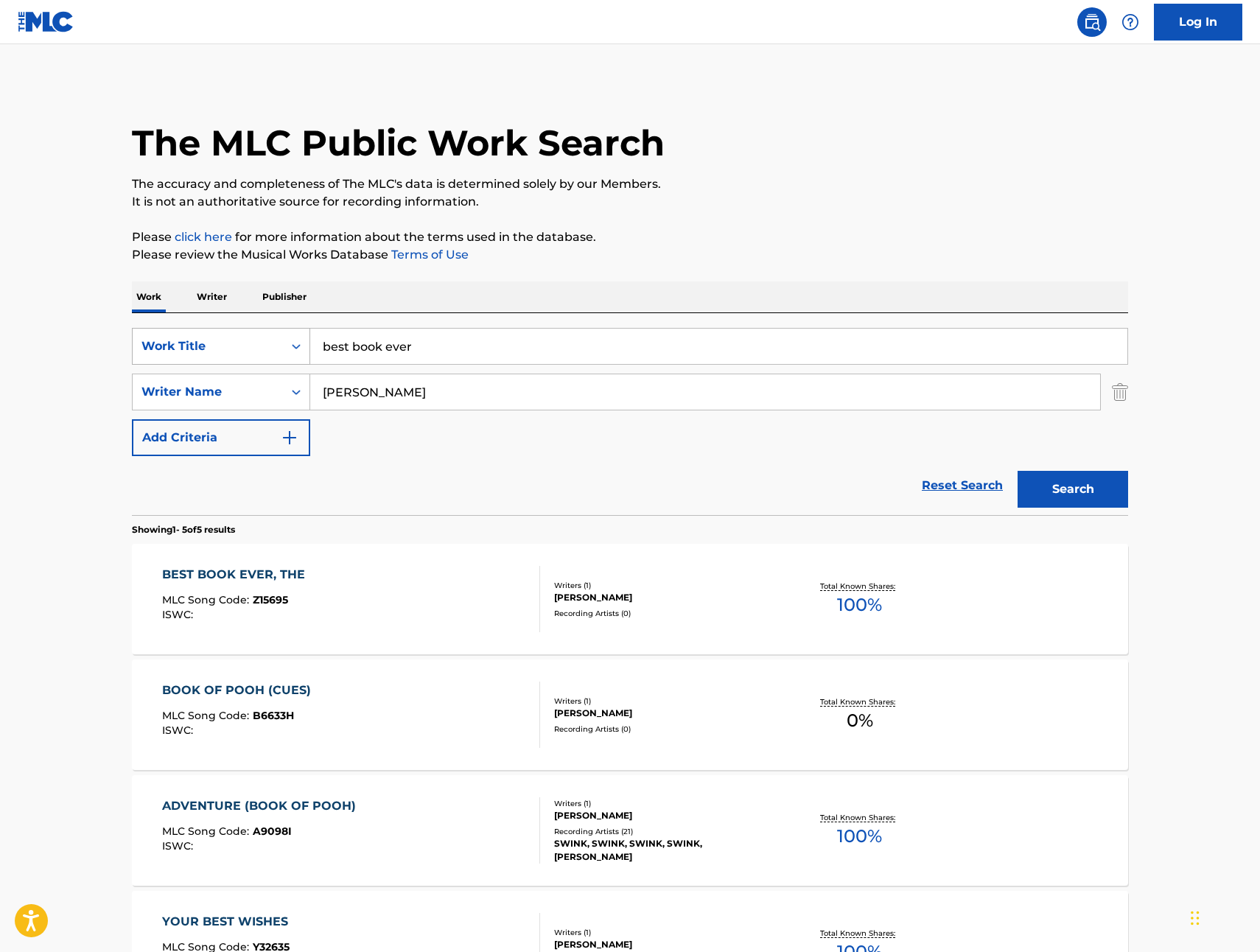
drag, startPoint x: 395, startPoint y: 345, endPoint x: 296, endPoint y: 335, distance: 99.5
click at [296, 335] on div "SearchWithCriteriad3413755-582f-4ba0-8838-8ba107a337db Work Title best book ever" at bounding box center [630, 346] width 996 height 37
click at [1099, 491] on button "Search" at bounding box center [1073, 489] width 111 height 37
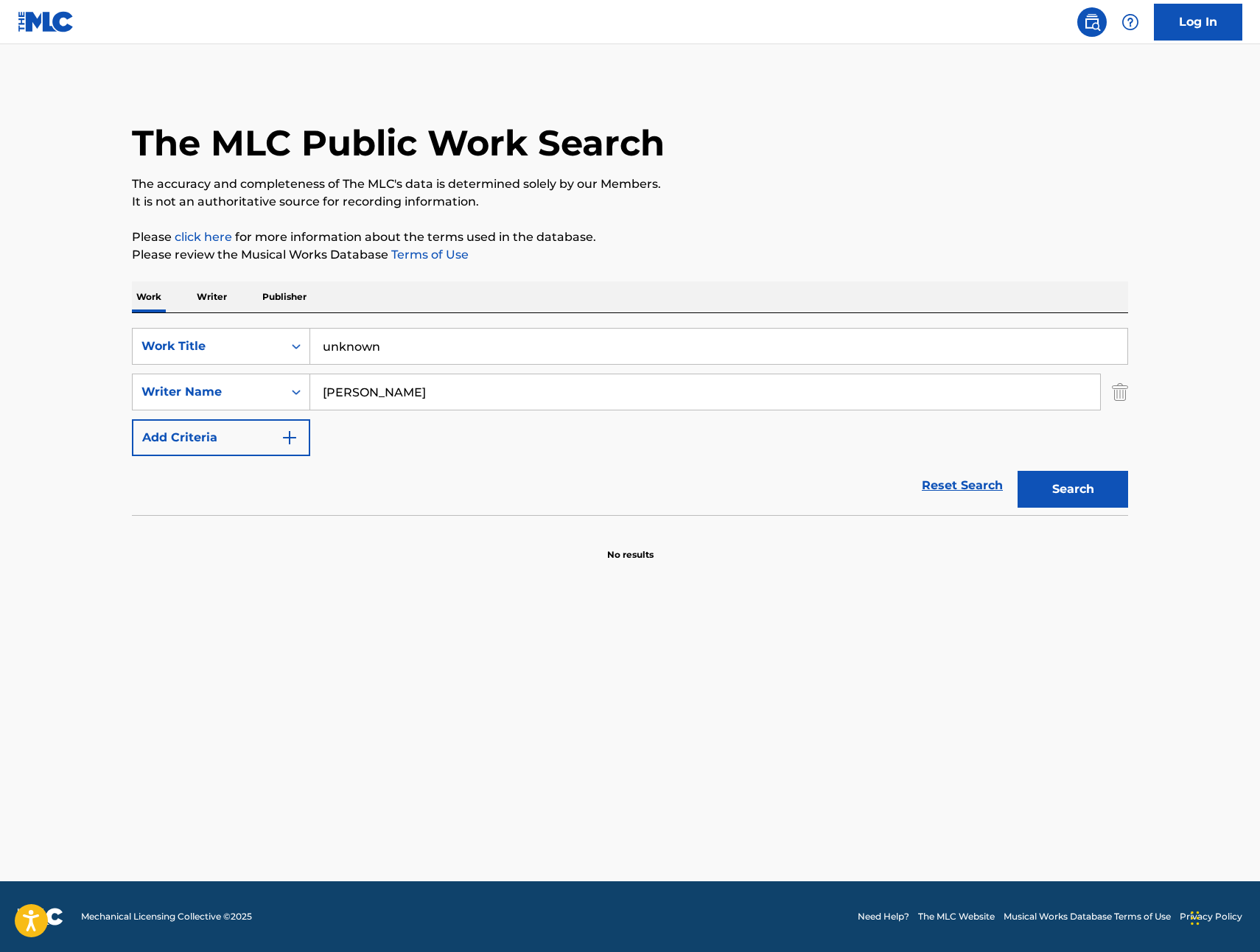
drag, startPoint x: 403, startPoint y: 359, endPoint x: 446, endPoint y: 360, distance: 43.0
click at [406, 359] on input "unknown" at bounding box center [719, 346] width 817 height 35
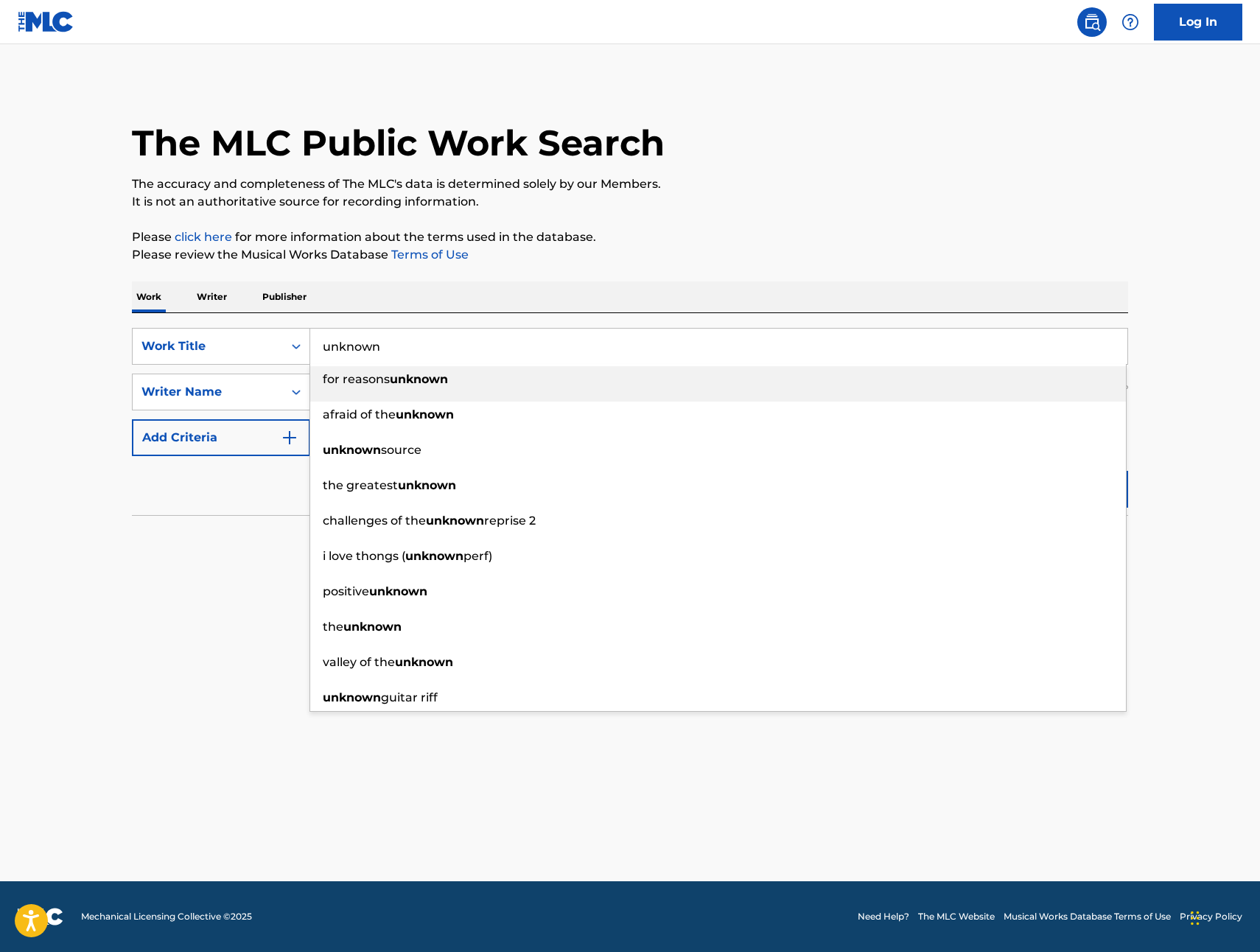
click at [891, 100] on div "The MLC Public Work Search" at bounding box center [630, 135] width 996 height 108
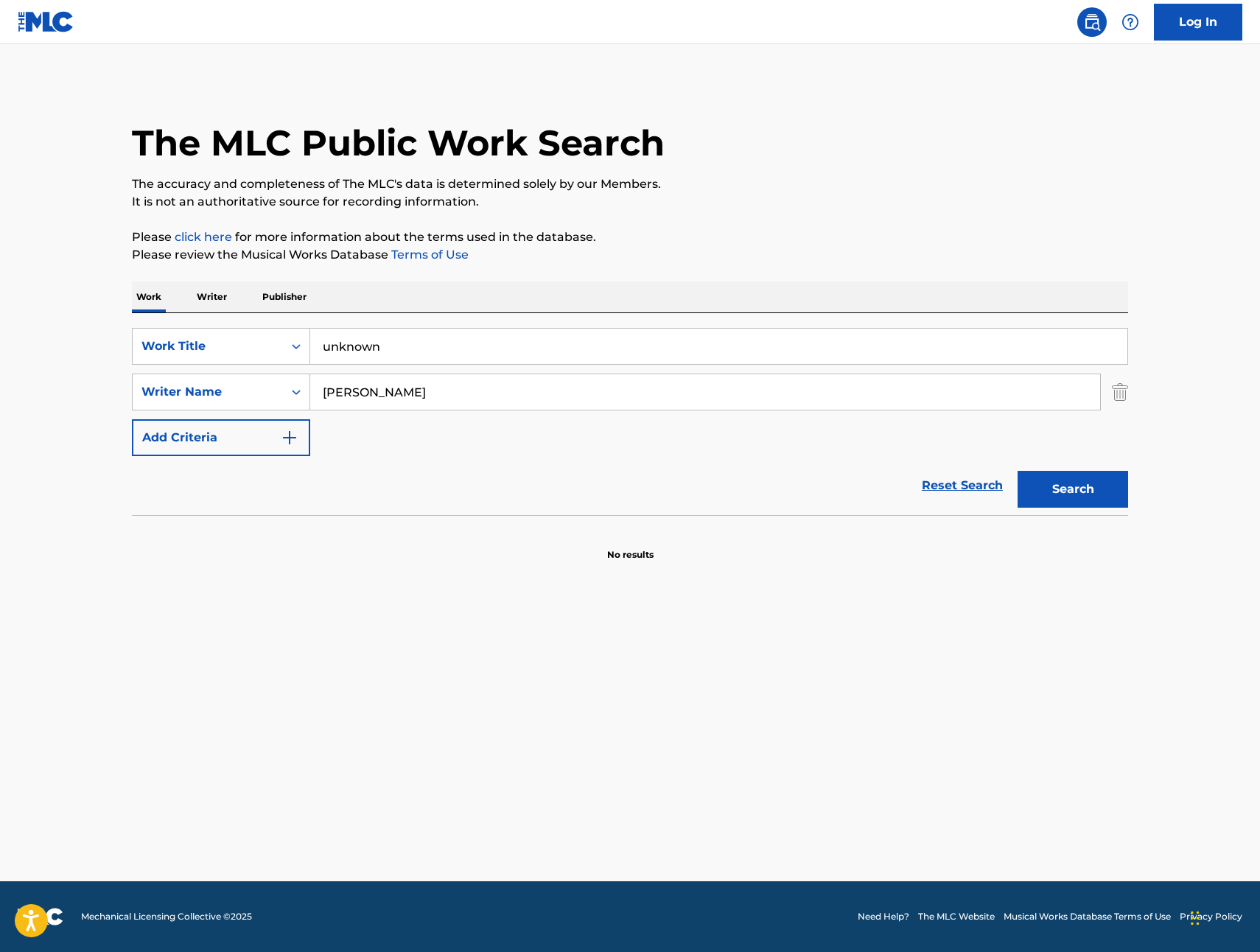
drag, startPoint x: 414, startPoint y: 344, endPoint x: 310, endPoint y: 341, distance: 104.0
click at [310, 341] on input "unknown" at bounding box center [719, 346] width 817 height 35
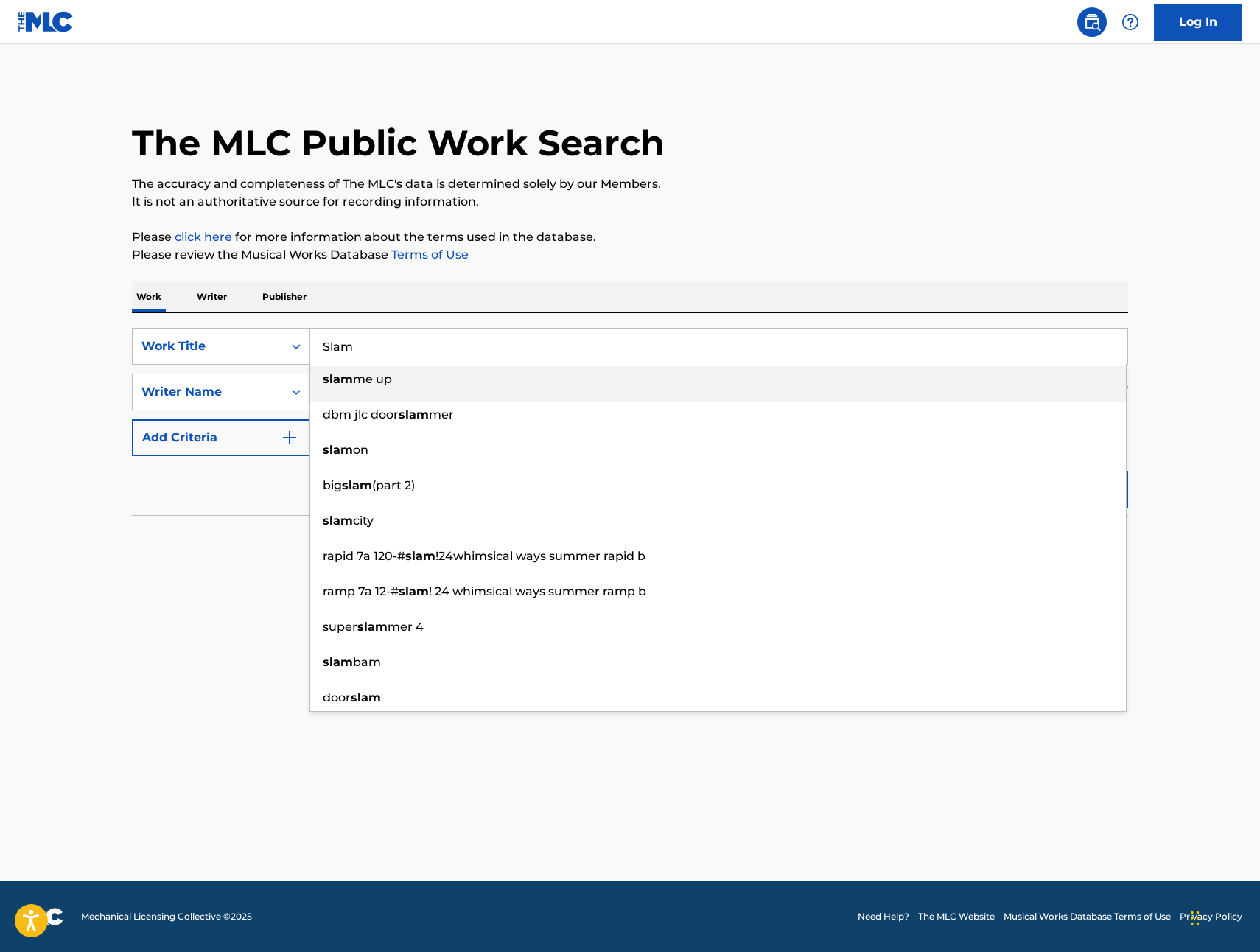
type input "Slam"
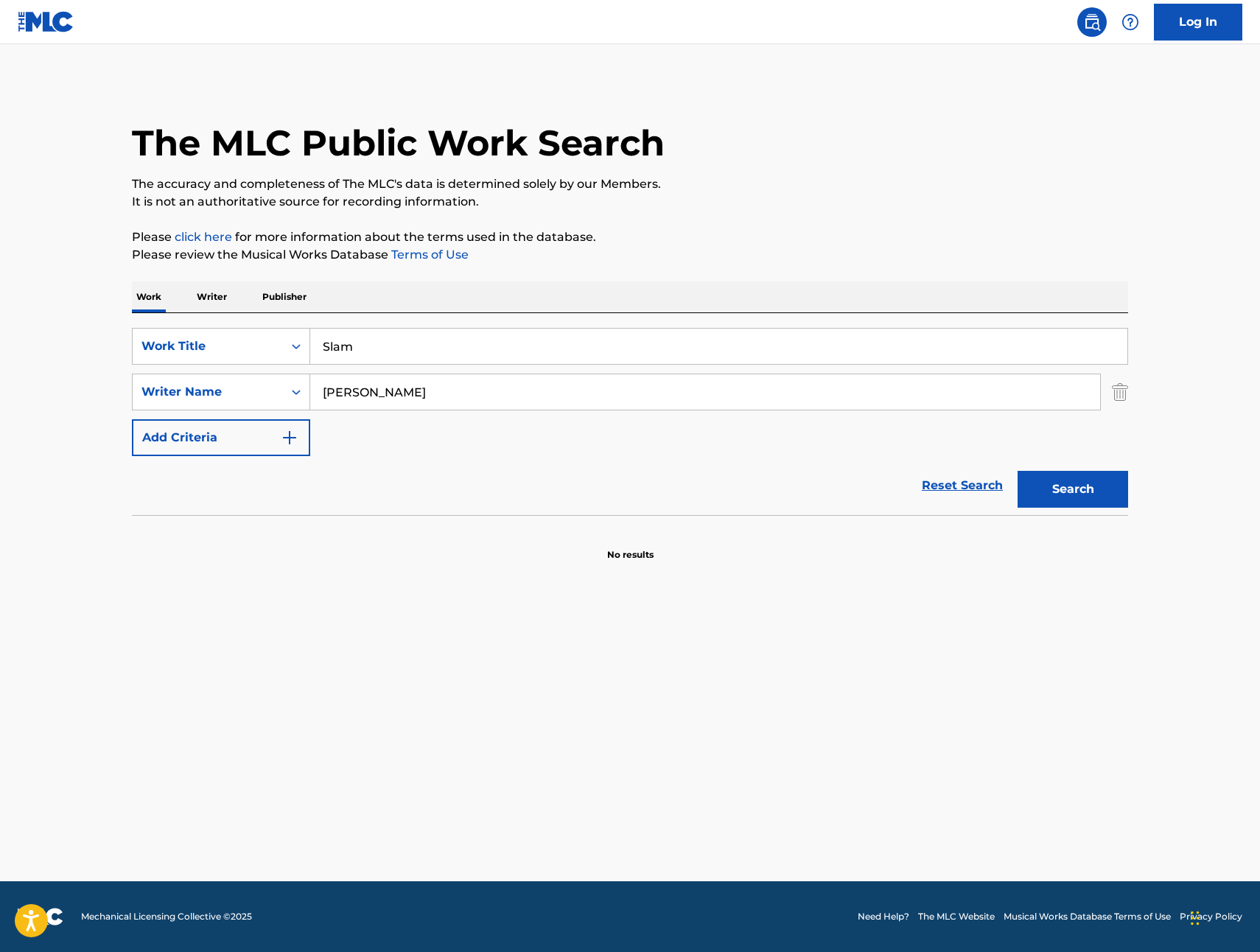
click at [1056, 488] on button "Search" at bounding box center [1073, 489] width 111 height 37
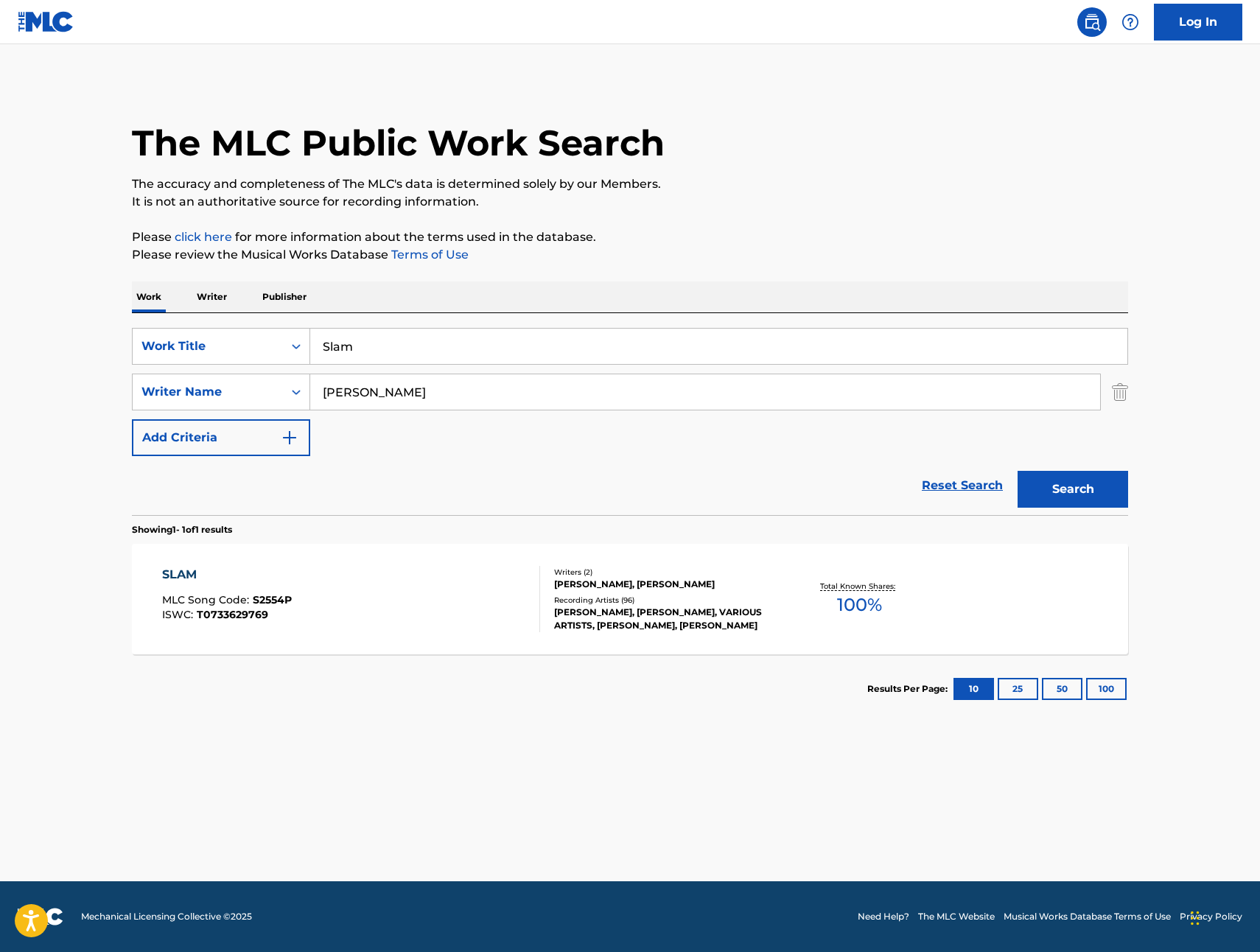
click at [686, 591] on div "Writers ( 2 ) [PERSON_NAME], [PERSON_NAME] Recording Artists ( 96 ) [PERSON_NAM…" at bounding box center [658, 599] width 237 height 66
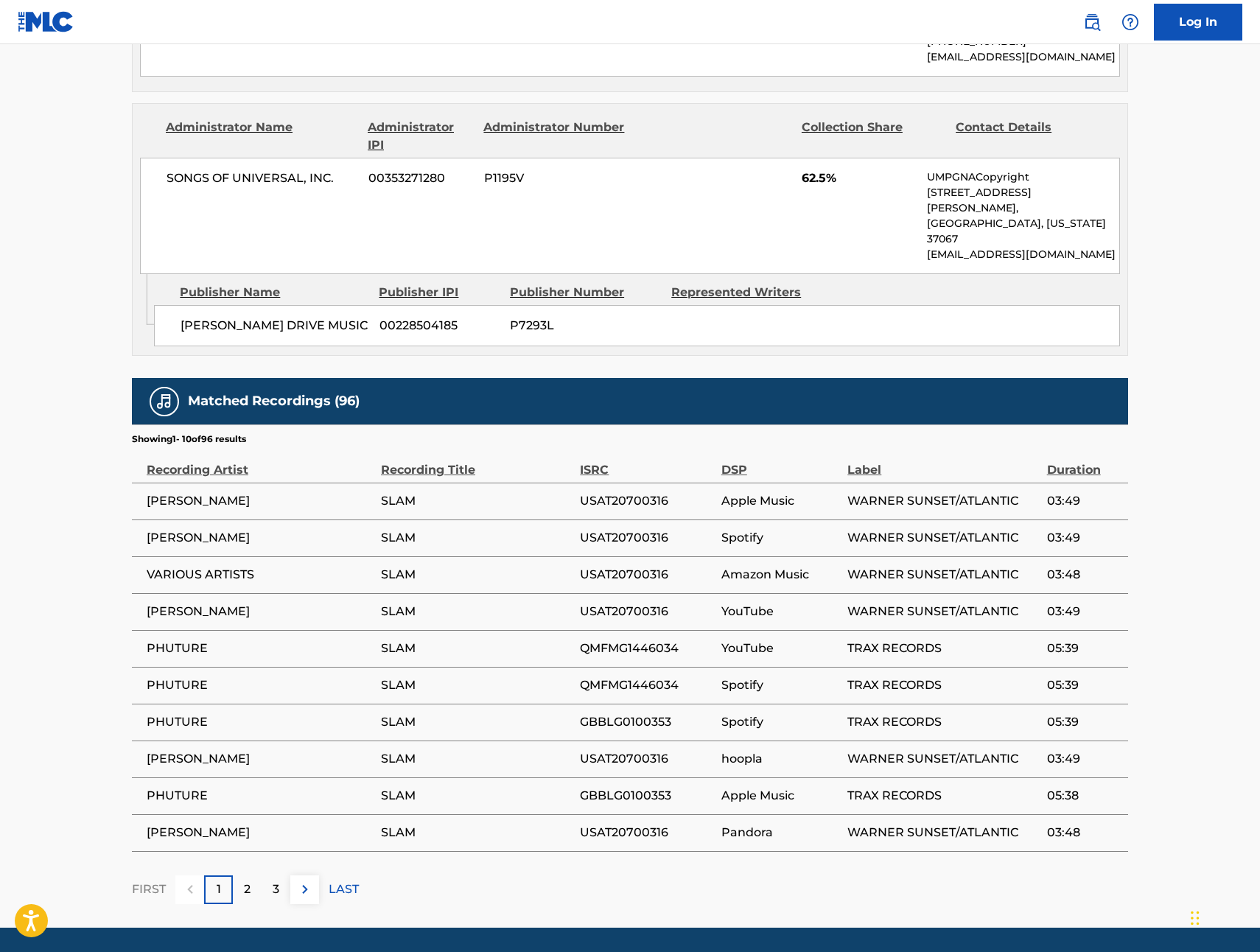
scroll to position [825, 0]
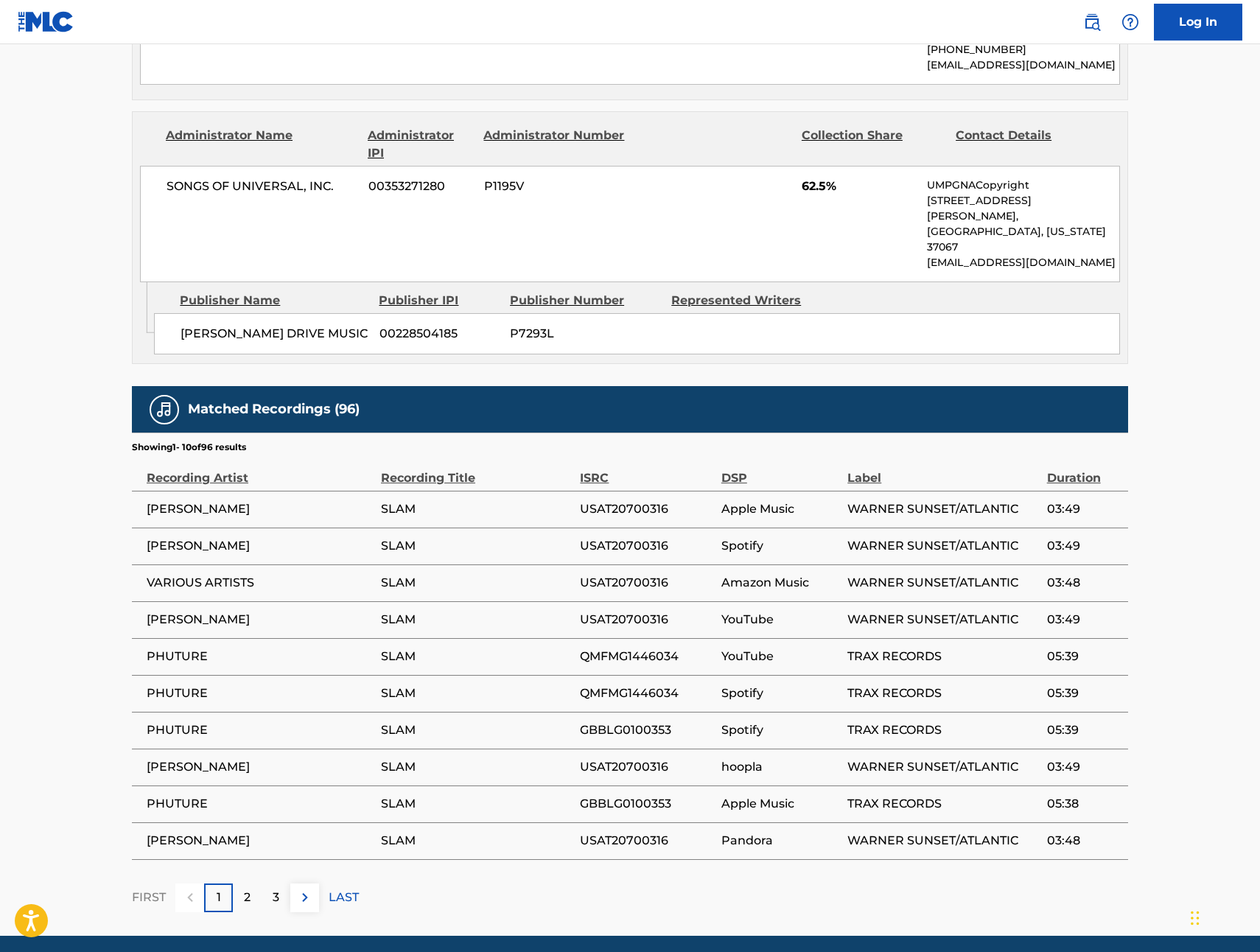
click at [250, 889] on p "2" at bounding box center [247, 897] width 7 height 17
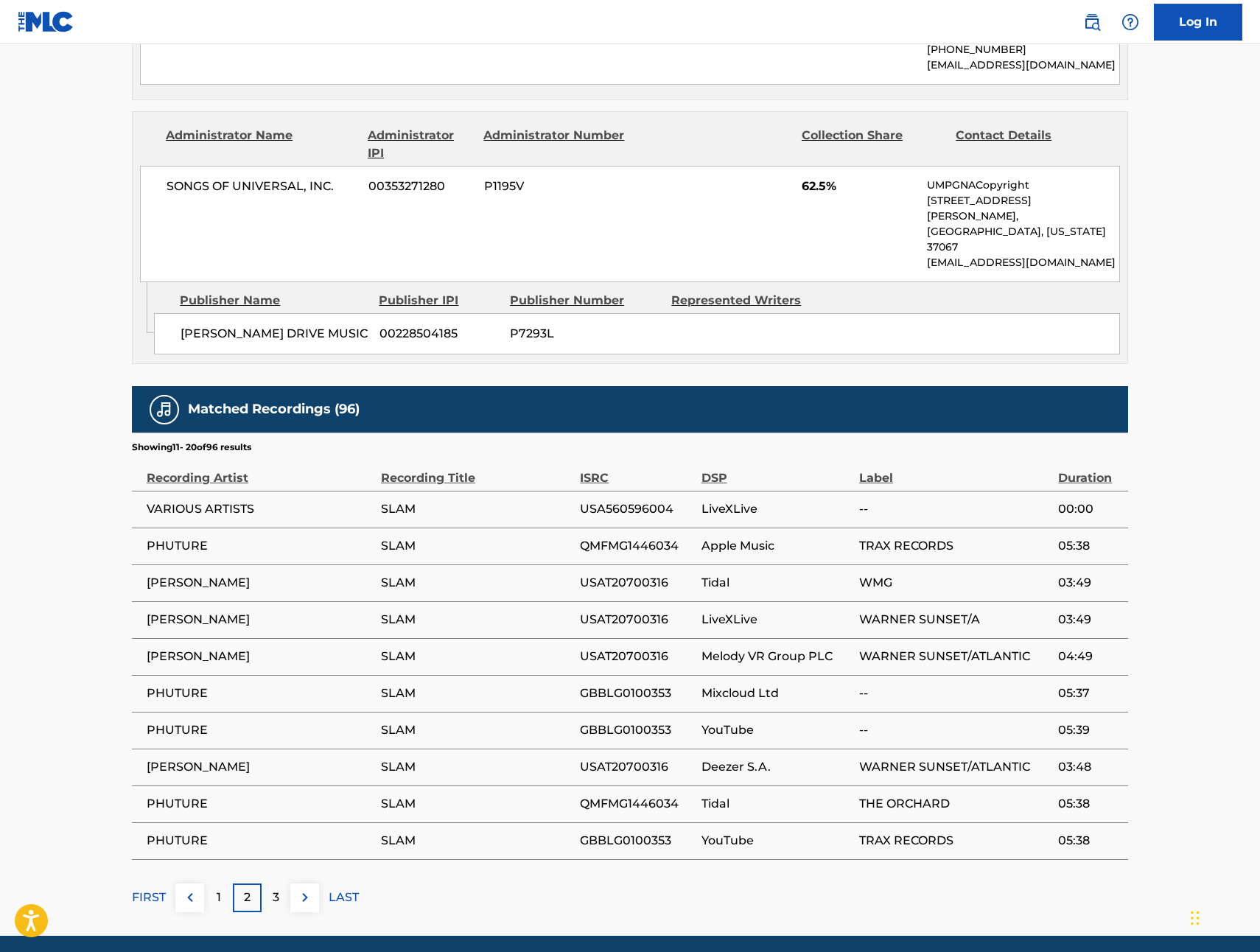
click at [222, 883] on div "1" at bounding box center [219, 898] width 29 height 29
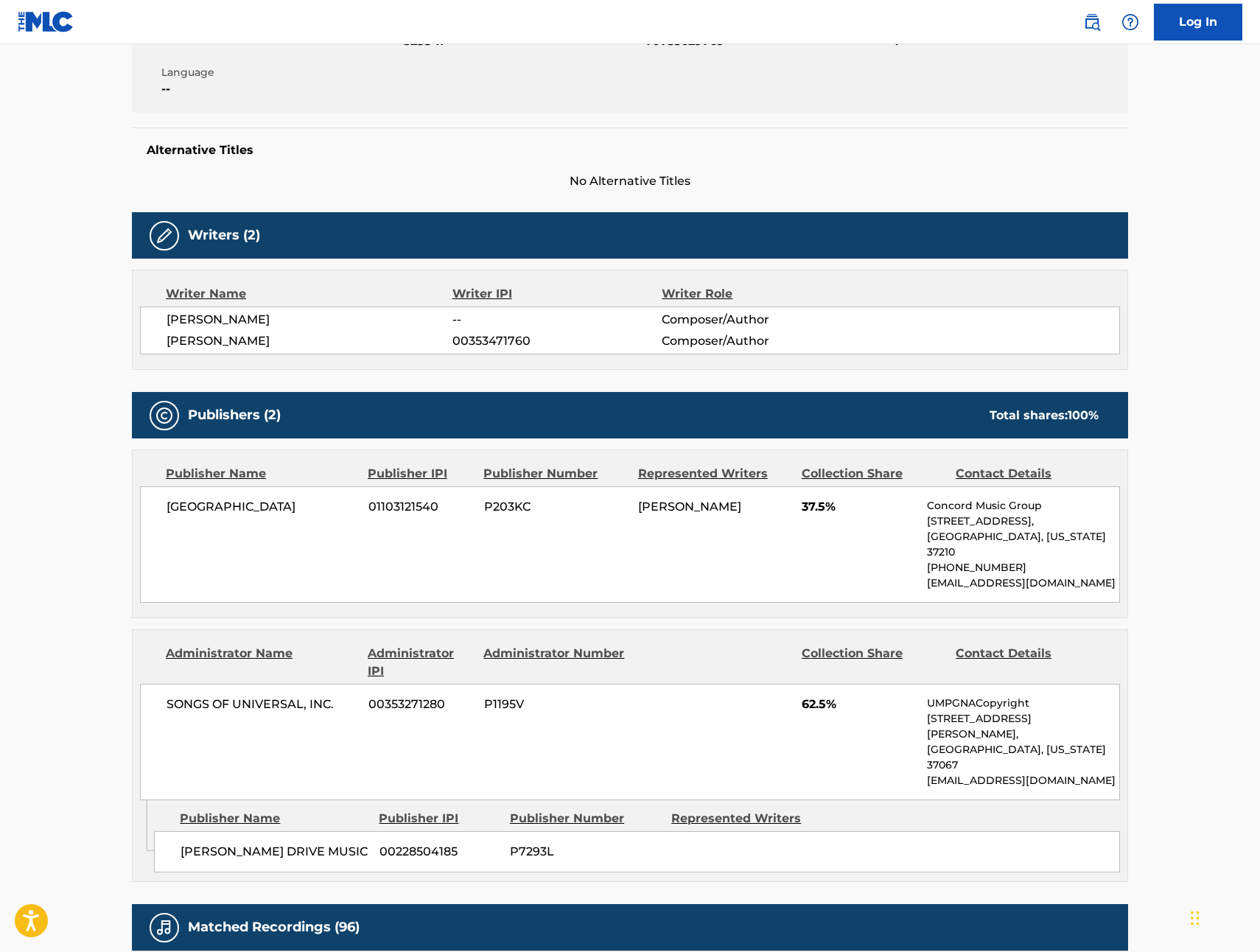
scroll to position [0, 0]
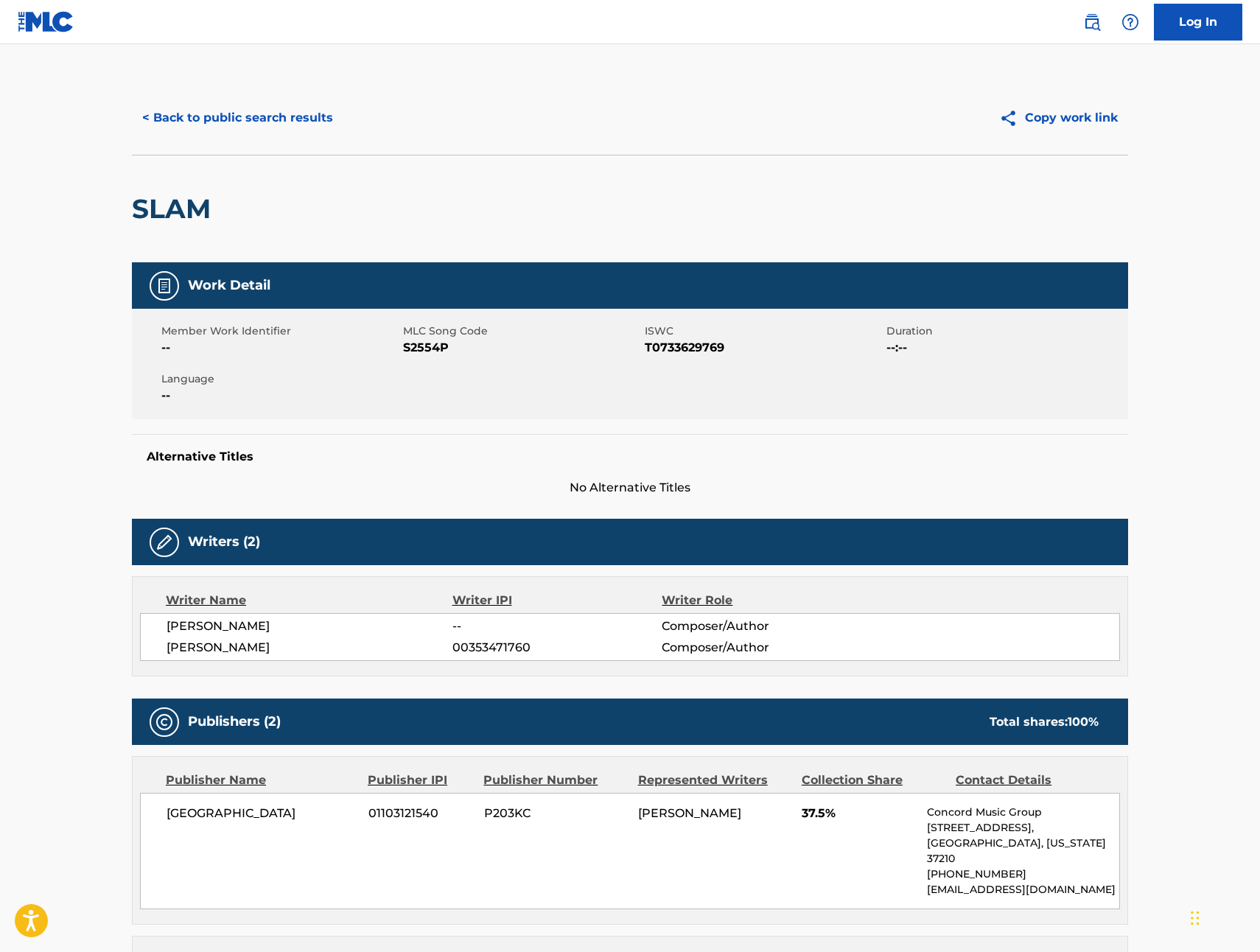
click at [189, 119] on button "< Back to public search results" at bounding box center [238, 118] width 212 height 37
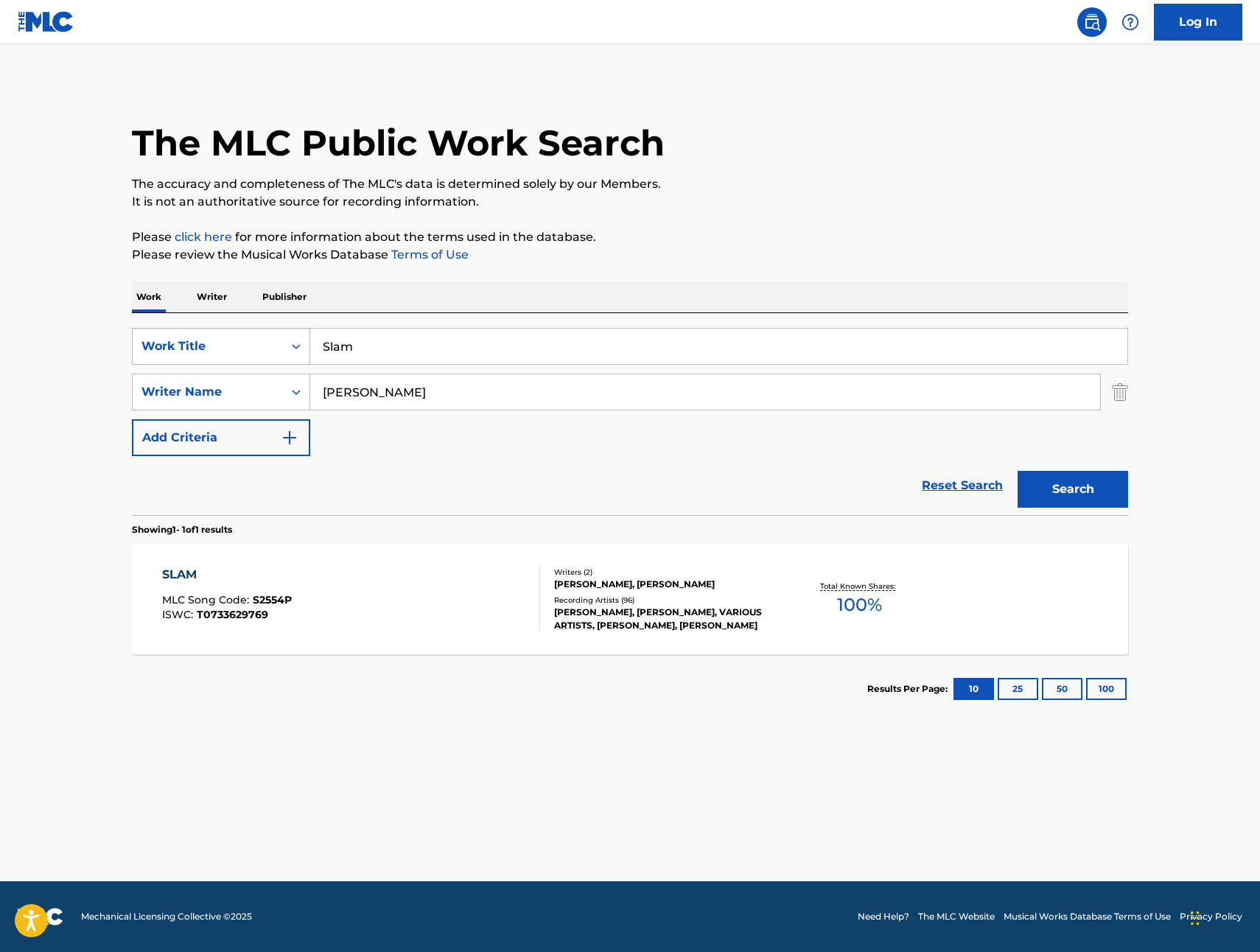
drag, startPoint x: 335, startPoint y: 350, endPoint x: 308, endPoint y: 346, distance: 27.3
click at [308, 346] on div "SearchWithCriteriad3413755-582f-4ba0-8838-8ba107a337db Work Title Slam" at bounding box center [630, 346] width 996 height 37
click at [1081, 497] on button "Search" at bounding box center [1073, 489] width 111 height 37
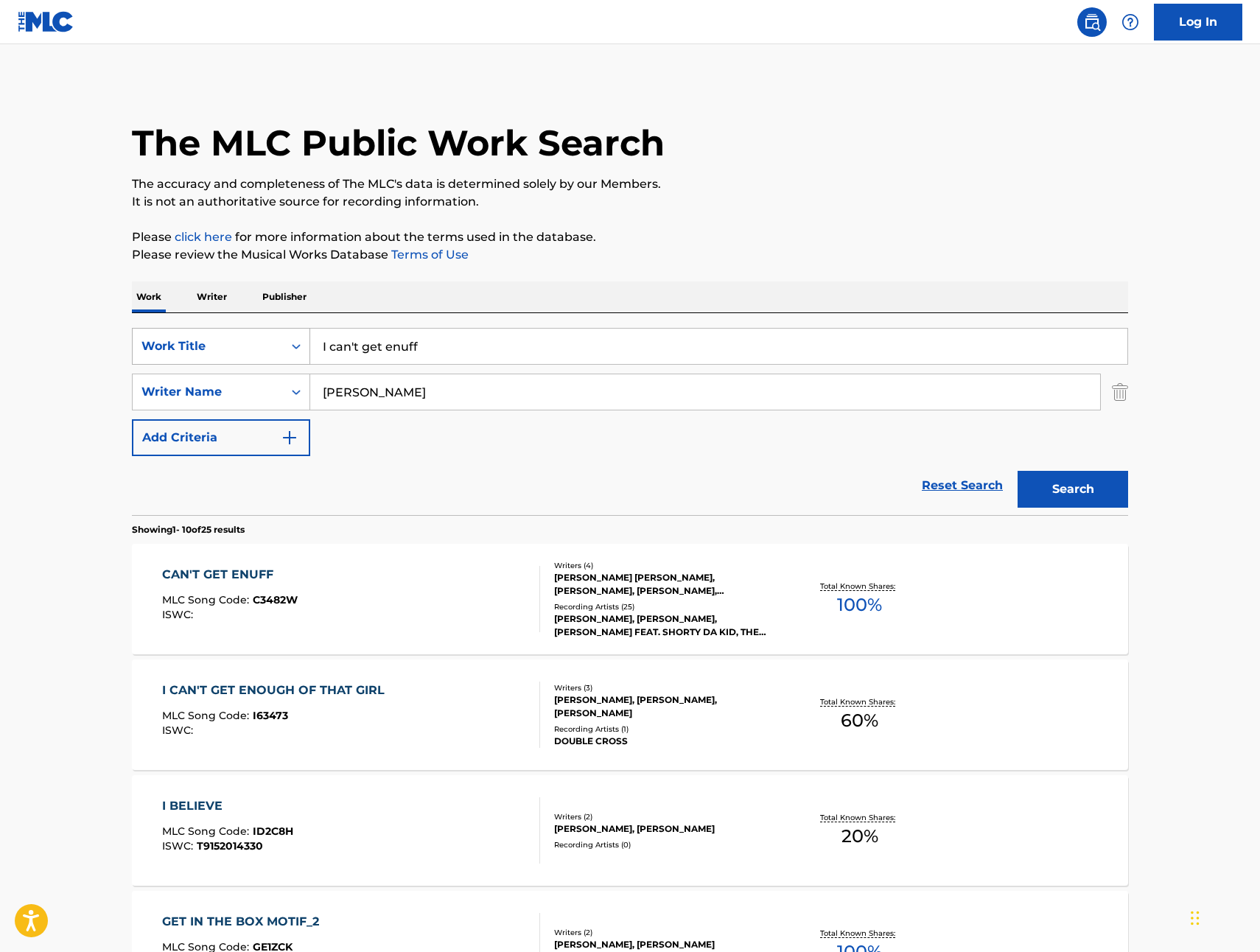
drag, startPoint x: 449, startPoint y: 344, endPoint x: 287, endPoint y: 335, distance: 162.2
click at [287, 335] on div "SearchWithCriteriad3413755-582f-4ba0-8838-8ba107a337db Work Title I can't get e…" at bounding box center [630, 346] width 996 height 37
click at [1038, 485] on button "Search" at bounding box center [1073, 489] width 111 height 37
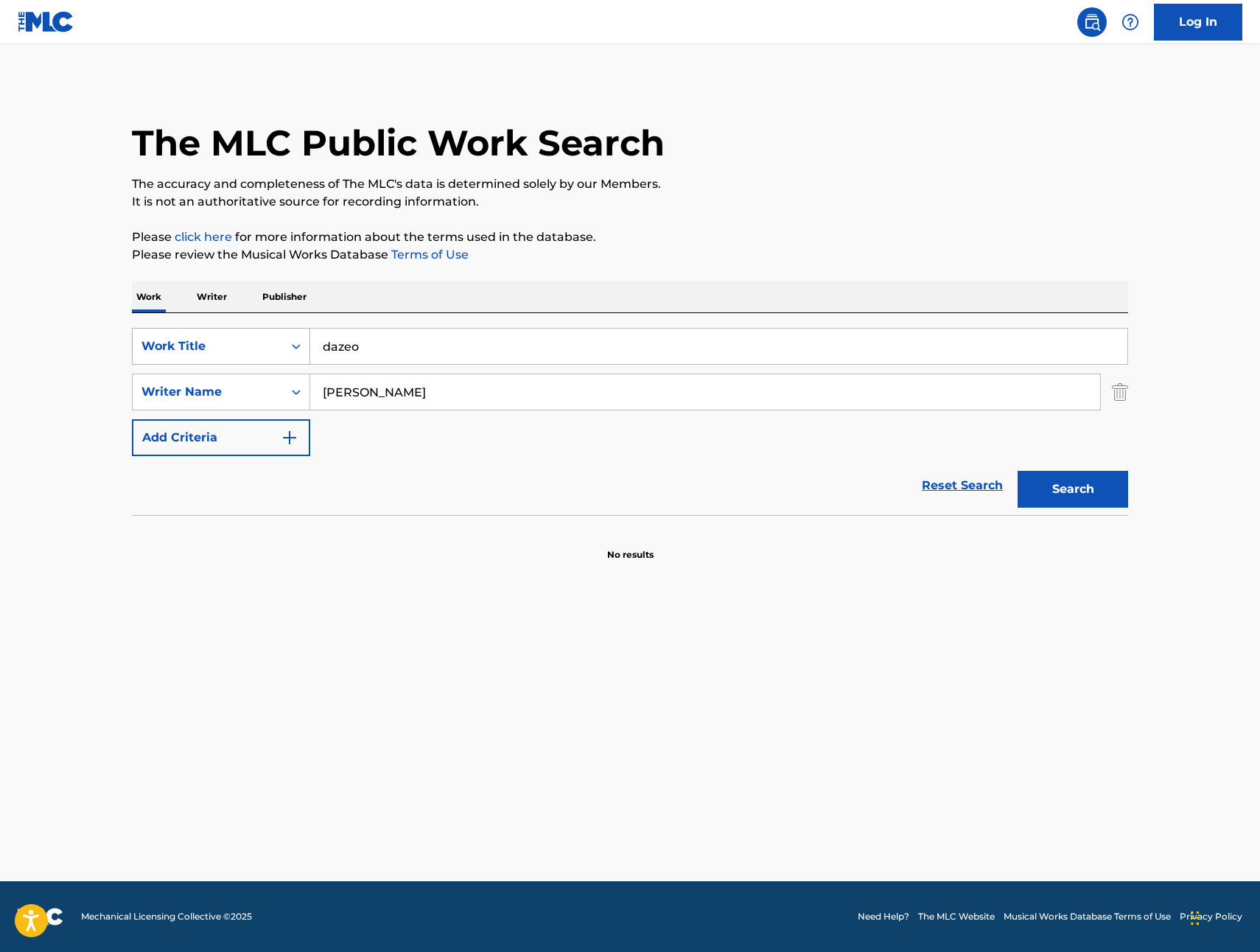
drag, startPoint x: 438, startPoint y: 348, endPoint x: 275, endPoint y: 343, distance: 163.1
click at [275, 343] on div "SearchWithCriteriad3413755-582f-4ba0-8838-8ba107a337db Work Title dazeo" at bounding box center [630, 346] width 996 height 37
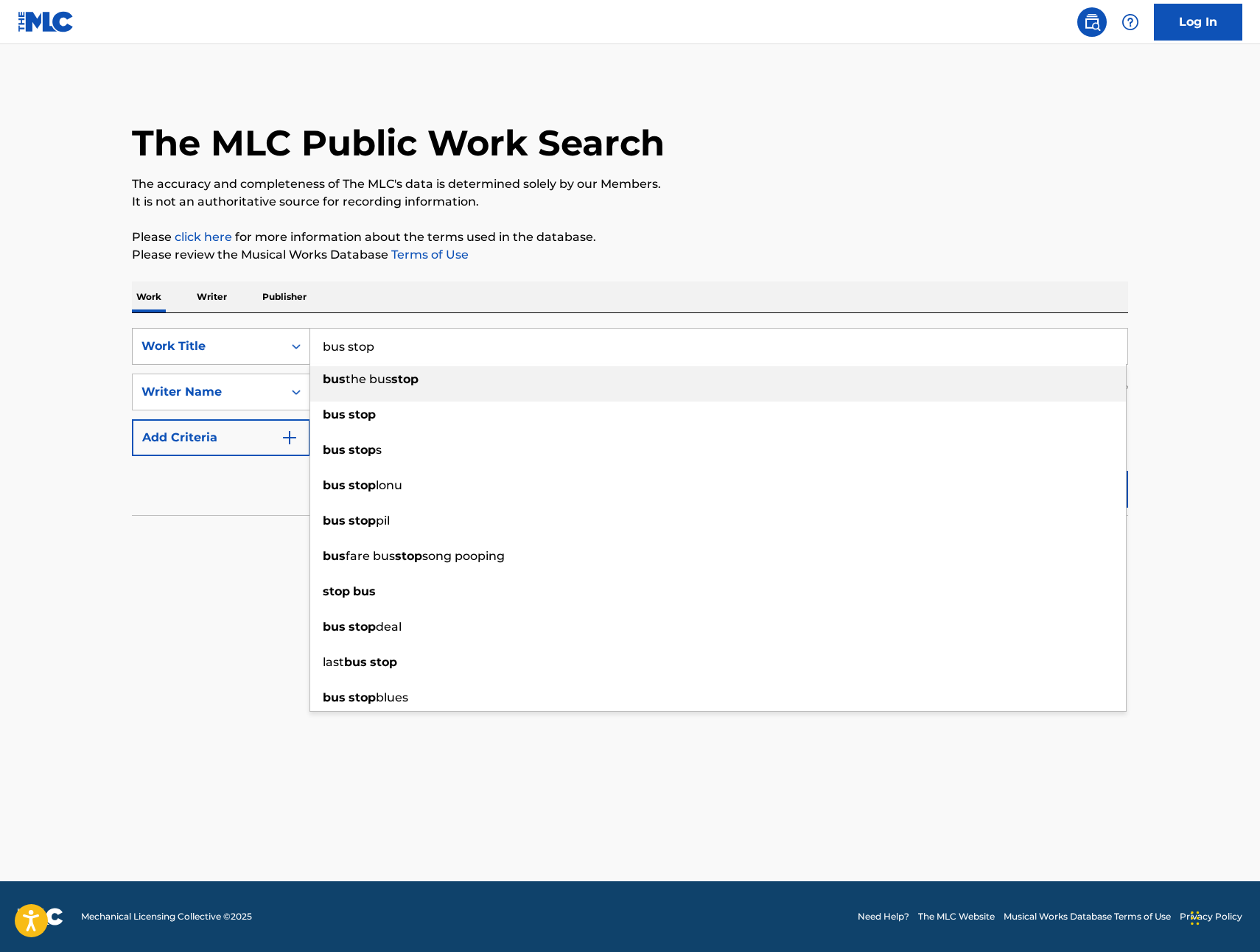
type input "bus stop"
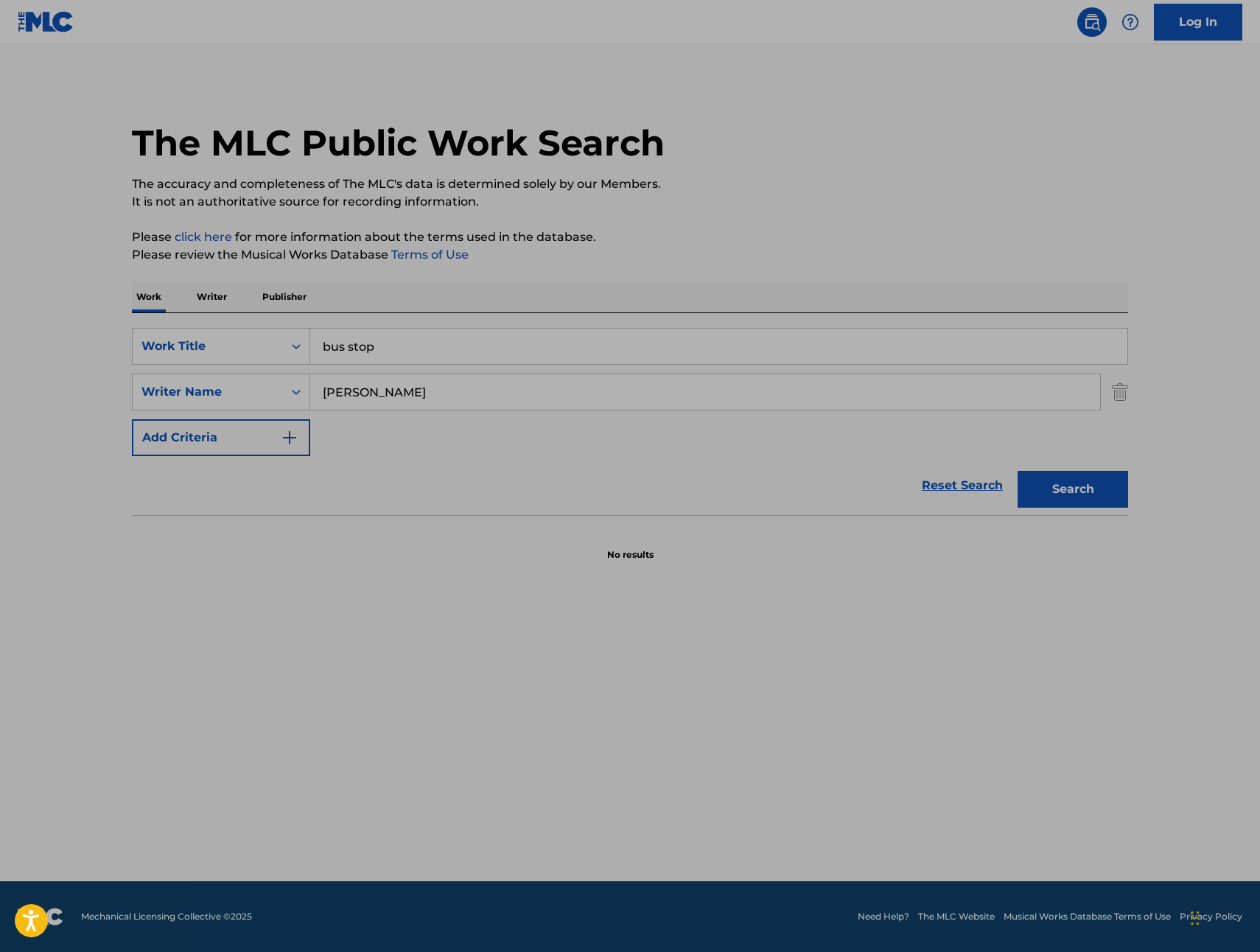
click at [1079, 494] on button "Search" at bounding box center [1073, 489] width 111 height 37
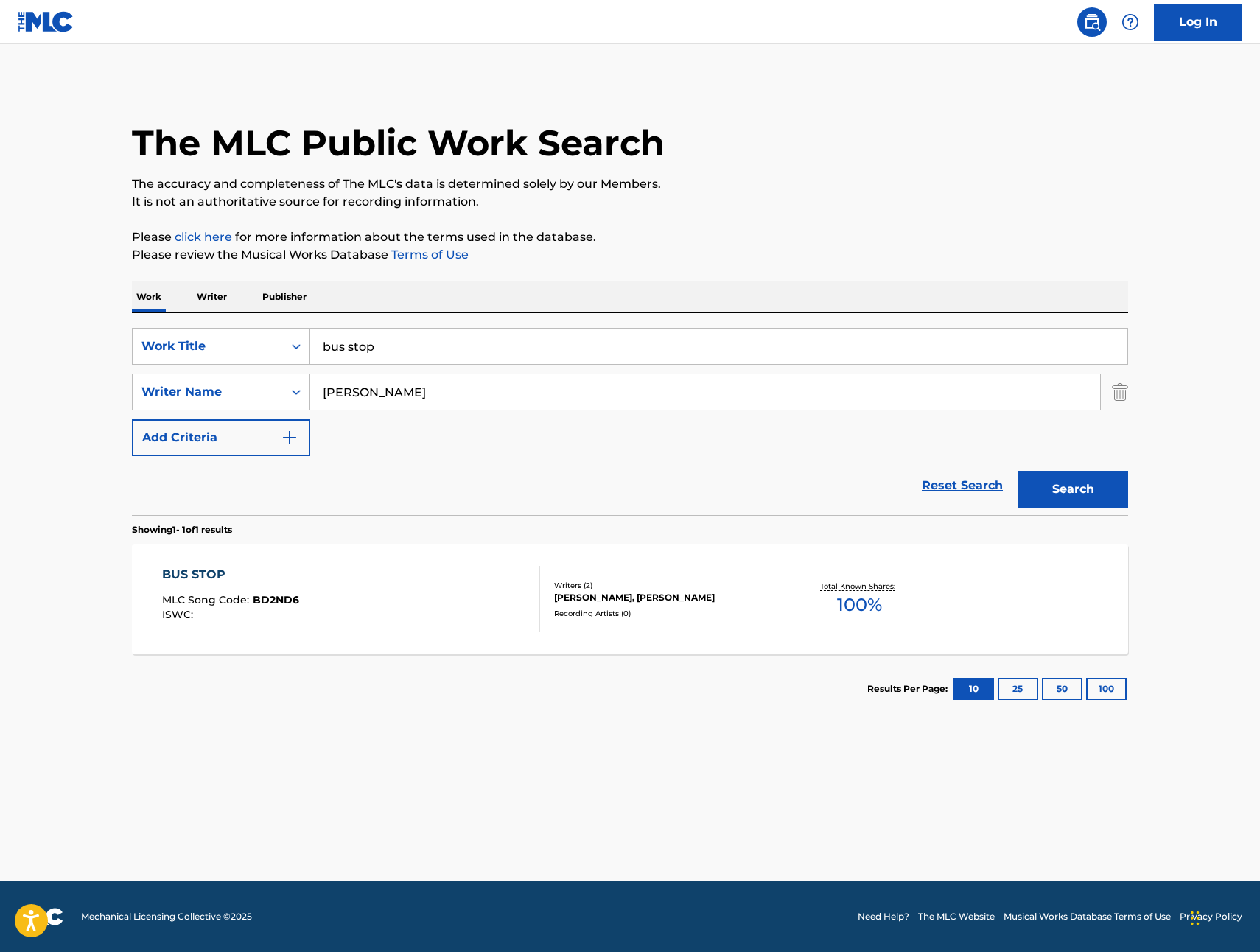
click at [192, 578] on div "BUS STOP" at bounding box center [231, 574] width 137 height 17
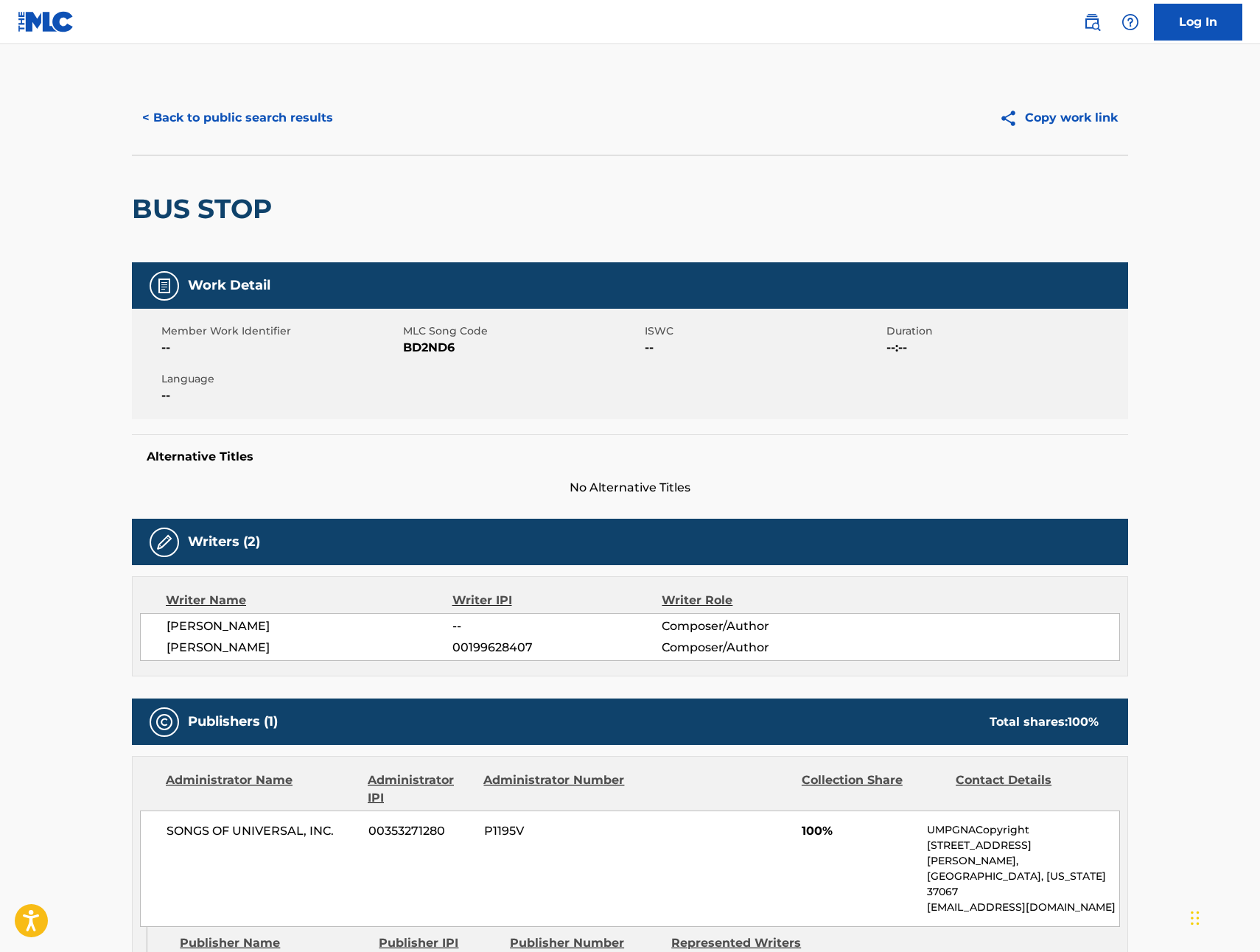
click at [194, 114] on button "< Back to public search results" at bounding box center [238, 118] width 212 height 37
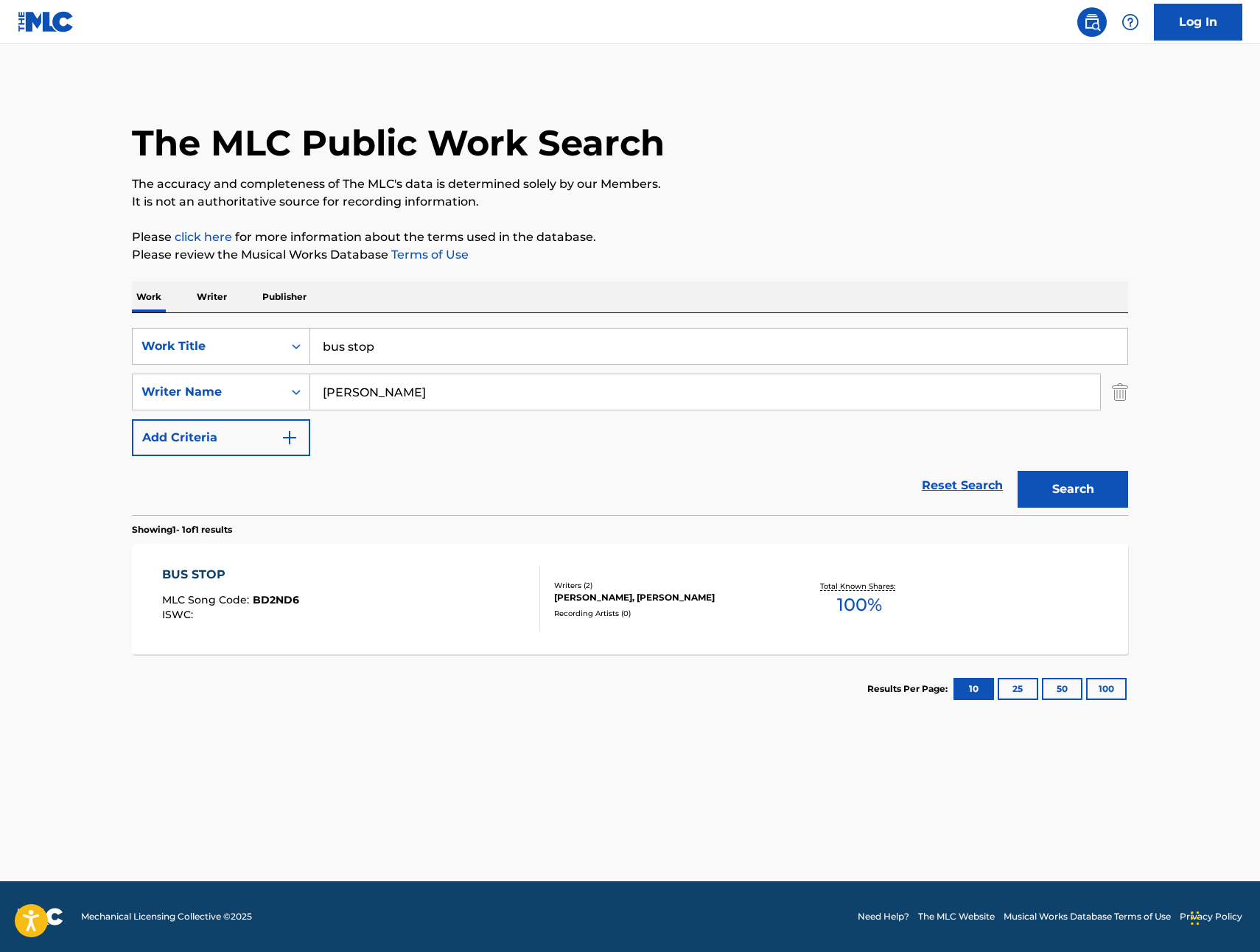
drag, startPoint x: 385, startPoint y: 349, endPoint x: 483, endPoint y: 359, distance: 98.5
click at [385, 349] on input "bus stop" at bounding box center [719, 346] width 817 height 35
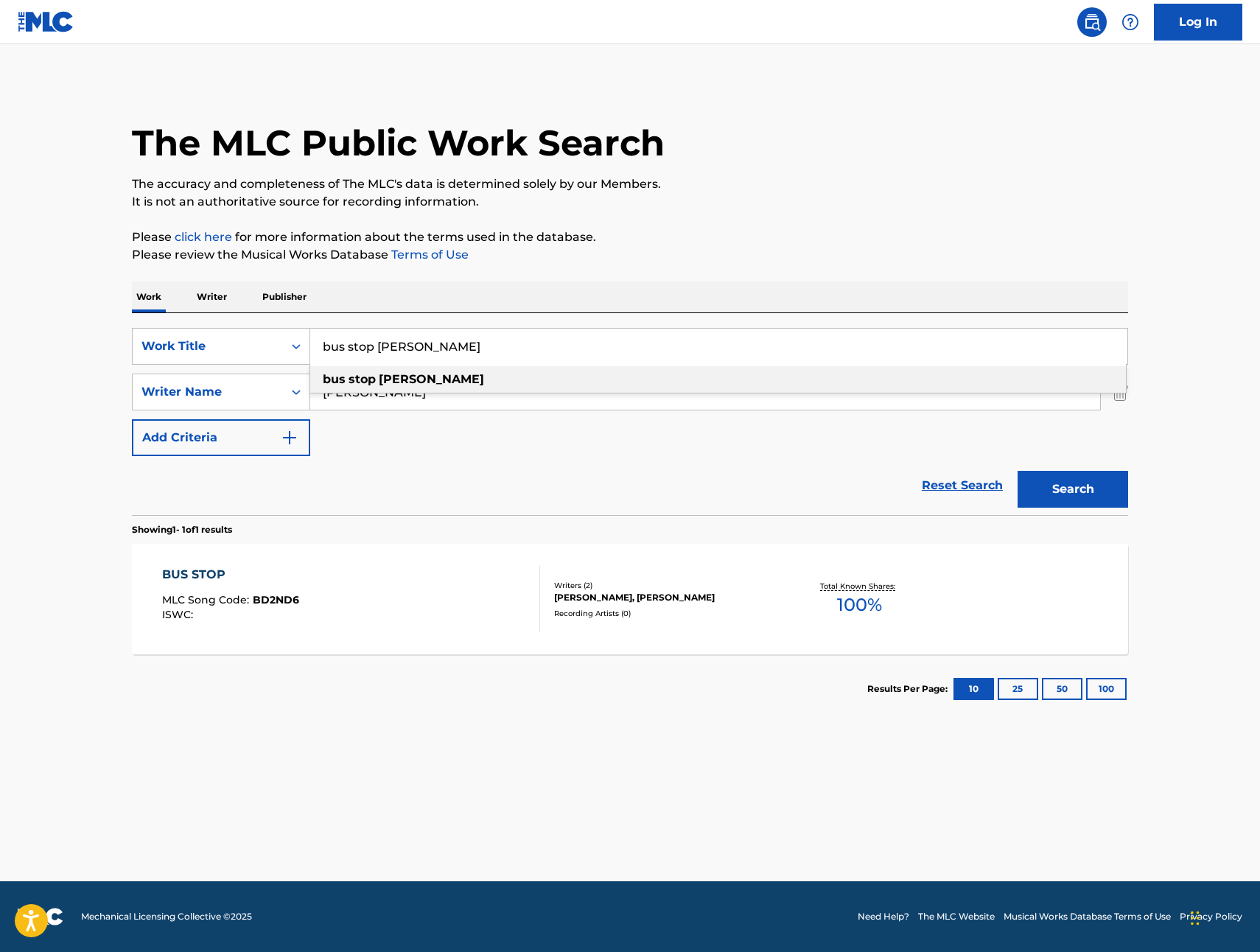
type input "bus stop [PERSON_NAME]"
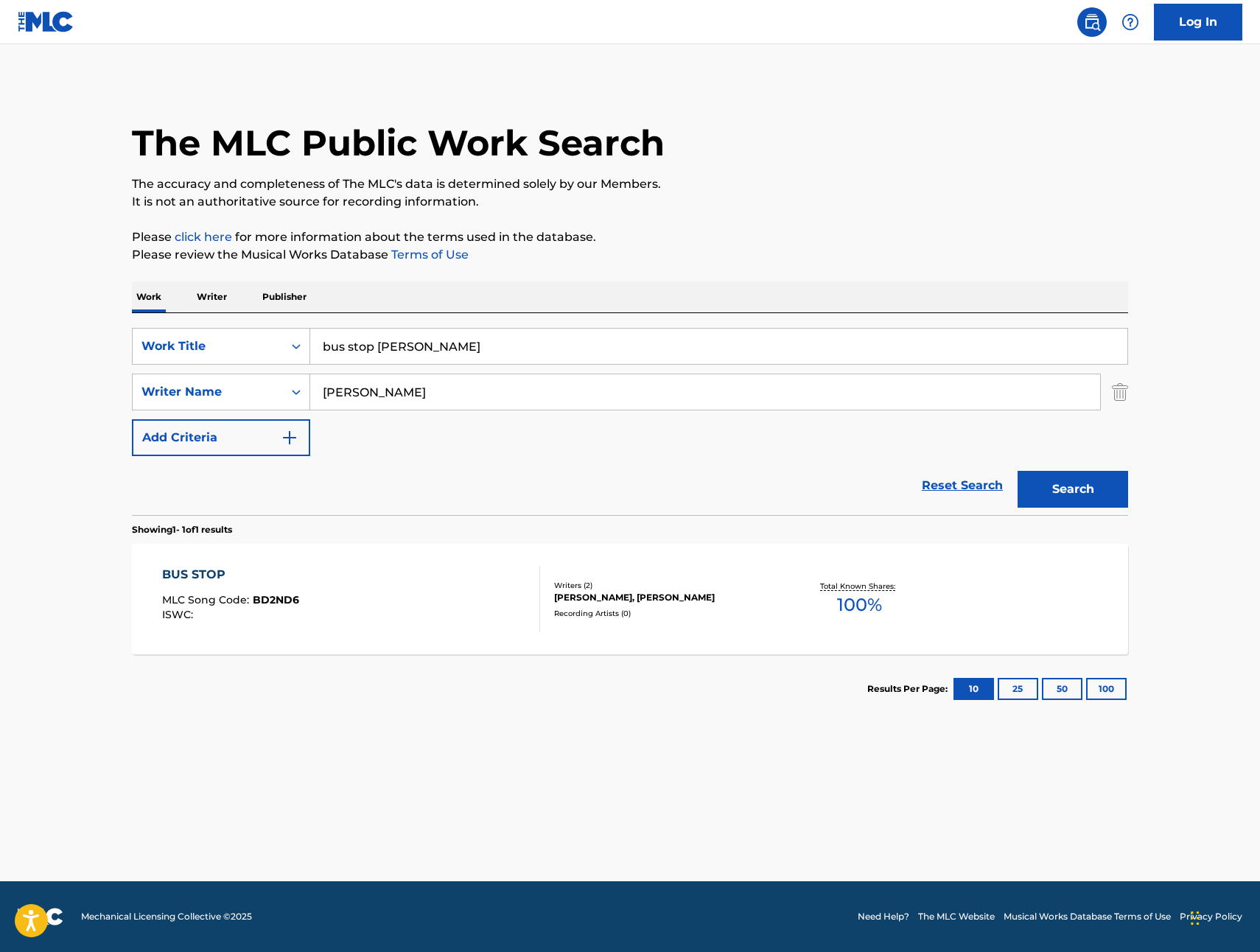
click at [1111, 500] on button "Search" at bounding box center [1073, 489] width 111 height 37
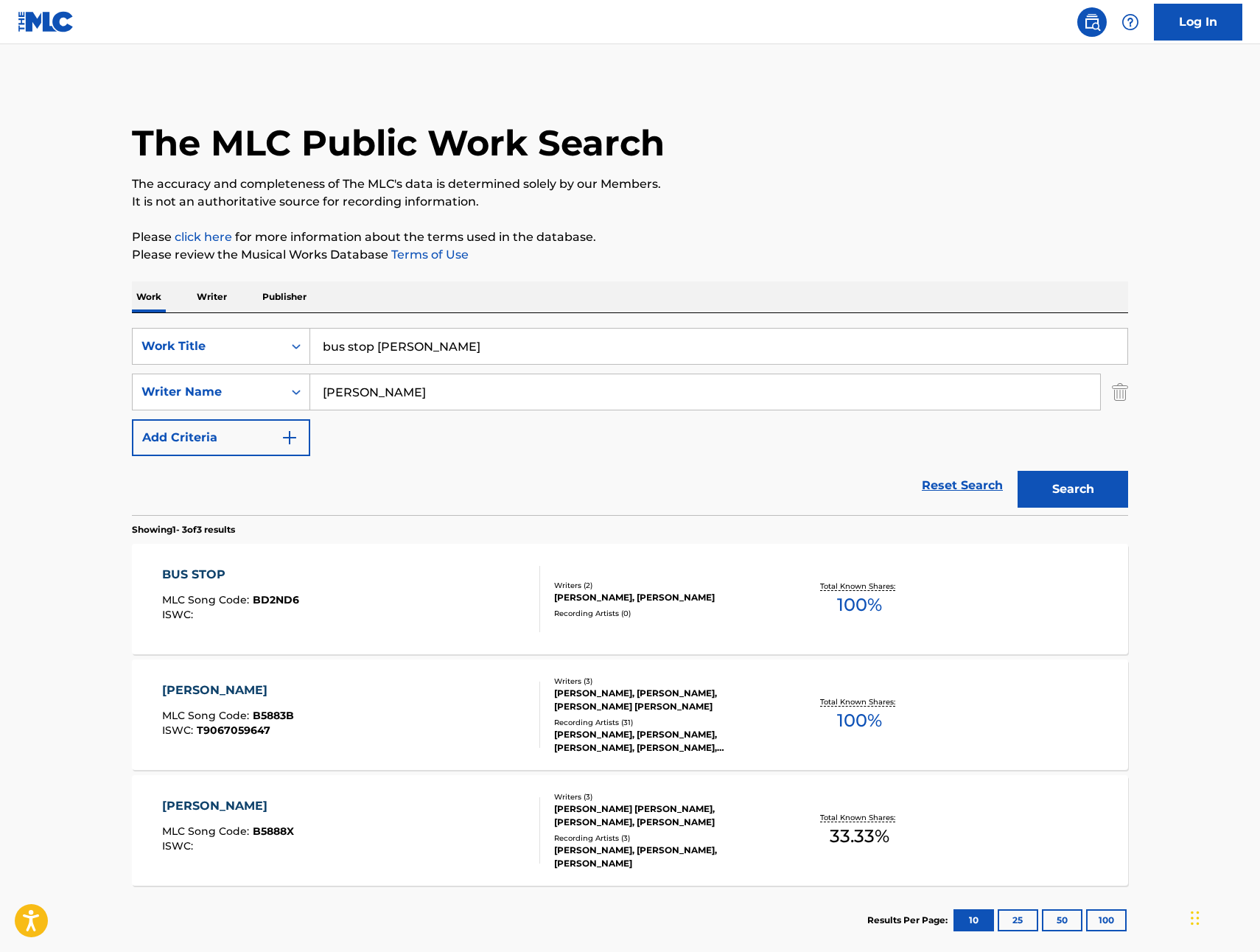
click at [176, 581] on div "BUS STOP" at bounding box center [231, 574] width 137 height 17
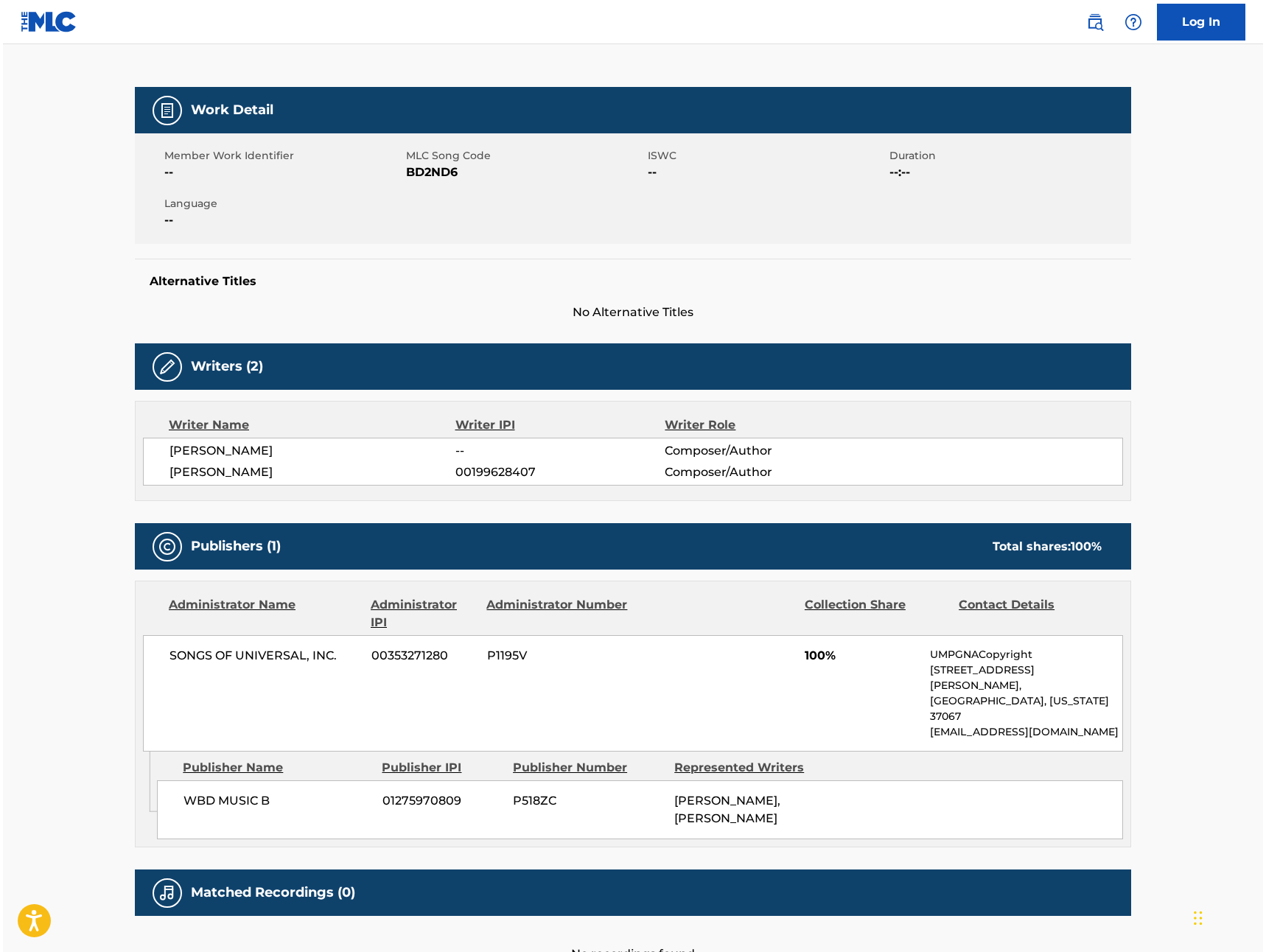
scroll to position [248, 0]
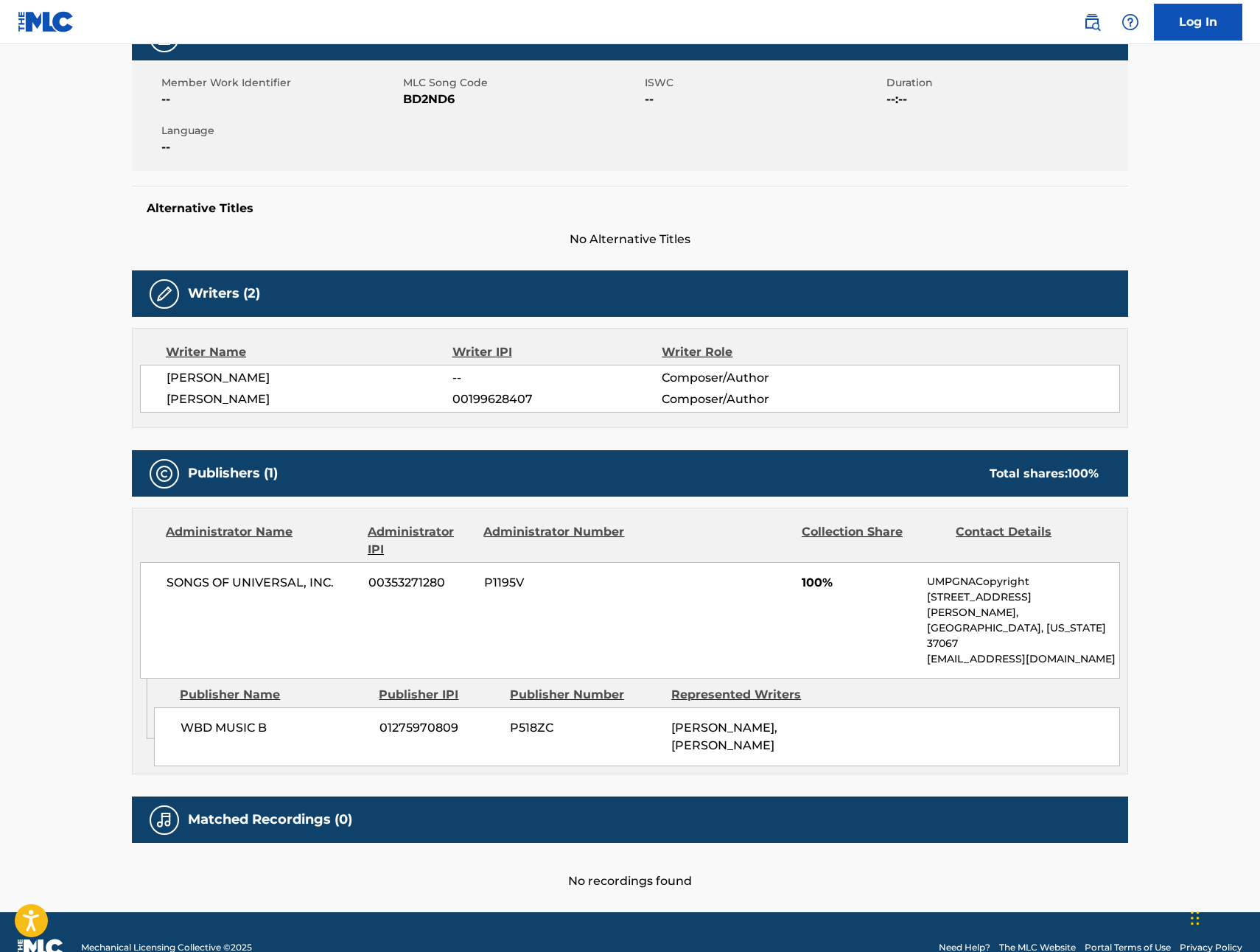
click at [633, 591] on div "SONGS OF UNIVERSAL, INC. 00353271280 P1195V 100% UMPGNACopyright [STREET_ADDRES…" at bounding box center [630, 620] width 980 height 116
click at [323, 26] on nav "Log In" at bounding box center [630, 22] width 1260 height 44
